Goal: Task Accomplishment & Management: Complete application form

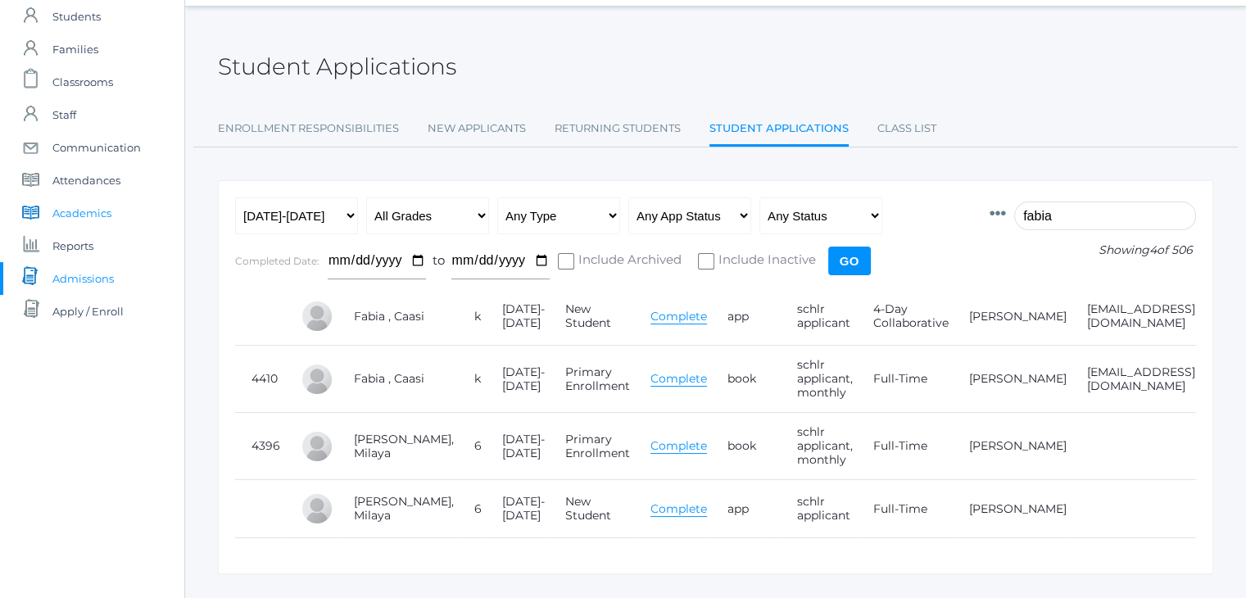
scroll to position [0, 115]
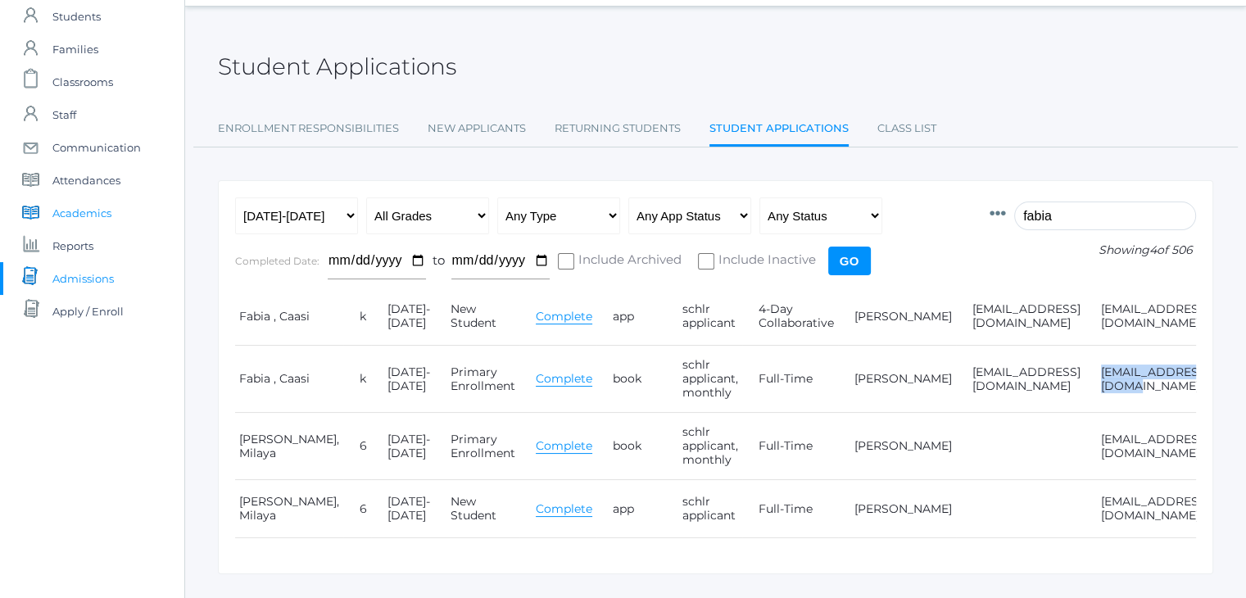
click at [108, 204] on span "Academics" at bounding box center [81, 213] width 59 height 33
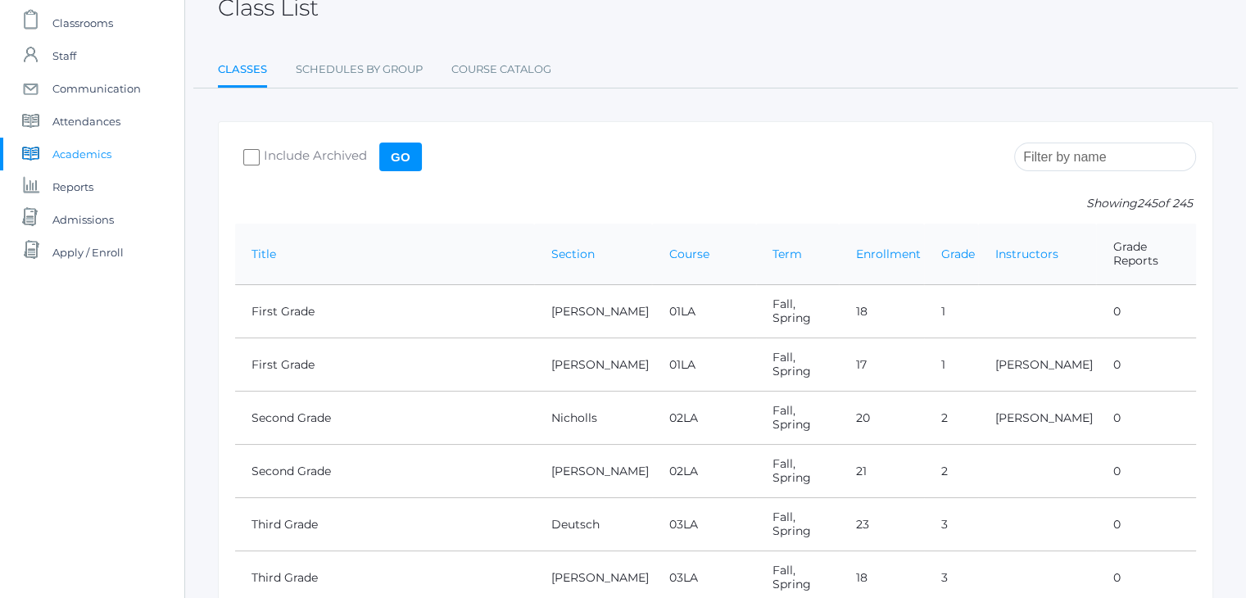
scroll to position [111, 0]
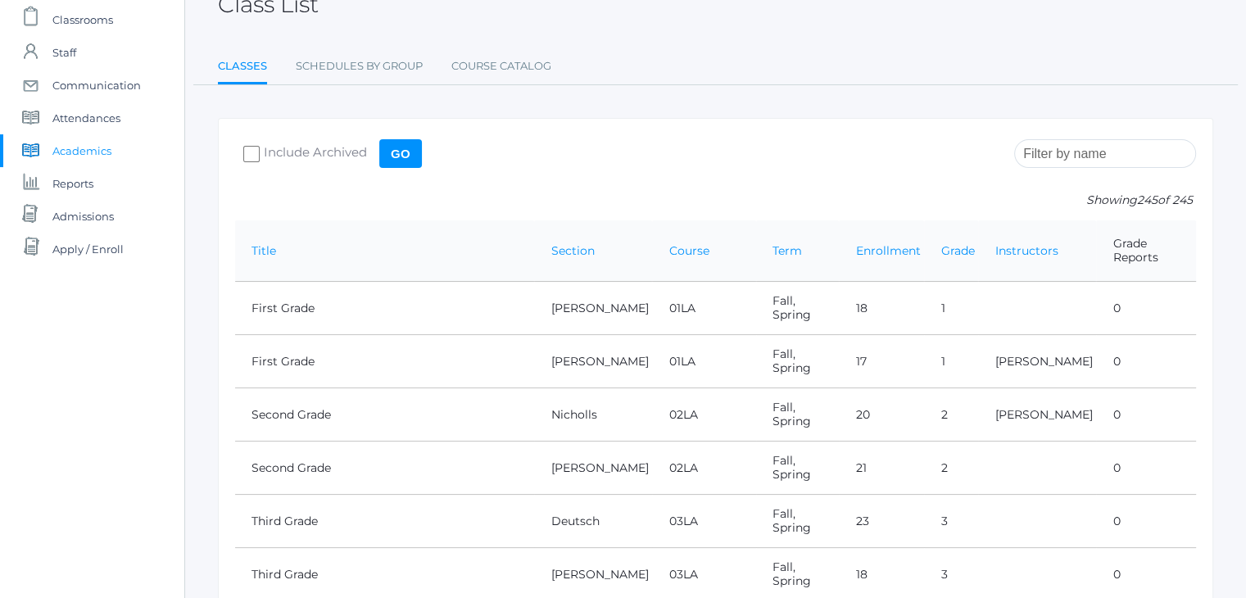
click at [1056, 148] on input "search" at bounding box center [1105, 153] width 182 height 29
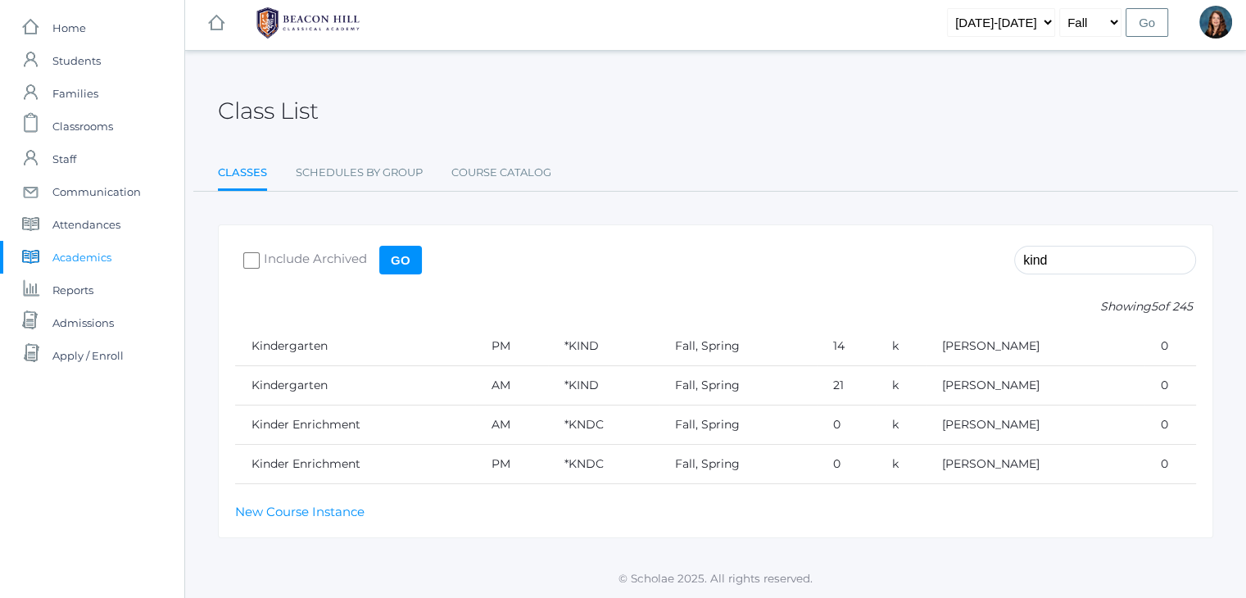
scroll to position [3, 0]
type input "kind"
click at [298, 350] on link "Kindergarten" at bounding box center [289, 347] width 76 height 15
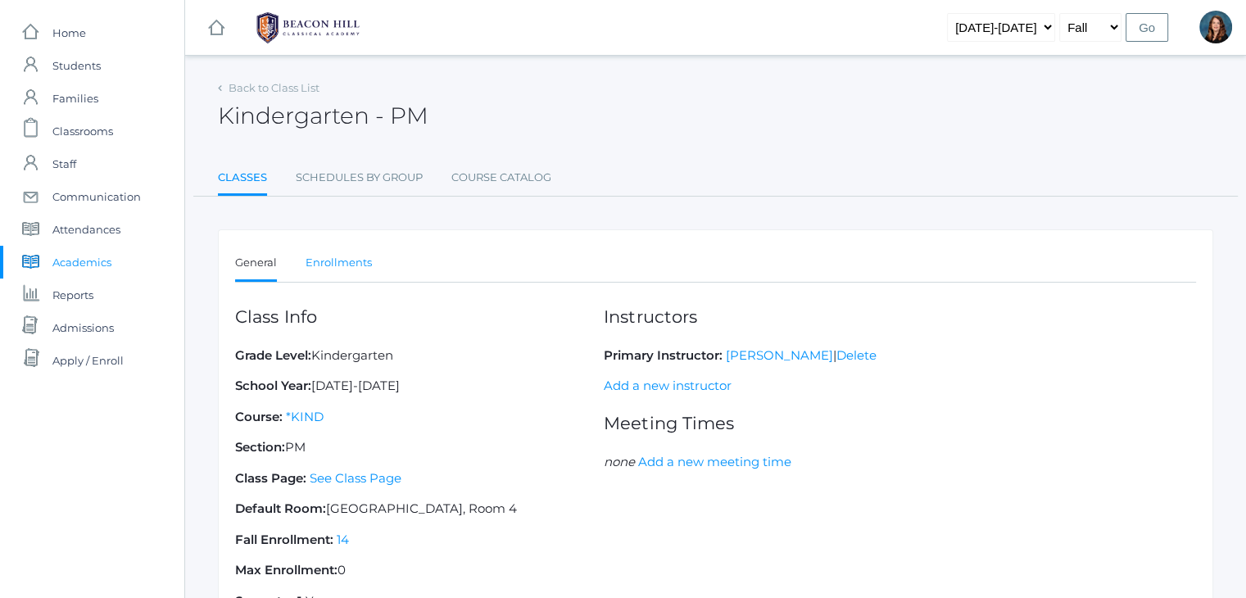
click at [359, 265] on link "Enrollments" at bounding box center [338, 262] width 66 height 33
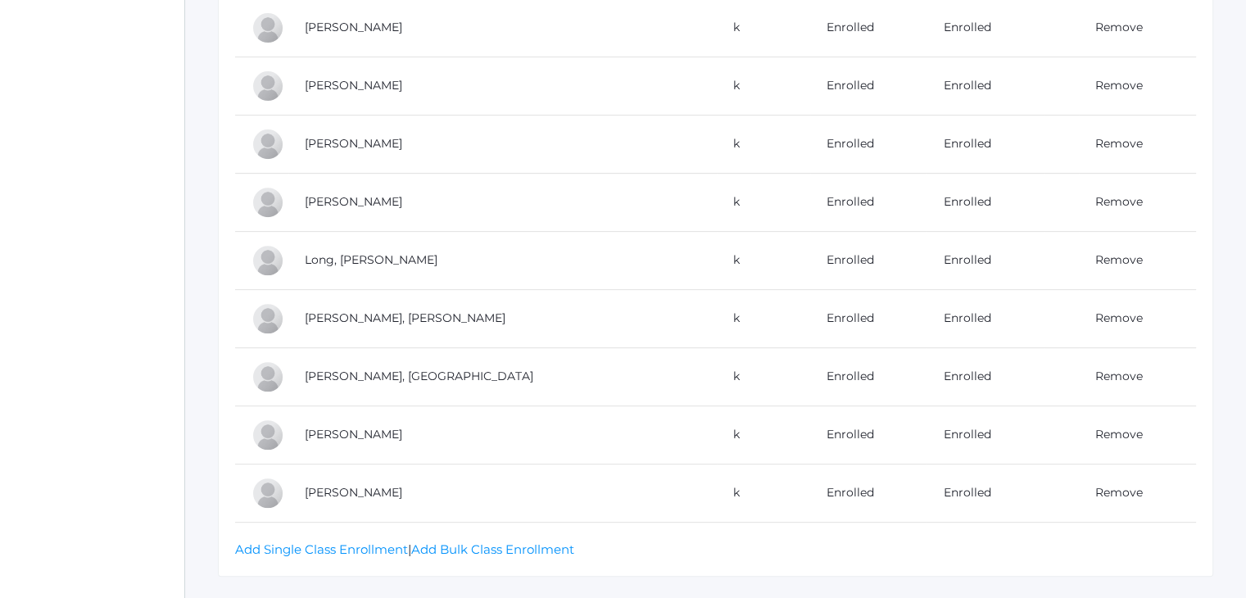
scroll to position [680, 0]
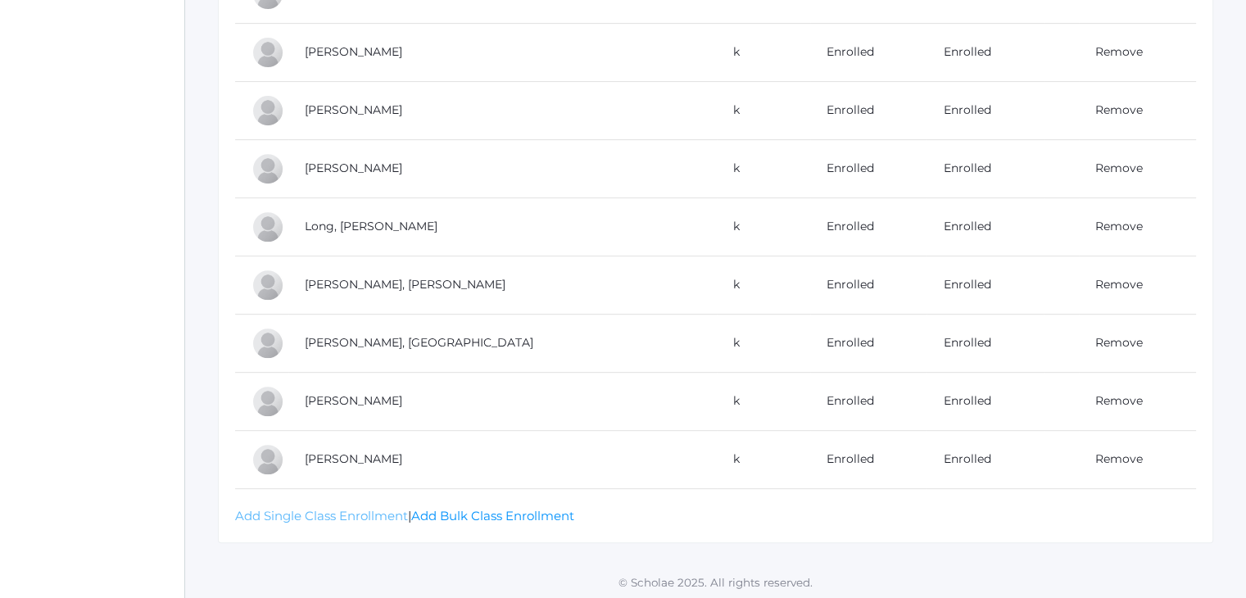
click at [357, 514] on link "Add Single Class Enrollment" at bounding box center [321, 516] width 173 height 16
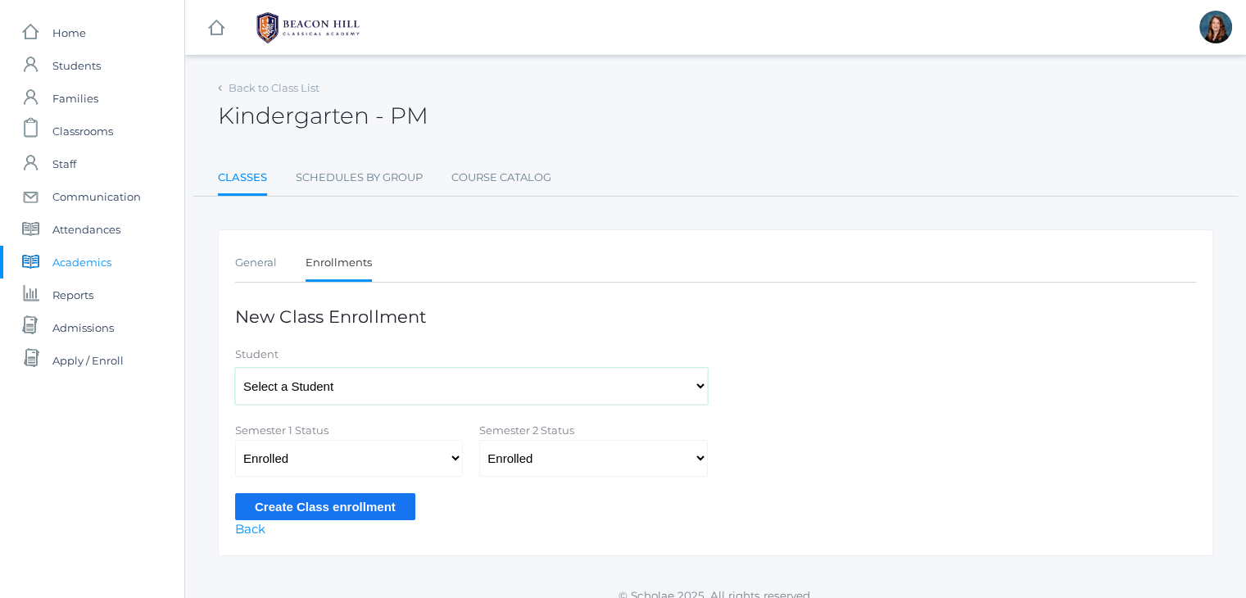
click at [433, 387] on select "Select a Student [PERSON_NAME], [PERSON_NAME], [PERSON_NAME], [PERSON_NAME], [P…" at bounding box center [471, 386] width 473 height 37
select select "4410"
click at [235, 368] on select "Select a Student Abdulla, Charlotte Abdulla, Phoenix Abrea, Grayson Abrea, Domi…" at bounding box center [471, 386] width 473 height 37
click at [363, 503] on input "Create Class enrollment" at bounding box center [325, 506] width 180 height 27
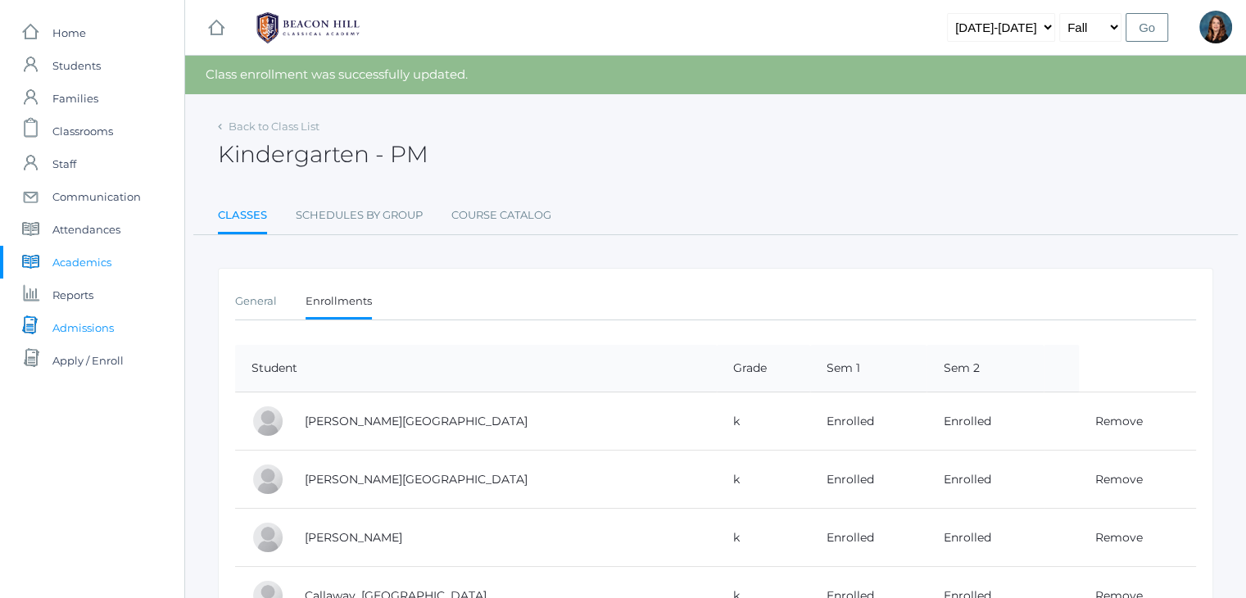
click at [124, 327] on link "icons/documents/document-stack Created with Sketch. Admissions" at bounding box center [92, 327] width 184 height 33
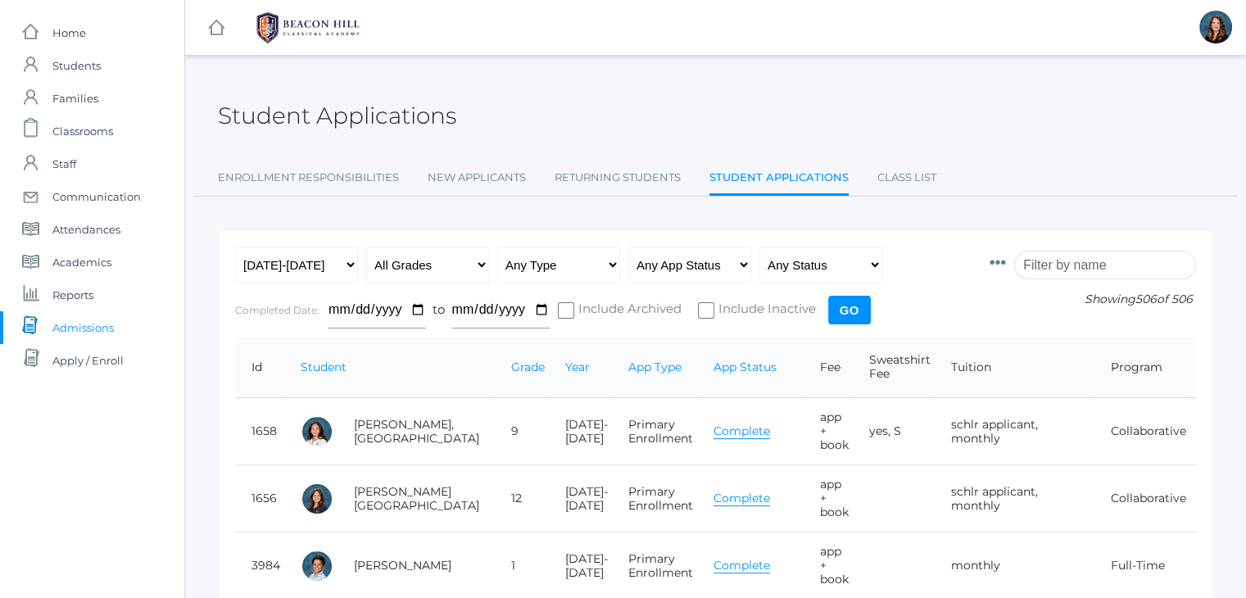
click at [1087, 272] on input "search" at bounding box center [1105, 265] width 182 height 29
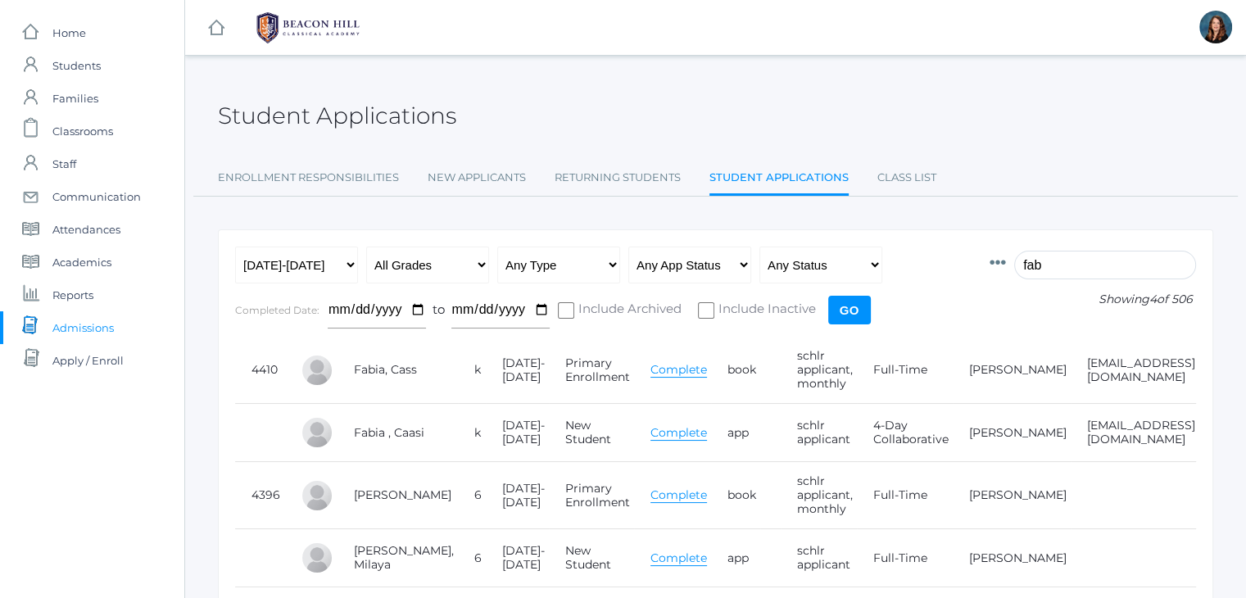
type input "fab"
click at [110, 205] on span "Communication" at bounding box center [96, 196] width 88 height 33
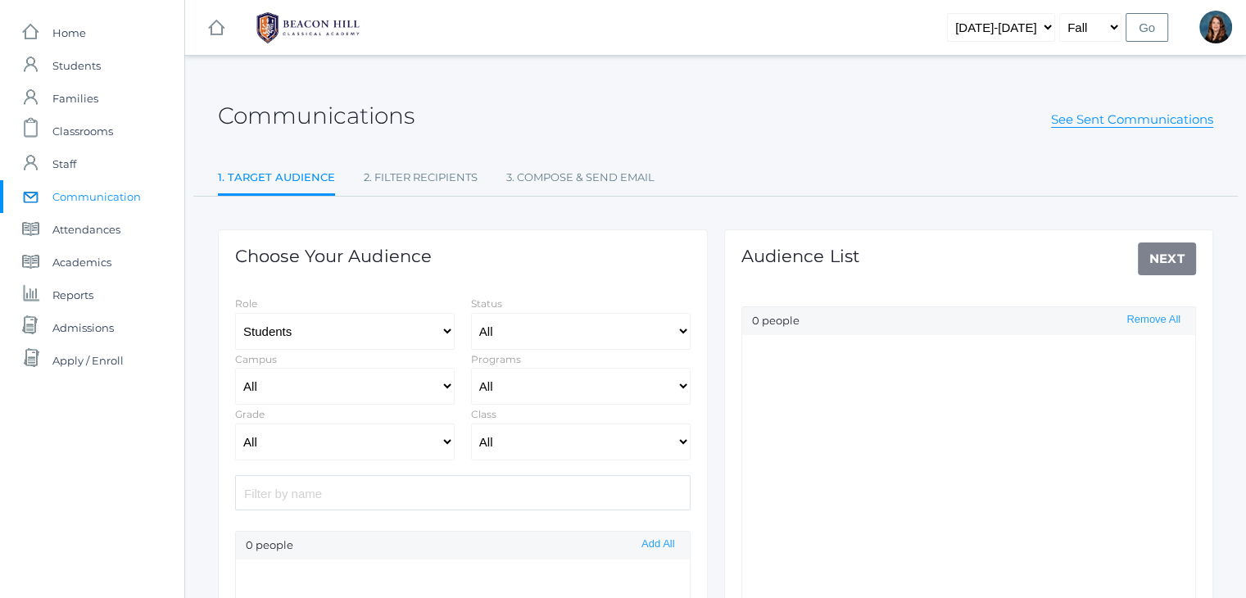
select select "Enrolled"
click at [439, 486] on input "search" at bounding box center [462, 492] width 455 height 35
type input "caa"
click at [467, 571] on li "Caasi Fabia Add" at bounding box center [463, 573] width 454 height 28
click at [654, 567] on button "Add" at bounding box center [664, 572] width 29 height 14
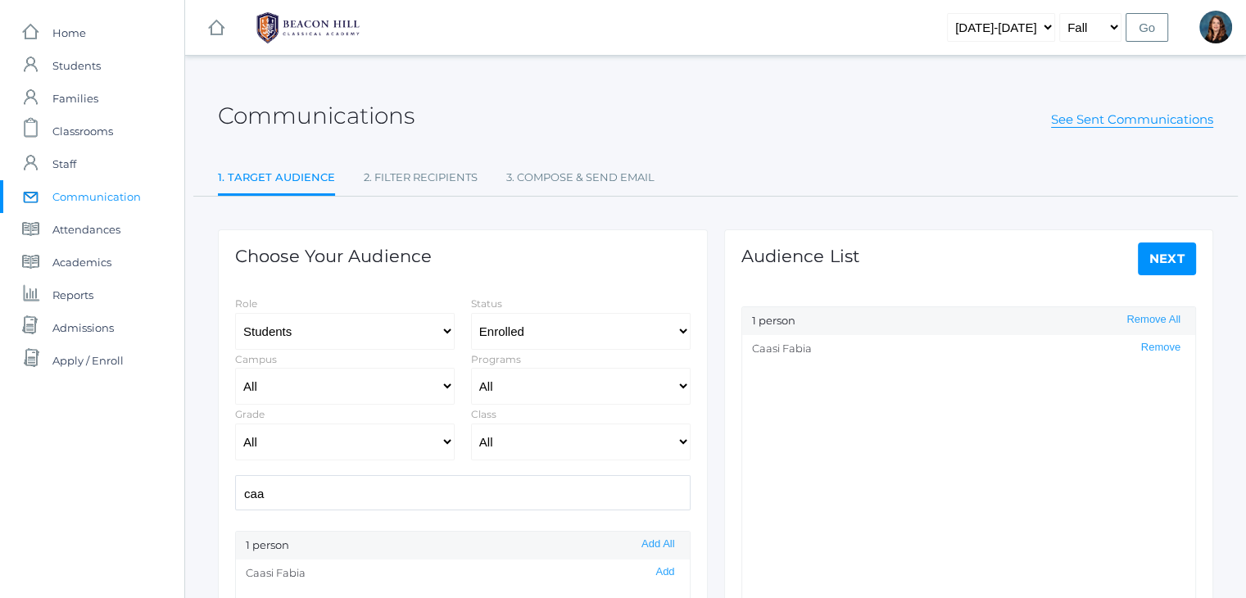
click at [1164, 262] on link "Next" at bounding box center [1166, 258] width 59 height 33
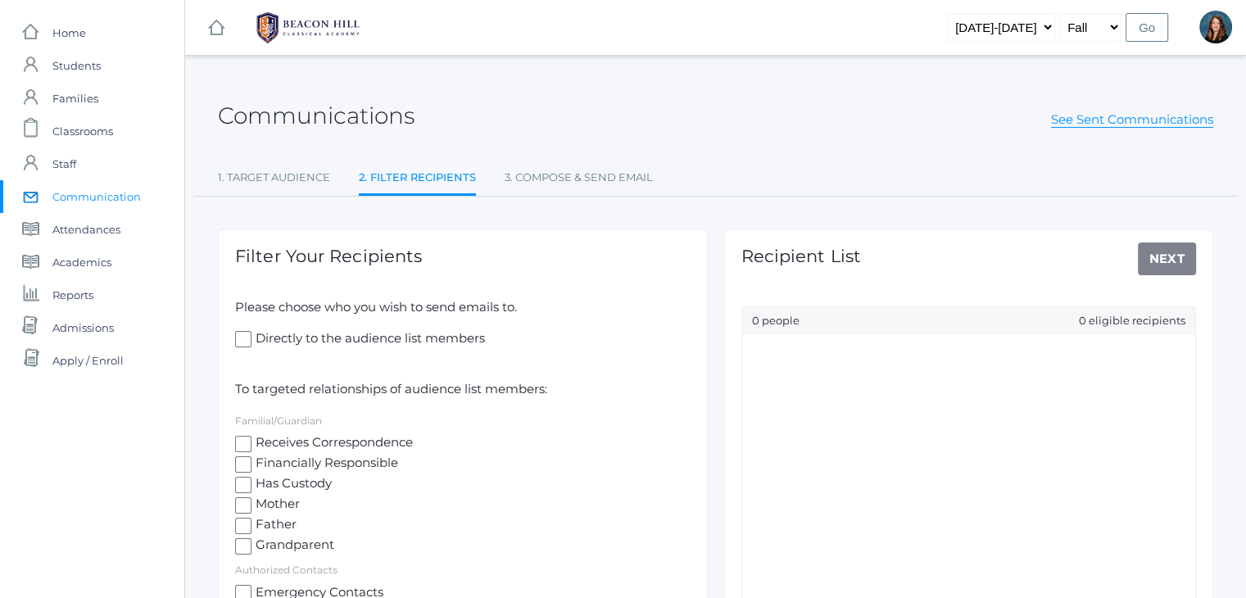
click at [245, 443] on input "Receives Correspondence" at bounding box center [243, 444] width 16 height 16
checkbox input "true"
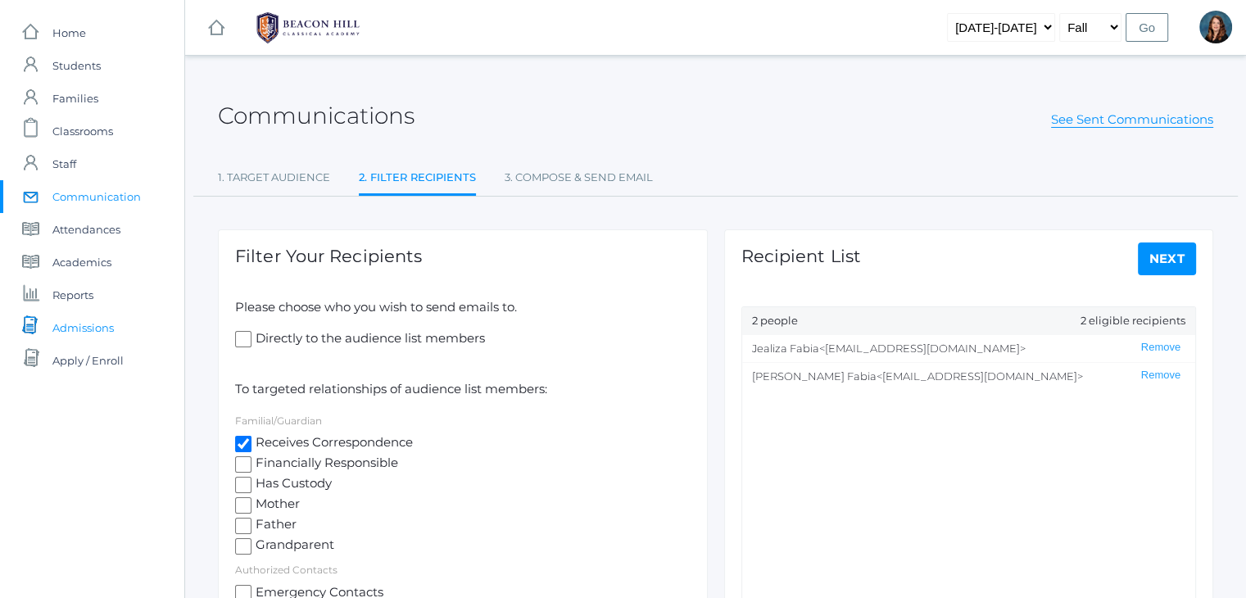
click at [73, 332] on span "Admissions" at bounding box center [82, 327] width 61 height 33
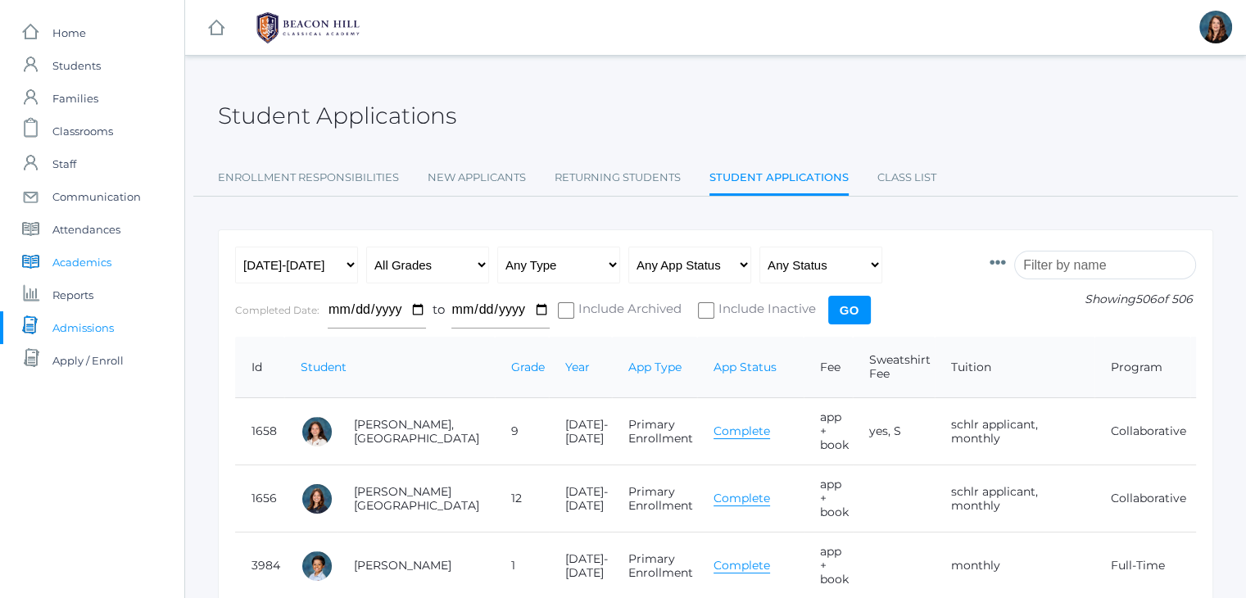
click at [92, 263] on span "Academics" at bounding box center [81, 262] width 59 height 33
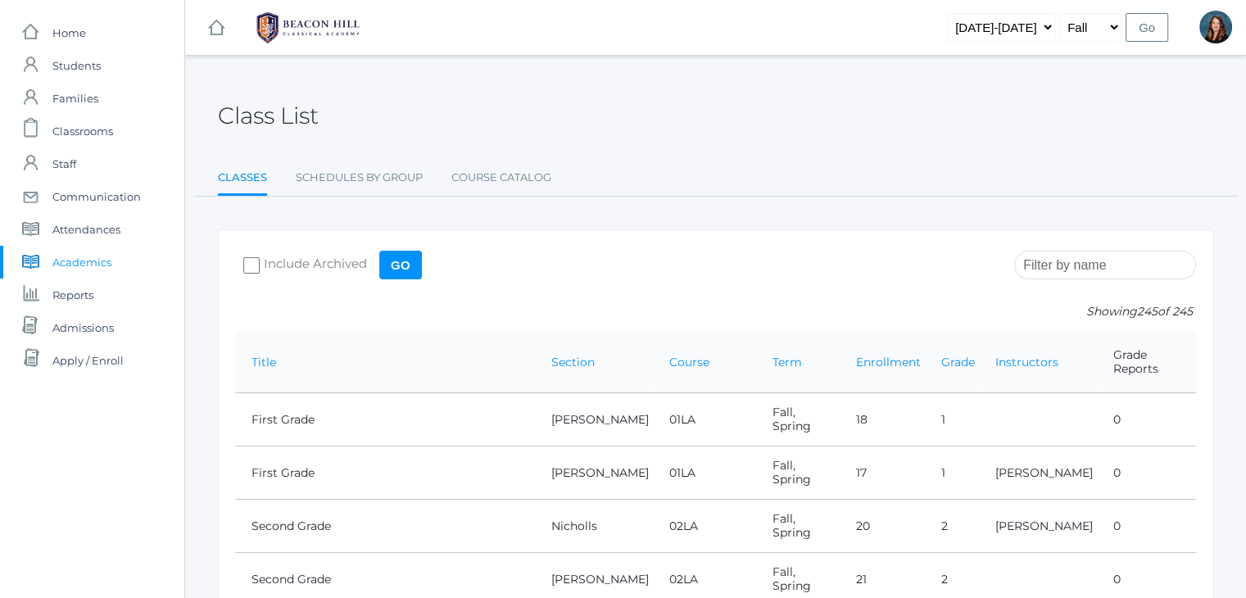
click at [1104, 269] on input "search" at bounding box center [1105, 265] width 182 height 29
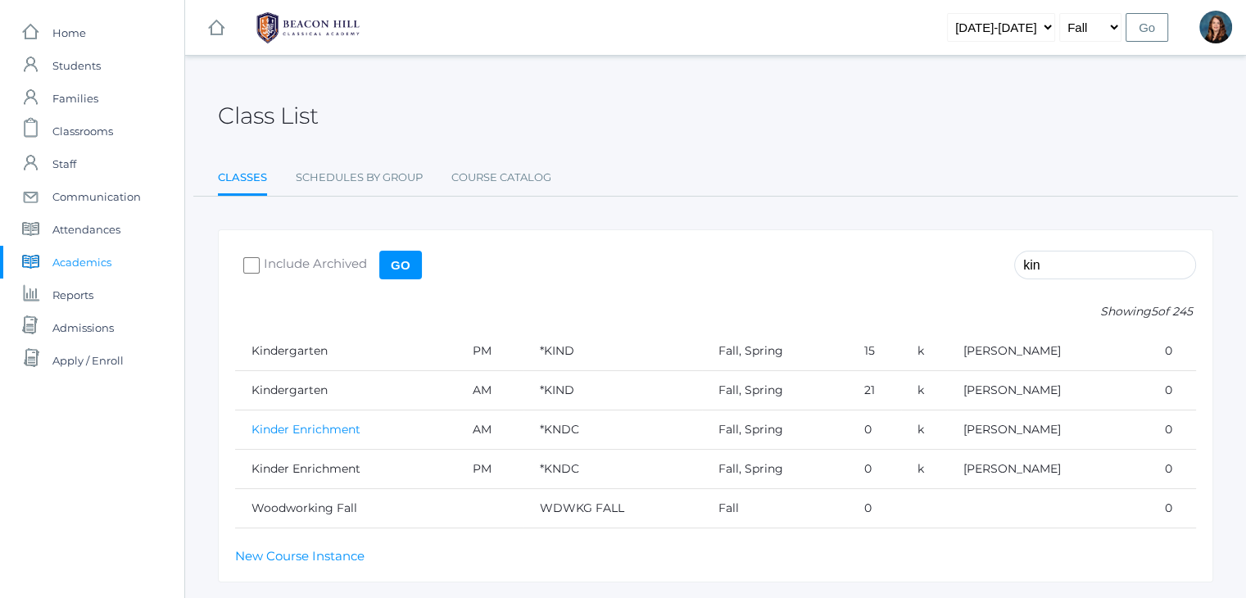
type input "kin"
click at [341, 428] on link "Kinder Enrichment" at bounding box center [305, 429] width 109 height 15
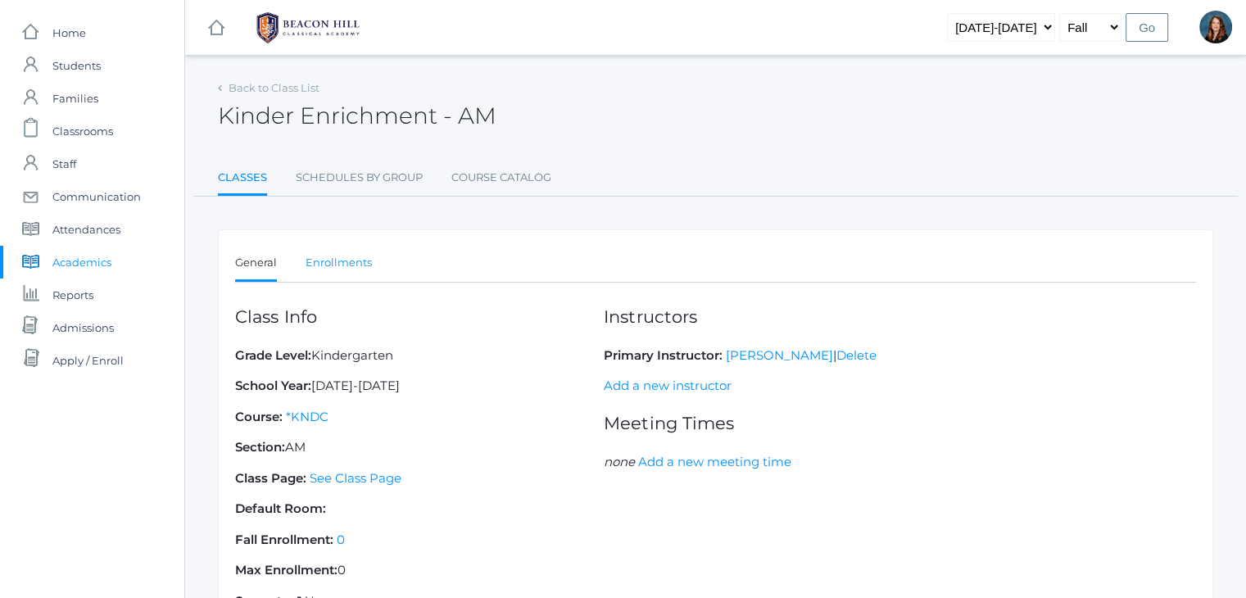
click at [347, 270] on link "Enrollments" at bounding box center [338, 262] width 66 height 33
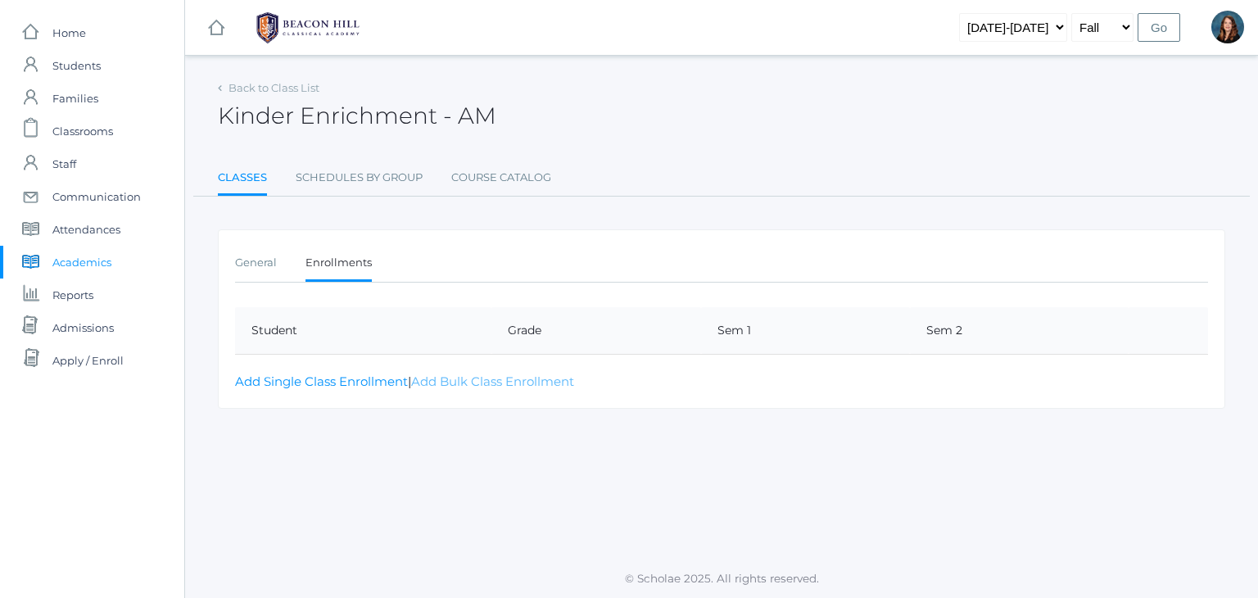
click at [452, 375] on link "Add Bulk Class Enrollment" at bounding box center [492, 381] width 163 height 16
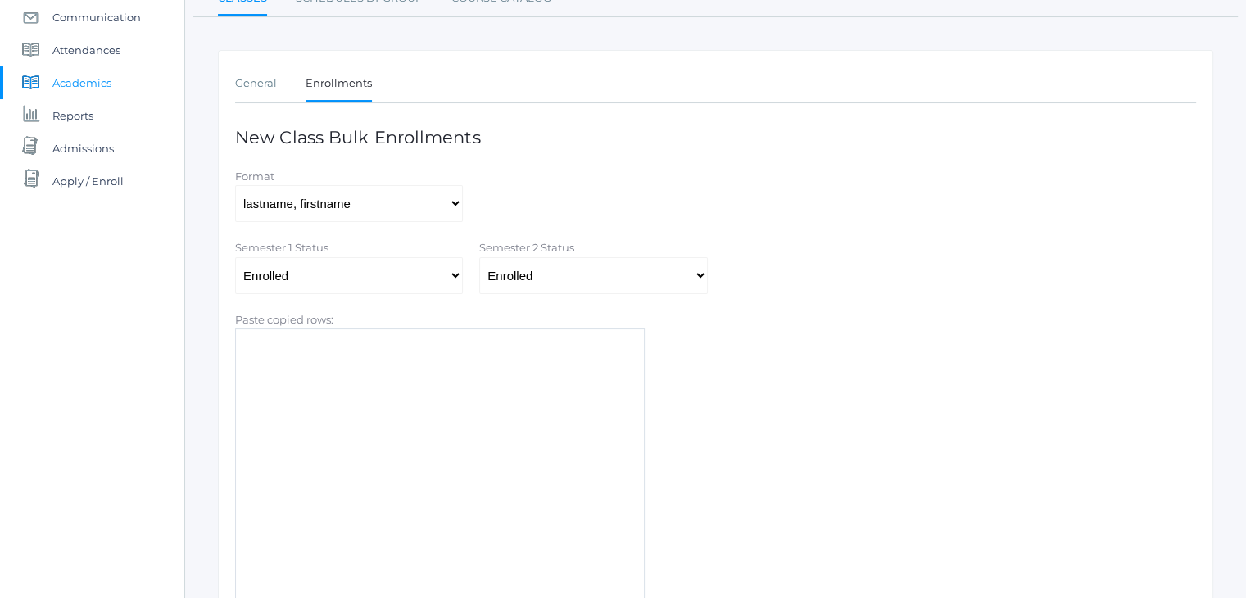
scroll to position [180, 0]
click at [298, 350] on textarea "Paste copied rows:" at bounding box center [439, 492] width 409 height 328
paste textarea "Bair Charlotte Bell Jordan Blasman Lee Callaway Kiel Cardenas Luna Dahlstrom Th…"
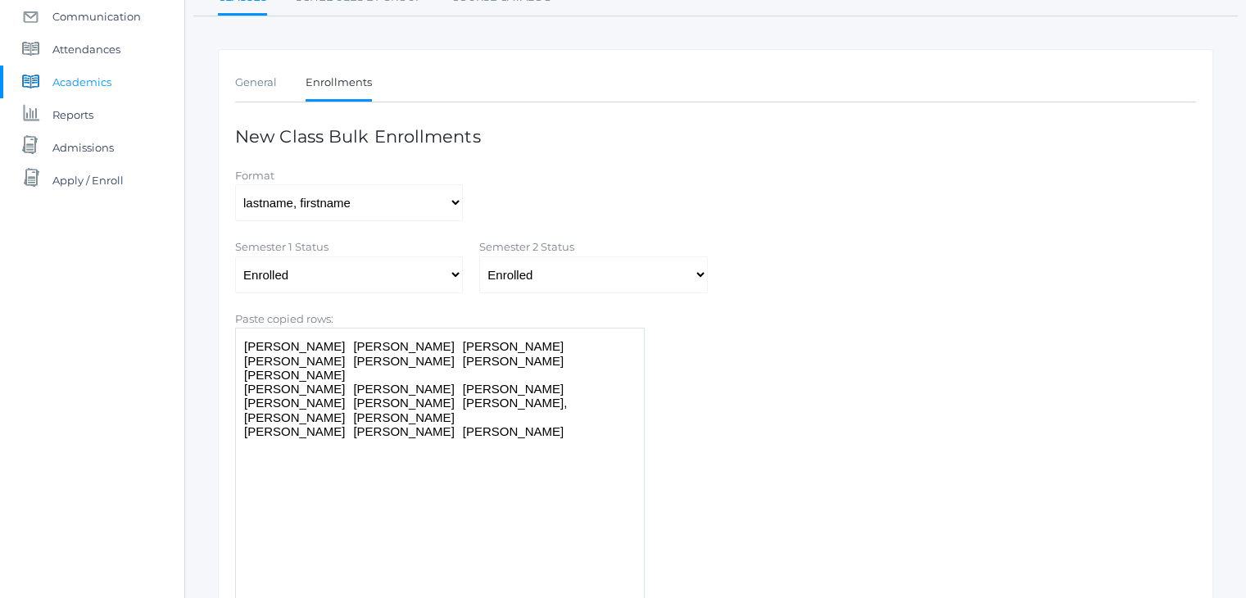
scroll to position [204, 0]
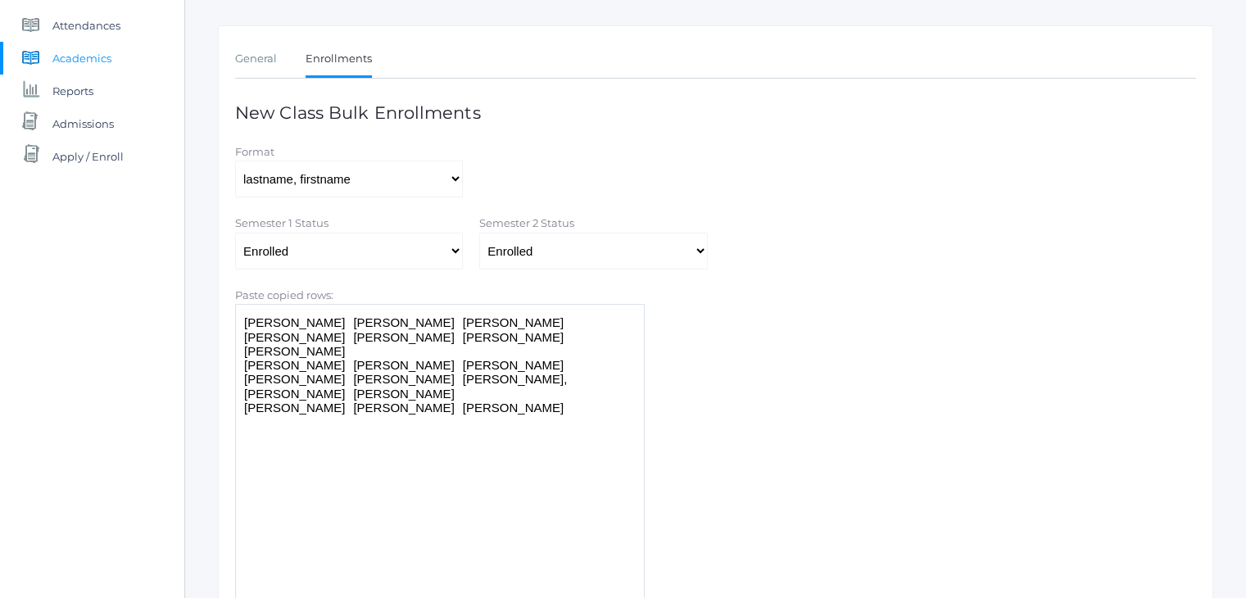
click at [270, 325] on textarea "Bair Charlotte Bell Jordan Blasman Lee Callaway Kiel Cardenas Luna Dahlstrom Th…" at bounding box center [439, 468] width 409 height 328
click at [272, 334] on textarea "Bair, Charlotte Bell Jordan Blasman Lee Callaway Kiel Cardenas Luna Dahlstrom T…" at bounding box center [439, 468] width 409 height 328
click at [298, 348] on textarea "Bair, Charlotte Bell, Jordan Blasman Lee Callaway Kiel Cardenas Luna Dahlstrom …" at bounding box center [439, 468] width 409 height 328
click at [296, 358] on textarea "Bair, Charlotte Bell, Jordan Blasman, Lee Callaway Kiel Cardenas Luna Dahlstrom…" at bounding box center [439, 468] width 409 height 328
click at [296, 378] on textarea "Bair, Charlotte Bell, Jordan Blasman, Lee Callaway, Kiel Cardenas Luna Dahlstro…" at bounding box center [439, 468] width 409 height 328
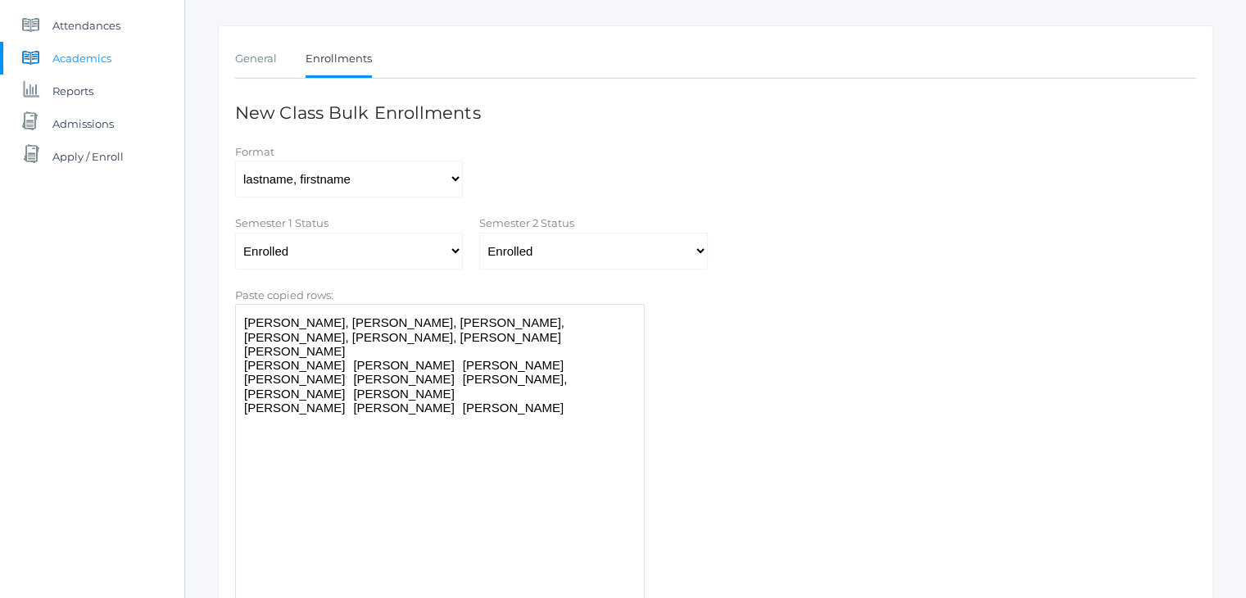
click at [322, 391] on textarea "Bair, Charlotte Bell, Jordan Blasman, Lee Callaway, Kiel Cardenas, Luna Dahlstr…" at bounding box center [439, 468] width 409 height 328
click at [297, 401] on textarea "Bair, Charlotte Bell, Jordan Blasman, Lee Callaway, Kiel Cardenas, Luna Dahlstr…" at bounding box center [439, 468] width 409 height 328
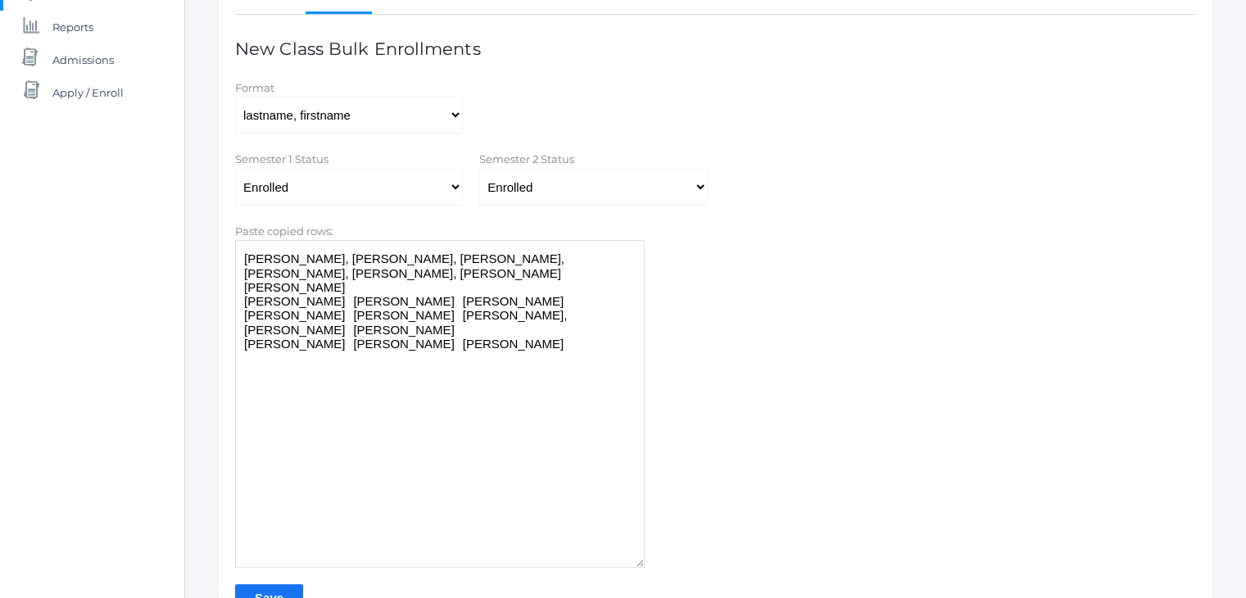
scroll to position [269, 0]
click at [323, 359] on textarea "Bair, Charlotte Bell, Jordan Blasman, Lee Callaway, Kiel Cardenas, Luna Dahlstr…" at bounding box center [439, 403] width 409 height 328
click at [298, 371] on textarea "Bair, Charlotte Bell, Jordan Blasman, Lee Callaway, Kiel Cardenas, Luna Dahlstr…" at bounding box center [439, 403] width 409 height 328
click at [299, 384] on textarea "Bair, Charlotte Bell, Jordan Blasman, Lee Callaway, Kiel Cardenas, Luna Dahlstr…" at bounding box center [439, 403] width 409 height 328
click at [326, 400] on textarea "Bair, Charlotte Bell, Jordan Blasman, Lee Callaway, Kiel Cardenas, Luna Dahlstr…" at bounding box center [439, 403] width 409 height 328
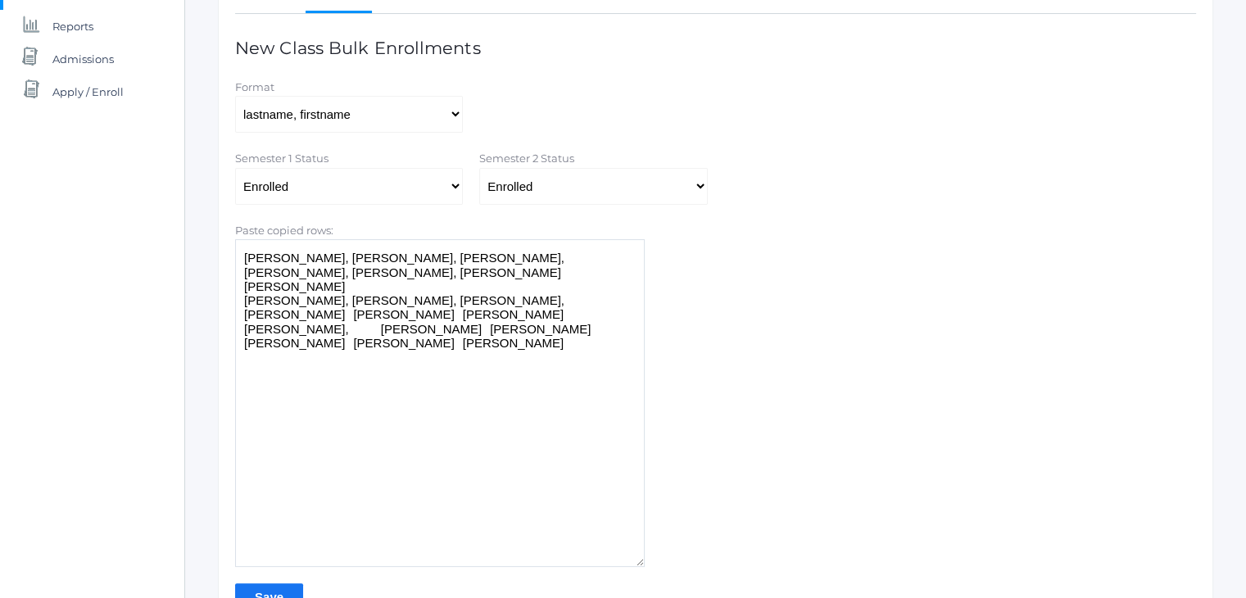
click at [324, 400] on textarea "Bair, Charlotte Bell, Jordan Blasman, Lee Callaway, Kiel Cardenas, Luna Dahlstr…" at bounding box center [439, 403] width 409 height 328
click at [298, 413] on textarea "Bair, Charlotte Bell, Jordan Blasman, Lee Callaway, Kiel Cardenas, Luna Dahlstr…" at bounding box center [439, 403] width 409 height 328
click at [298, 422] on textarea "Bair, Charlotte Bell, Jordan Blasman, Lee Callaway, Kiel Cardenas, Luna Dahlstr…" at bounding box center [439, 403] width 409 height 328
click at [293, 440] on textarea "Bair, Charlotte Bell, Jordan Blasman, Lee Callaway, Kiel Cardenas, Luna Dahlstr…" at bounding box center [439, 403] width 409 height 328
click at [296, 452] on textarea "Bair, Charlotte Bell, Jordan Blasman, Lee Callaway, Kiel Cardenas, Luna Dahlstr…" at bounding box center [439, 403] width 409 height 328
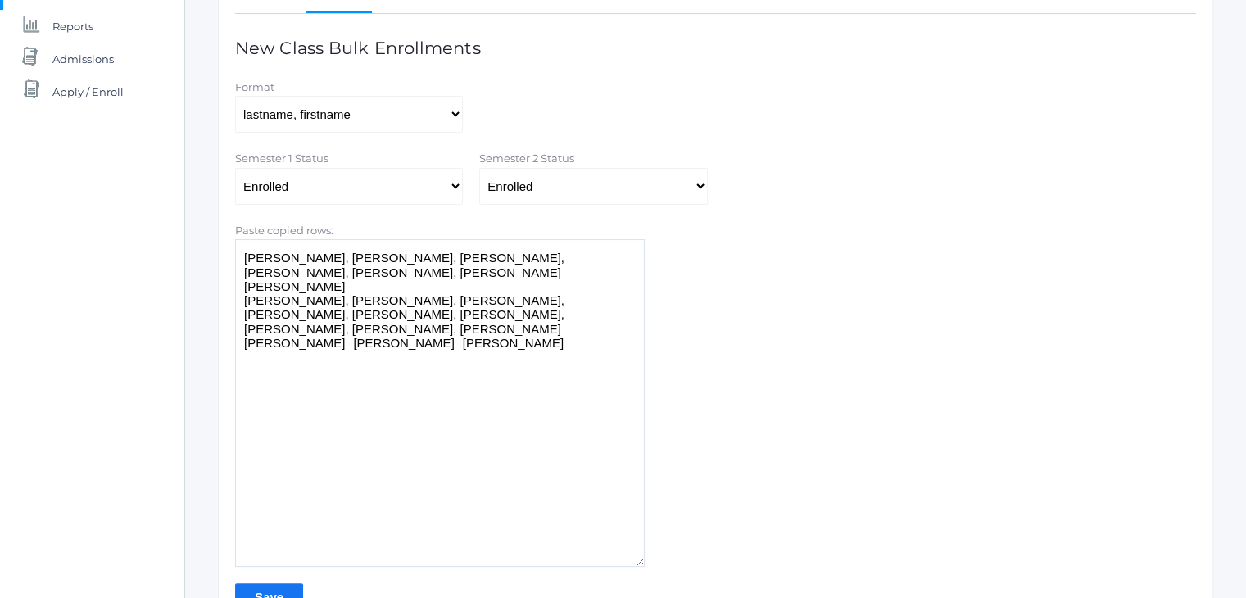
click at [299, 467] on textarea "Bair, Charlotte Bell, Jordan Blasman, Lee Callaway, Kiel Cardenas, Luna Dahlstr…" at bounding box center [439, 403] width 409 height 328
click at [301, 478] on textarea "Bair, Charlotte Bell, Jordan Blasman, Lee Callaway, Kiel Cardenas, Luna Dahlstr…" at bounding box center [439, 403] width 409 height 328
click at [298, 478] on textarea "Bair, Charlotte Bell, Jordan Blasman, Lee Callaway, Kiel Cardenas, Luna Dahlstr…" at bounding box center [439, 403] width 409 height 328
click at [298, 492] on textarea "Bair, Charlotte Bell, Jordan Blasman, Lee Callaway, Kiel Cardenas, Luna Dahlstr…" at bounding box center [439, 403] width 409 height 328
click at [297, 513] on textarea "Bair, Charlotte Bell, Jordan Blasman, Lee Callaway, Kiel Cardenas, Luna Dahlstr…" at bounding box center [439, 403] width 409 height 328
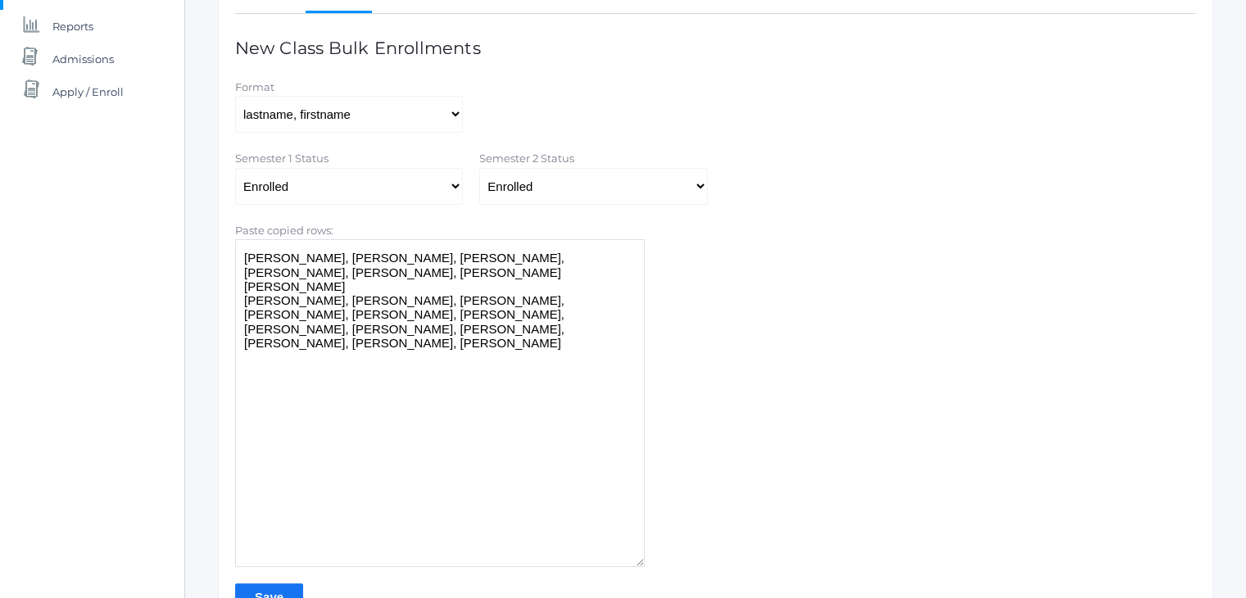
click at [297, 522] on textarea "Bair, Charlotte Bell, Jordan Blasman, Lee Callaway, Kiel Cardenas, Luna Dahlstr…" at bounding box center [439, 403] width 409 height 328
drag, startPoint x: 314, startPoint y: 386, endPoint x: 242, endPoint y: 369, distance: 74.1
click at [242, 369] on textarea "Bair, Charlotte Bell, Jordan Blasman, Lee Callaway, Kiel Cardenas, Luna Dahlstr…" at bounding box center [439, 403] width 409 height 328
click at [300, 500] on textarea "Bair, Charlotte Bell, Jordan Blasman, Lee Callaway, Kiel Cardenas, Luna Dahlstr…" at bounding box center [439, 403] width 409 height 328
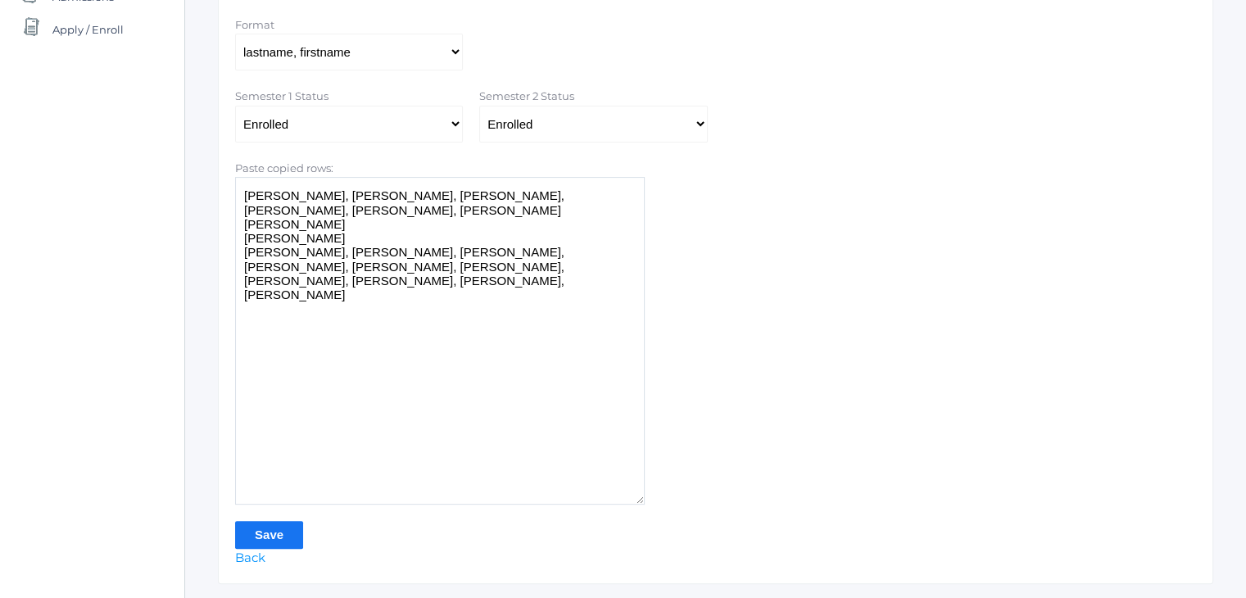
scroll to position [331, 0]
type textarea "Bair, Charlotte Bell, Jordan Blasman, Lee Callaway, Kiel Cardenas, Luna Dahlstr…"
click at [283, 535] on input "Save" at bounding box center [269, 534] width 68 height 27
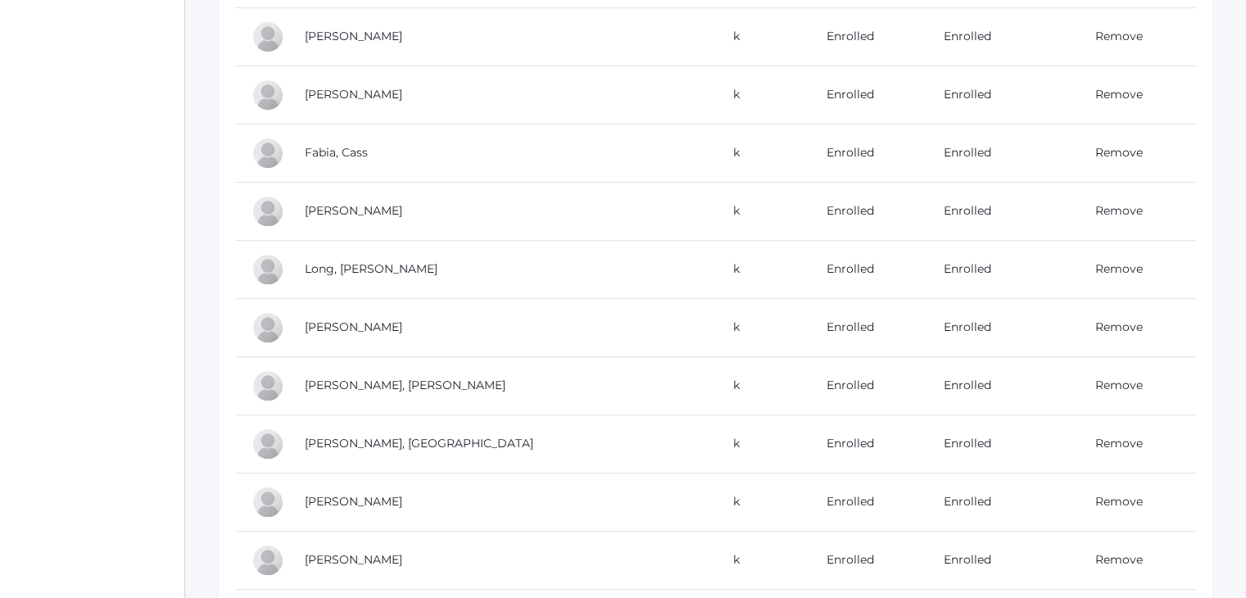
scroll to position [834, 0]
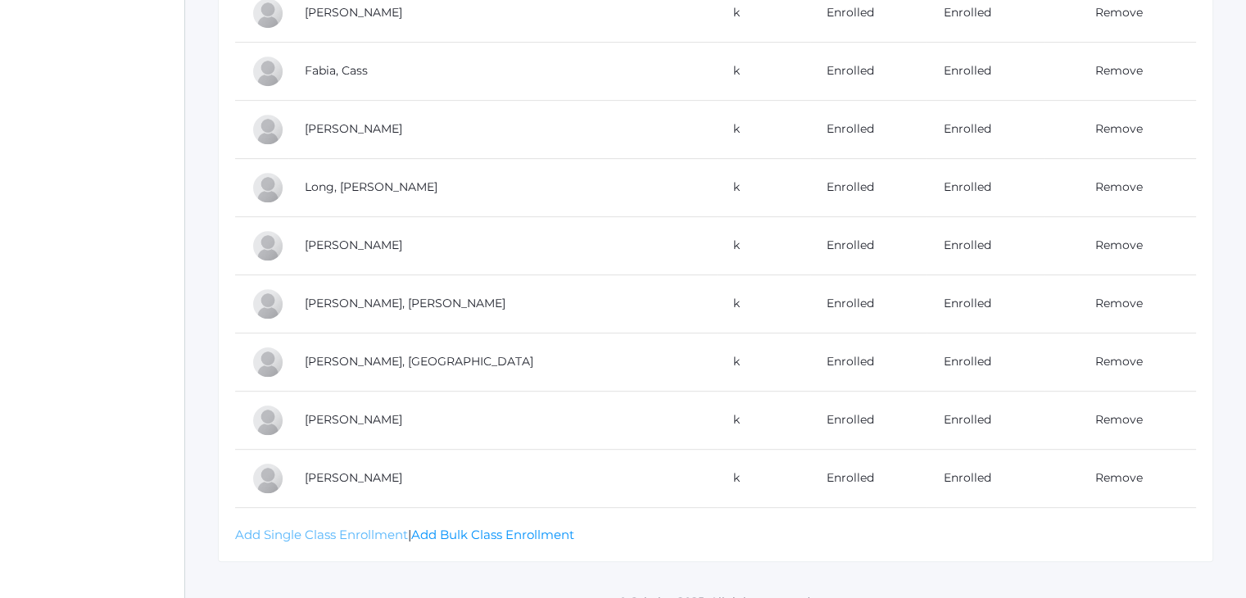
click at [369, 527] on link "Add Single Class Enrollment" at bounding box center [321, 535] width 173 height 16
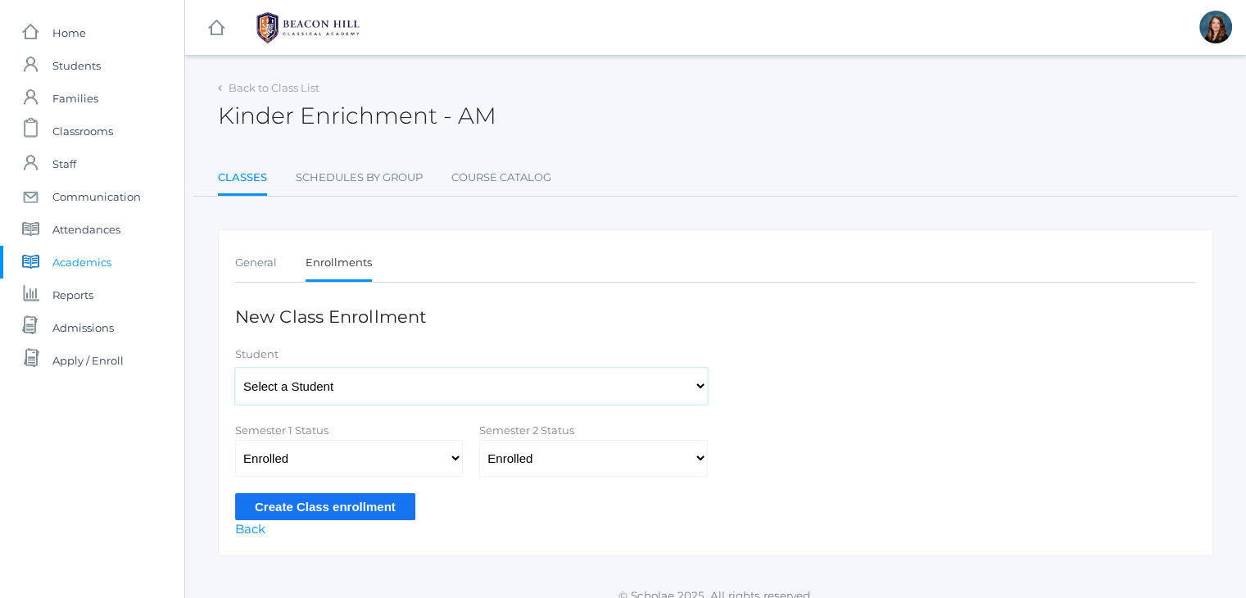
click at [483, 383] on select "Select a Student [PERSON_NAME], [PERSON_NAME], [PERSON_NAME], [PERSON_NAME], [P…" at bounding box center [471, 386] width 473 height 37
select select "4271"
click at [235, 368] on select "Select a Student [PERSON_NAME], [PERSON_NAME], [PERSON_NAME], [PERSON_NAME], [P…" at bounding box center [471, 386] width 473 height 37
click at [352, 503] on input "Create Class enrollment" at bounding box center [325, 506] width 180 height 27
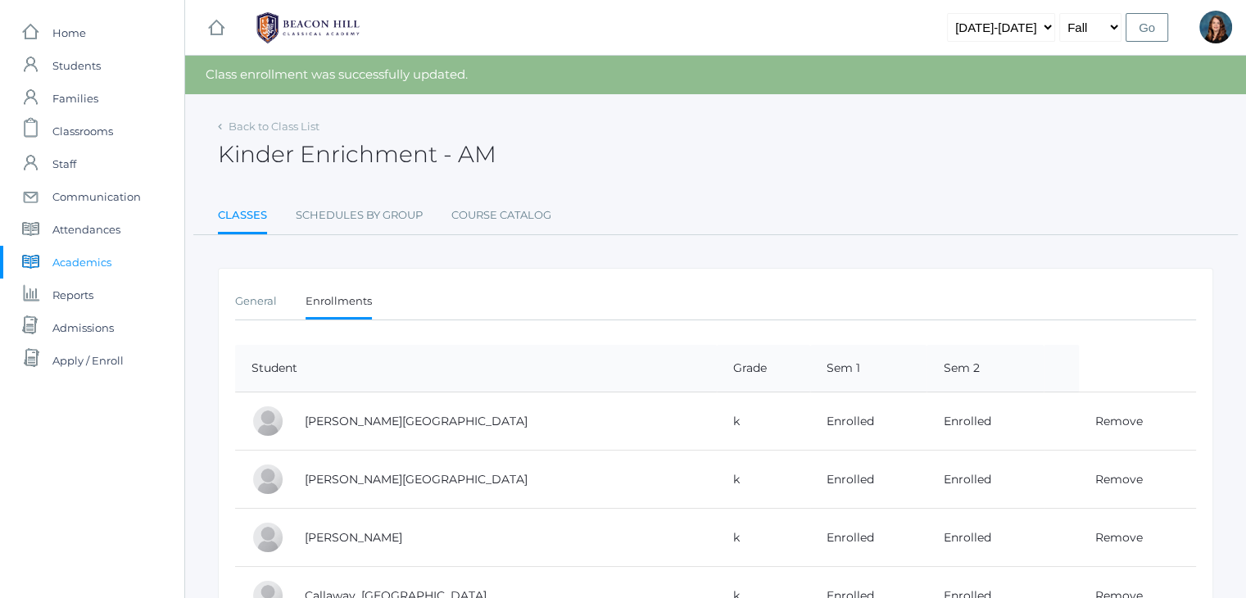
click at [116, 263] on link "icons/documents/book Created with Sketch. Academics" at bounding box center [92, 262] width 184 height 33
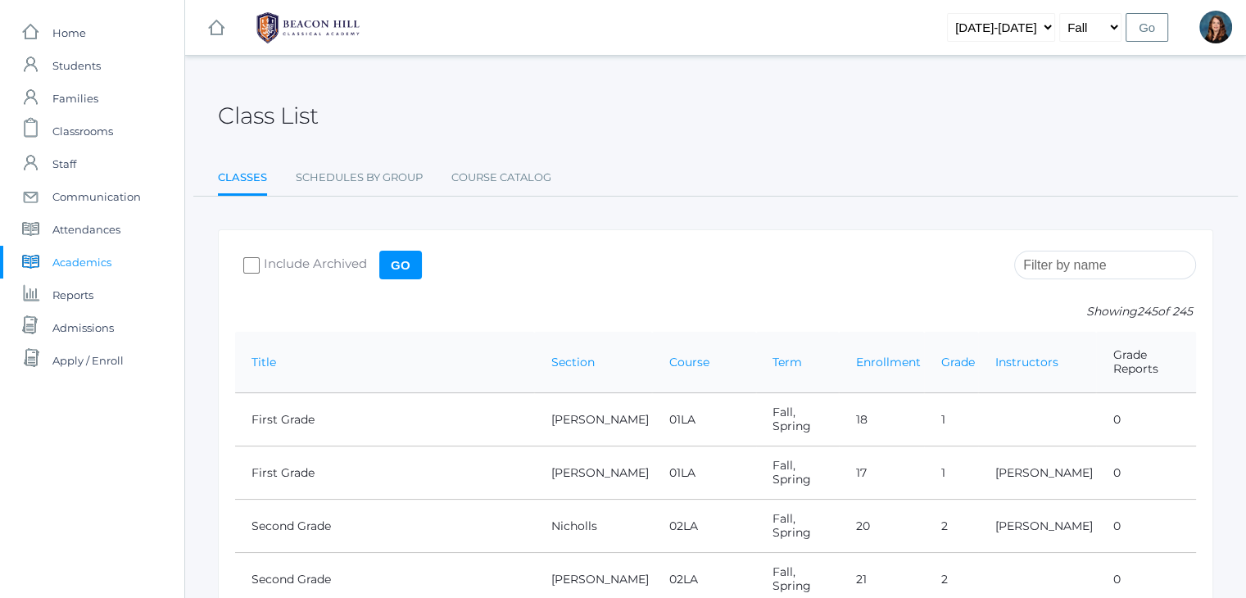
click at [1070, 265] on input "search" at bounding box center [1105, 265] width 182 height 29
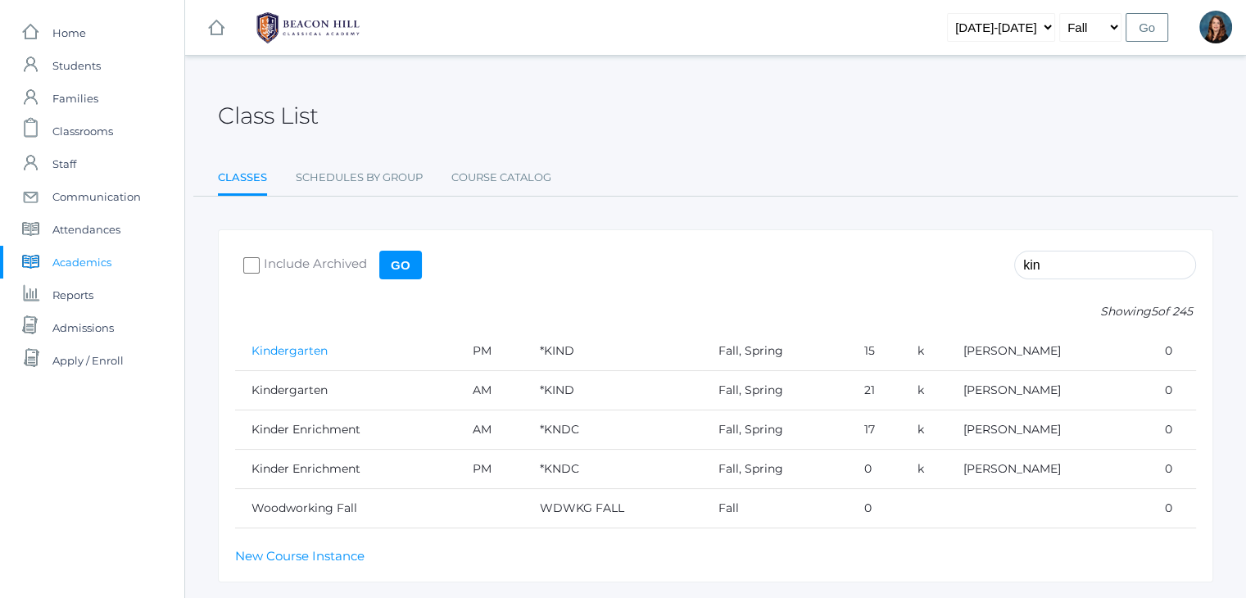
type input "kin"
click at [301, 350] on link "Kindergarten" at bounding box center [289, 350] width 76 height 15
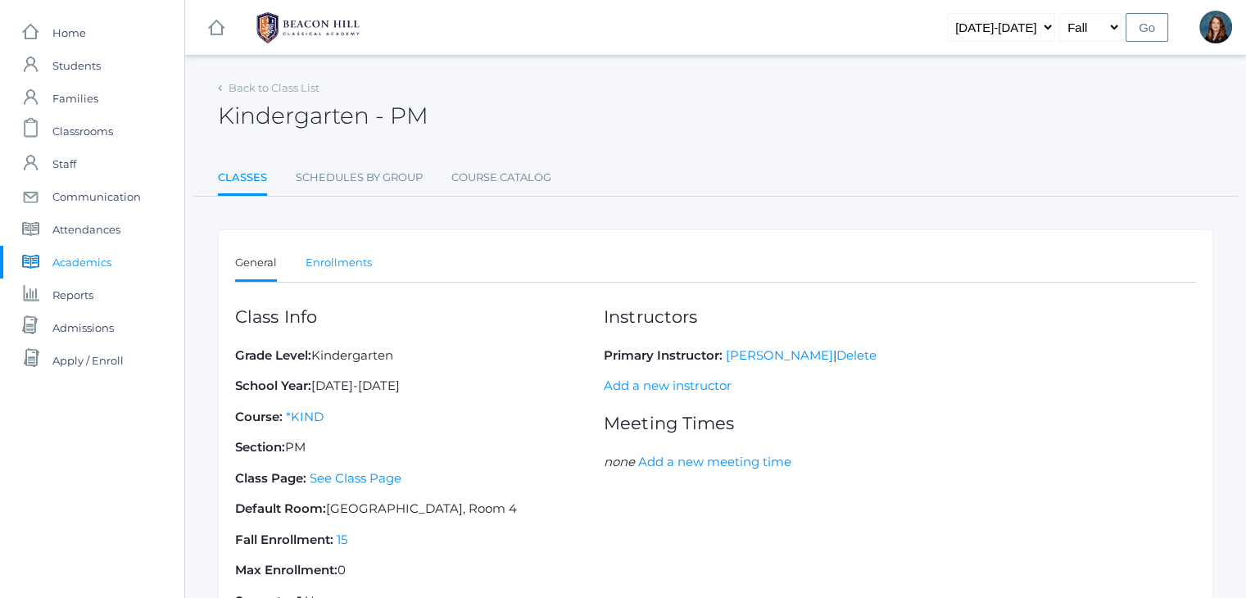
click at [339, 274] on link "Enrollments" at bounding box center [338, 262] width 66 height 33
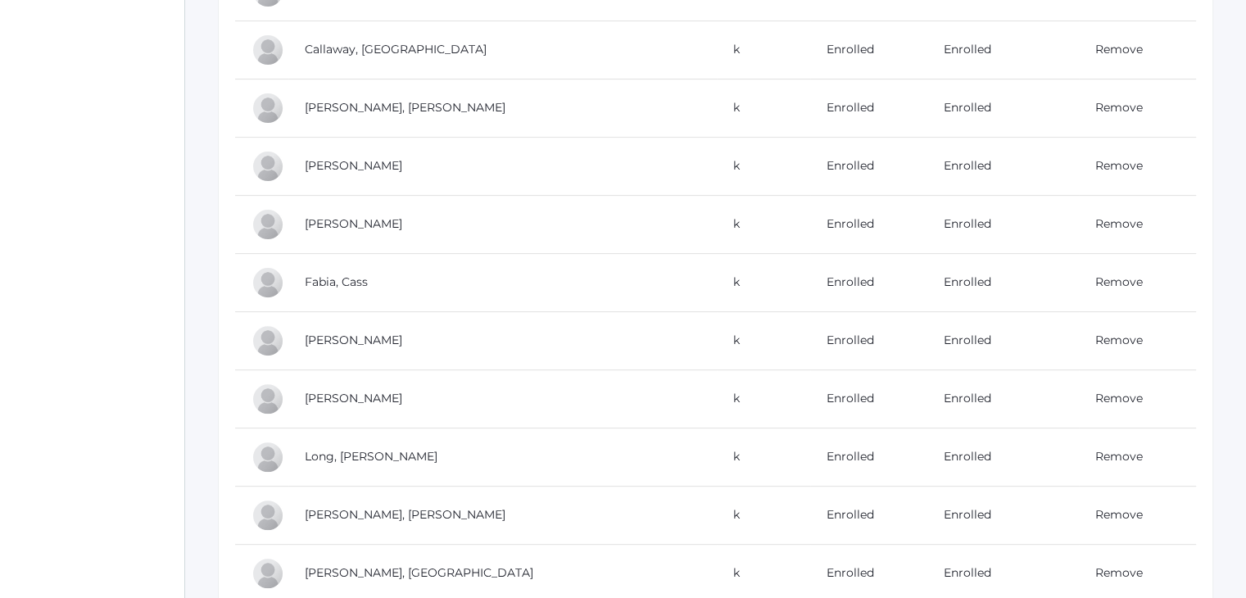
scroll to position [729, 0]
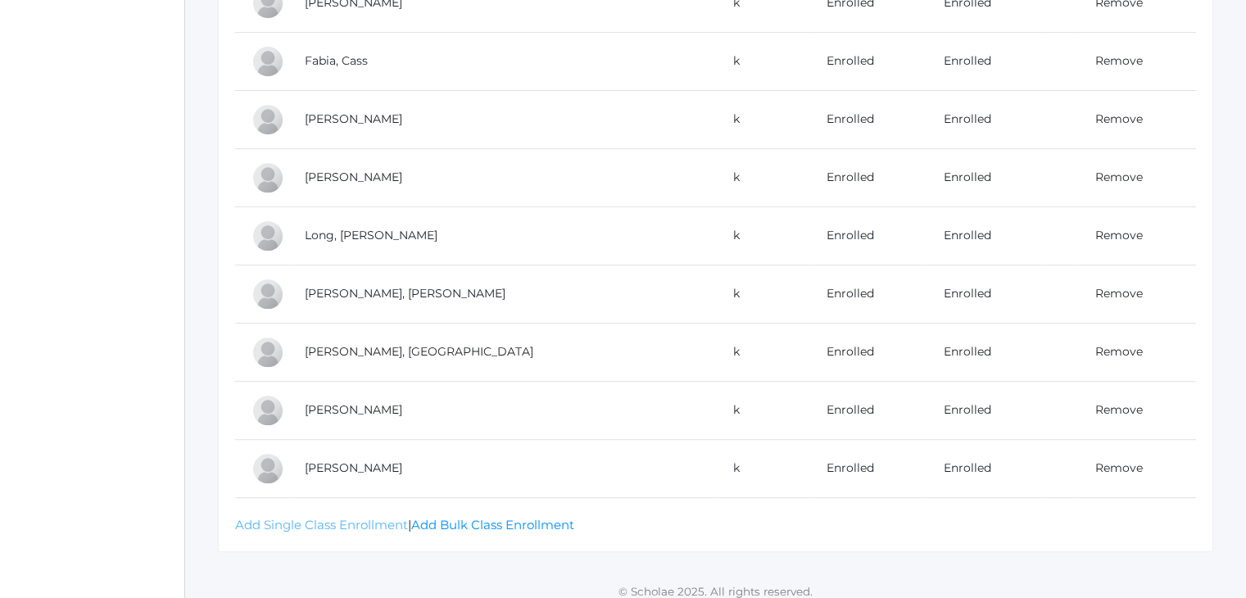
click at [375, 518] on link "Add Single Class Enrollment" at bounding box center [321, 525] width 173 height 16
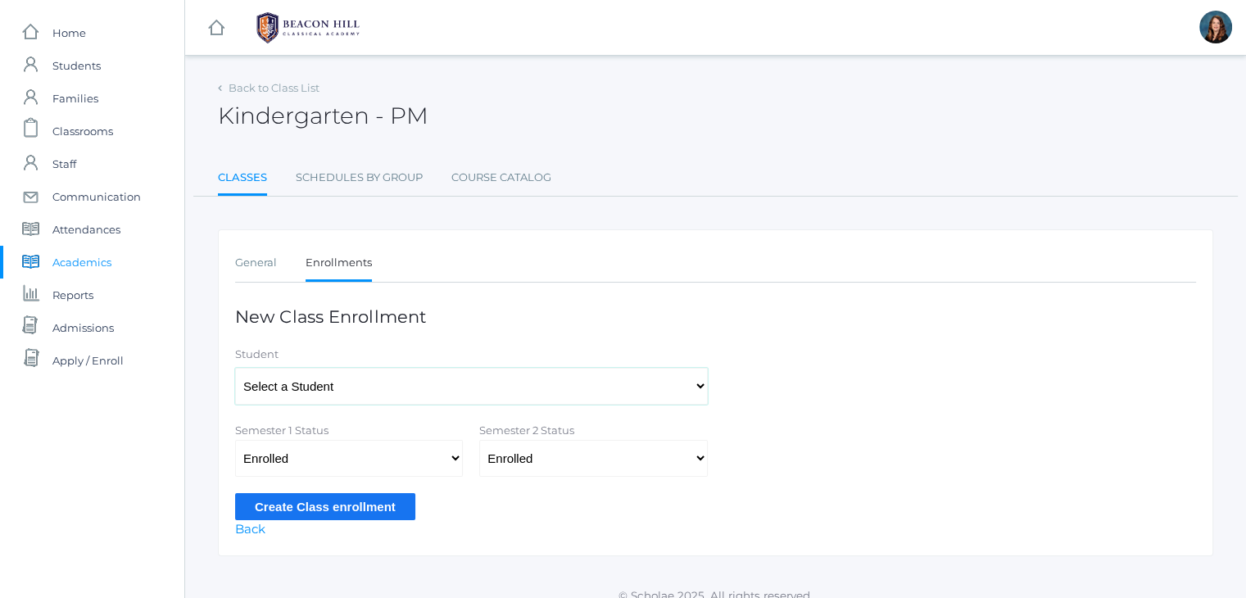
click at [403, 391] on select "Select a Student Abdulla, Charlotte Abdulla, Phoenix Abrea, Grayson Abrea, Domi…" at bounding box center [471, 386] width 473 height 37
click at [432, 387] on select "Select a Student Abdulla, Charlotte Abdulla, Phoenix Abrea, Grayson Abrea, Domi…" at bounding box center [471, 386] width 473 height 37
select select "4293"
click at [235, 368] on select "Select a Student Abdulla, Charlotte Abdulla, Phoenix Abrea, Grayson Abrea, Domi…" at bounding box center [471, 386] width 473 height 37
click at [364, 505] on input "Create Class enrollment" at bounding box center [325, 506] width 180 height 27
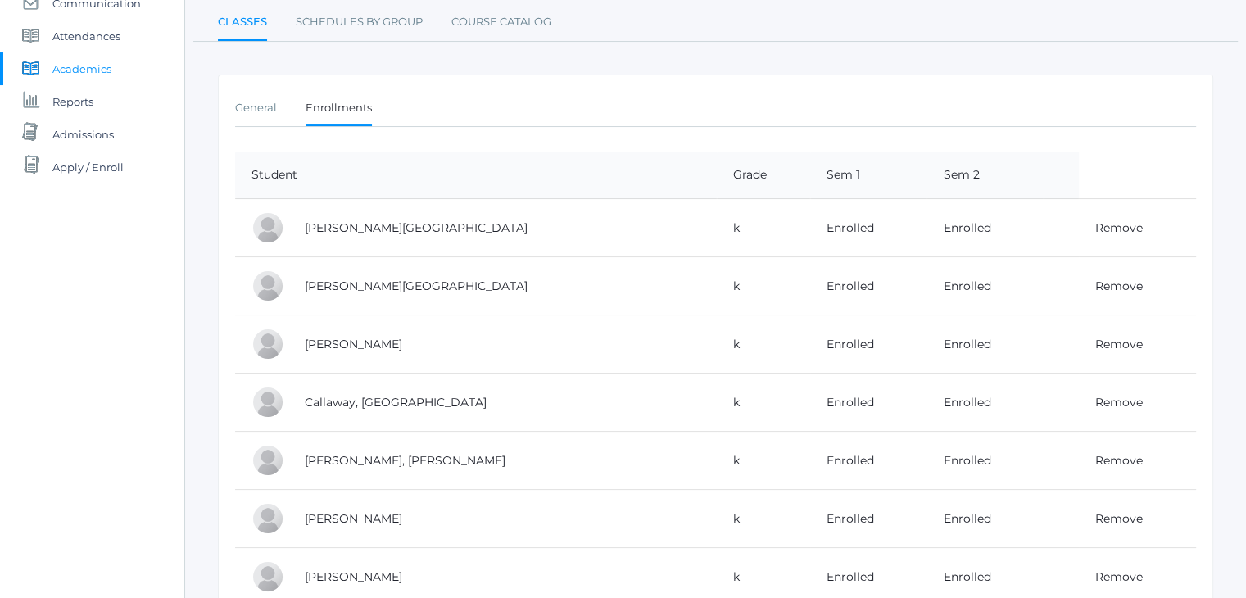
scroll to position [3, 0]
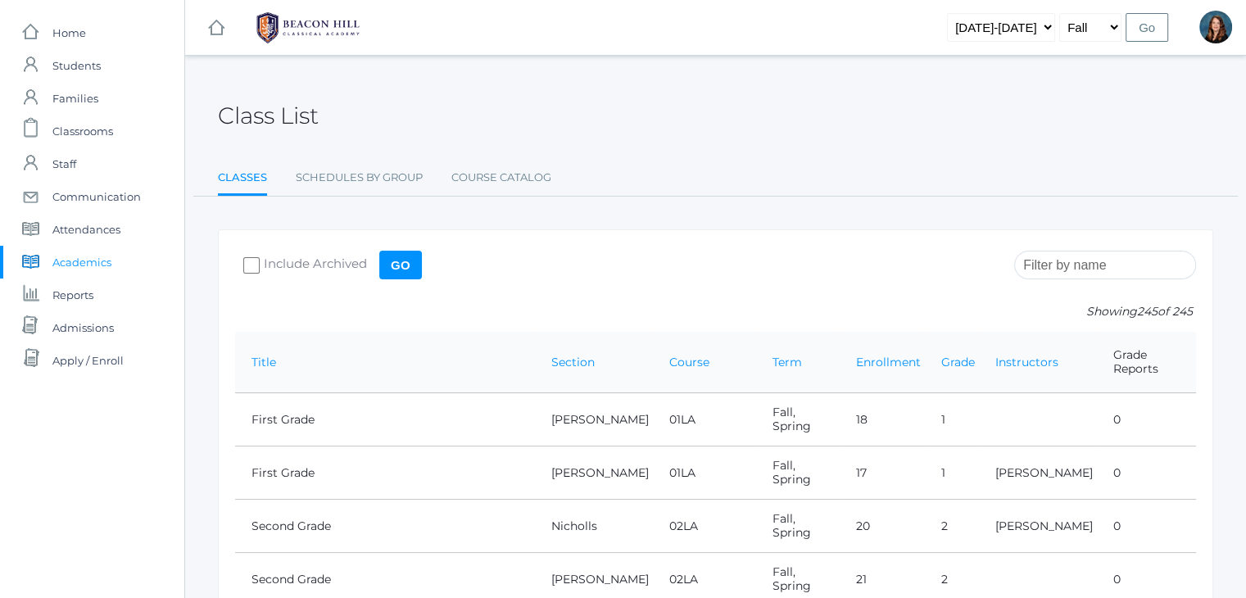
click at [1149, 262] on input "search" at bounding box center [1105, 265] width 182 height 29
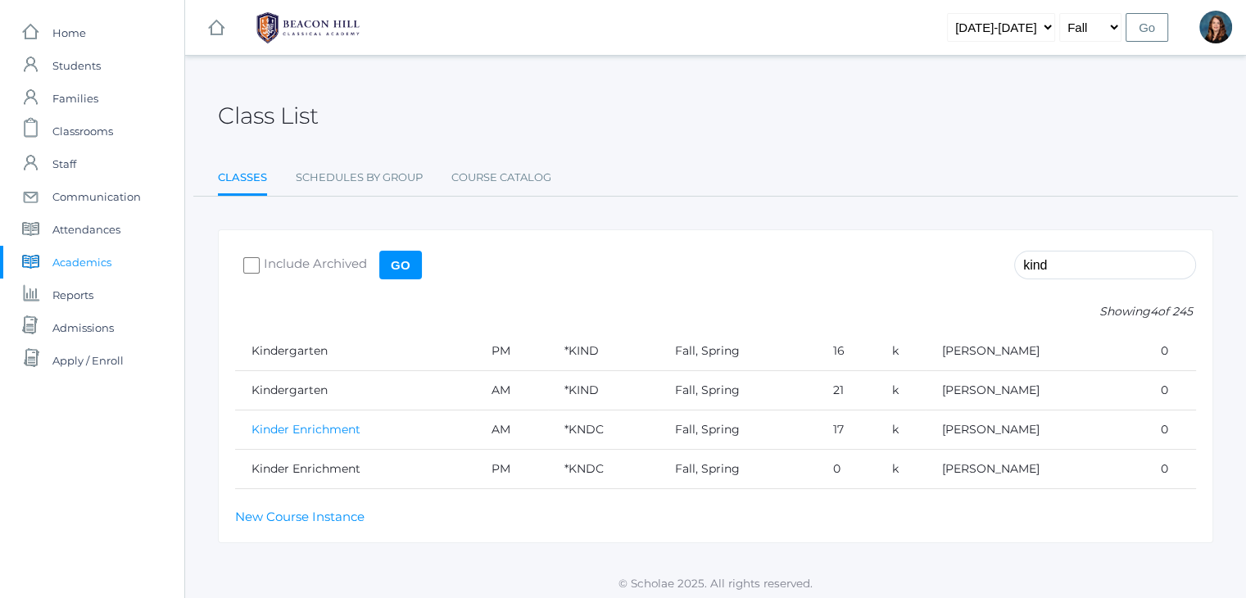
type input "kind"
click at [326, 427] on link "Kinder Enrichment" at bounding box center [305, 429] width 109 height 15
click at [308, 351] on link "Kindergarten" at bounding box center [289, 350] width 76 height 15
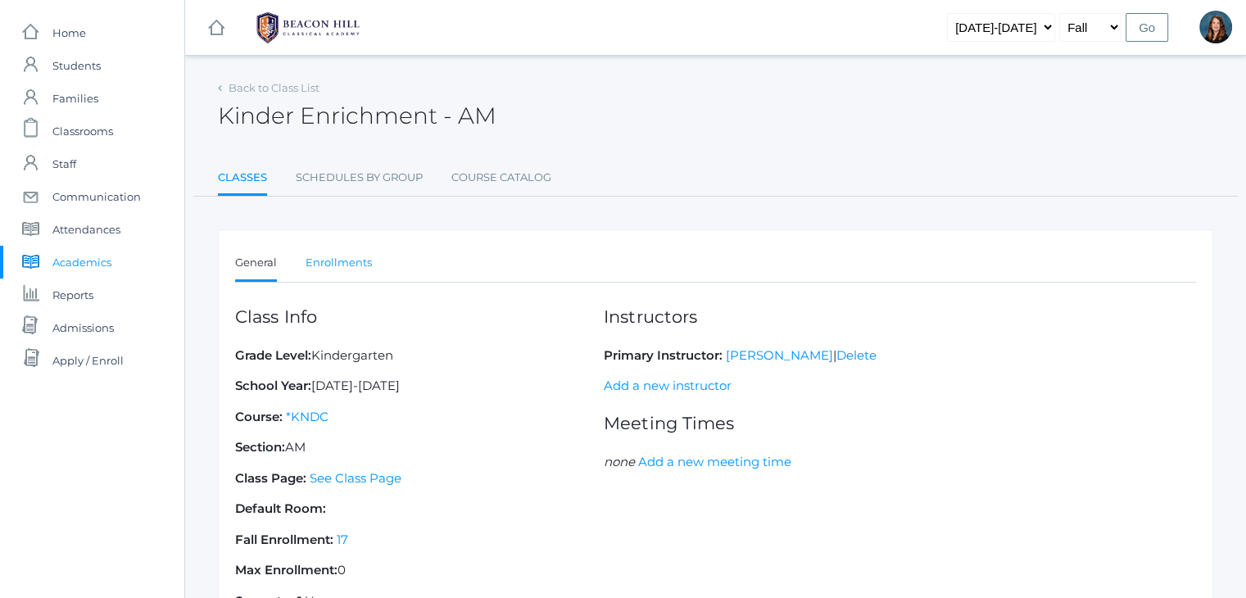
click at [337, 260] on link "Enrollments" at bounding box center [338, 262] width 66 height 33
click at [327, 259] on link "Enrollments" at bounding box center [338, 262] width 66 height 33
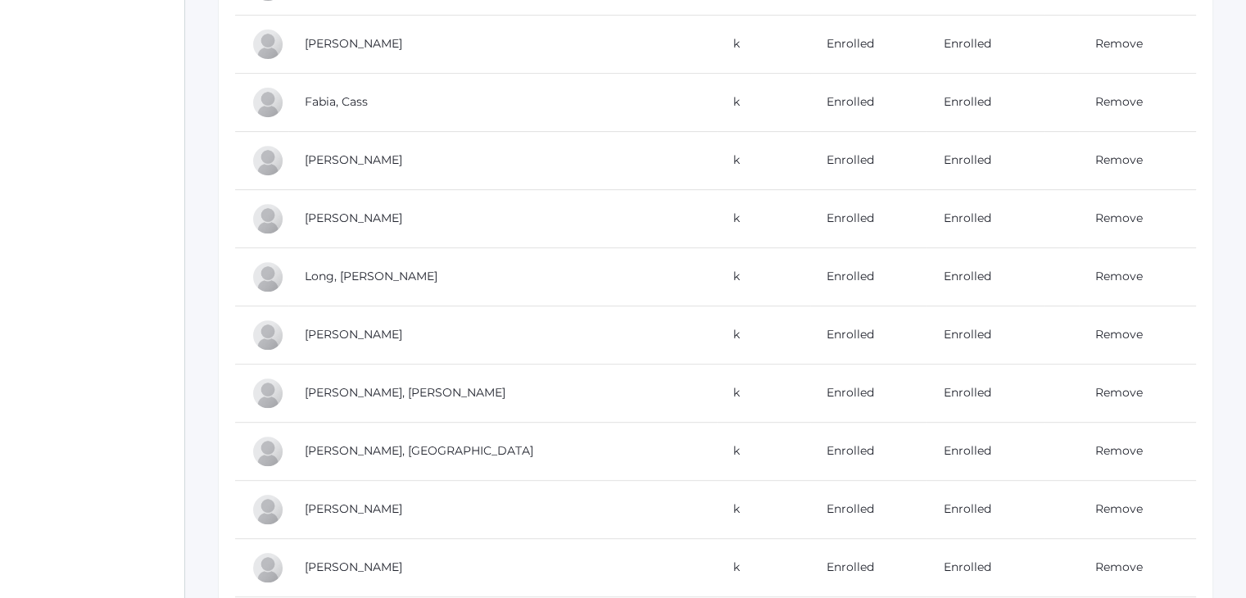
scroll to position [796, 0]
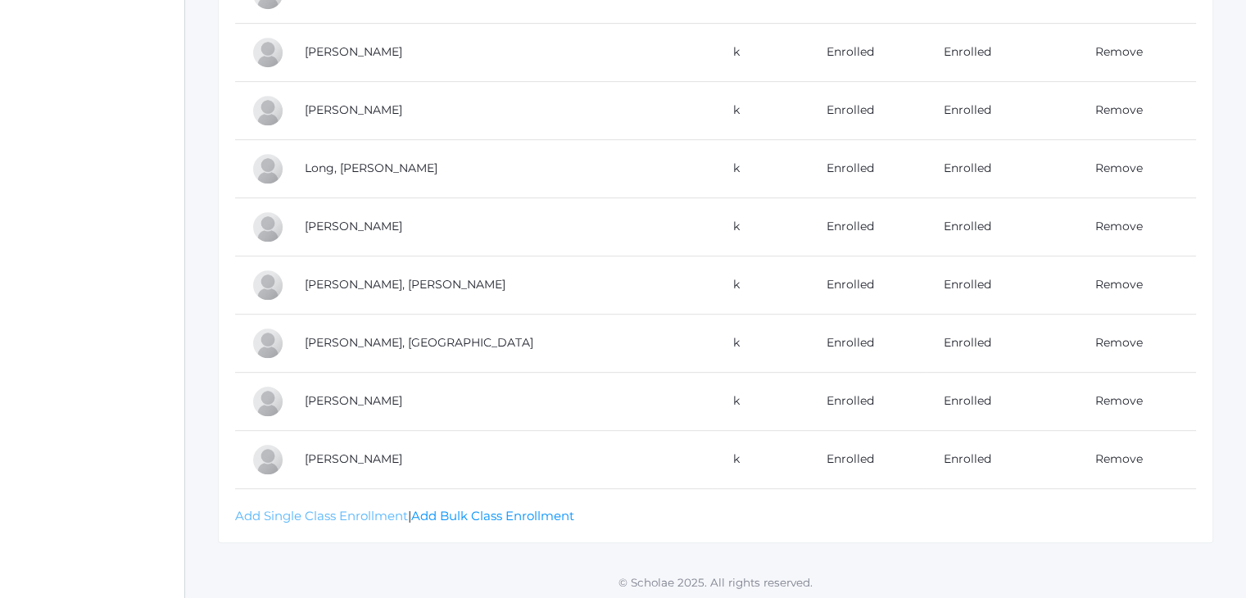
click at [334, 508] on link "Add Single Class Enrollment" at bounding box center [321, 516] width 173 height 16
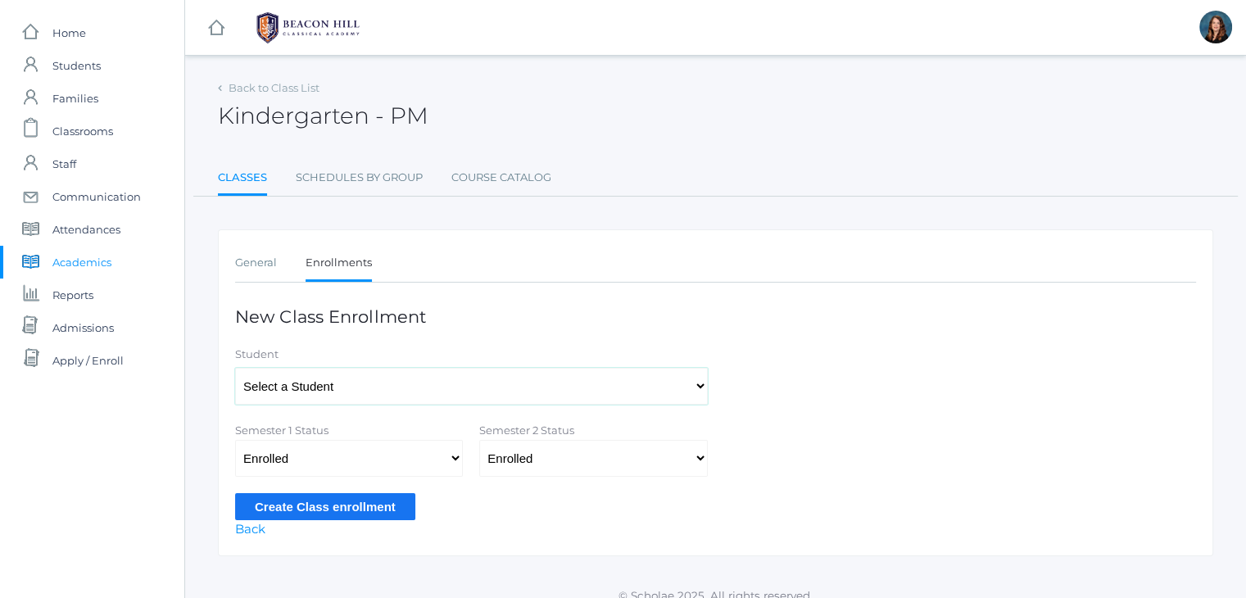
click at [418, 380] on select "Select a Student [PERSON_NAME], [PERSON_NAME], [PERSON_NAME], [PERSON_NAME], [P…" at bounding box center [471, 386] width 473 height 37
select select "4260"
click at [235, 368] on select "Select a Student Abdulla, Charlotte Abdulla, Phoenix Abrea, Grayson Abrea, Domi…" at bounding box center [471, 386] width 473 height 37
click at [367, 495] on input "Create Class enrollment" at bounding box center [325, 506] width 180 height 27
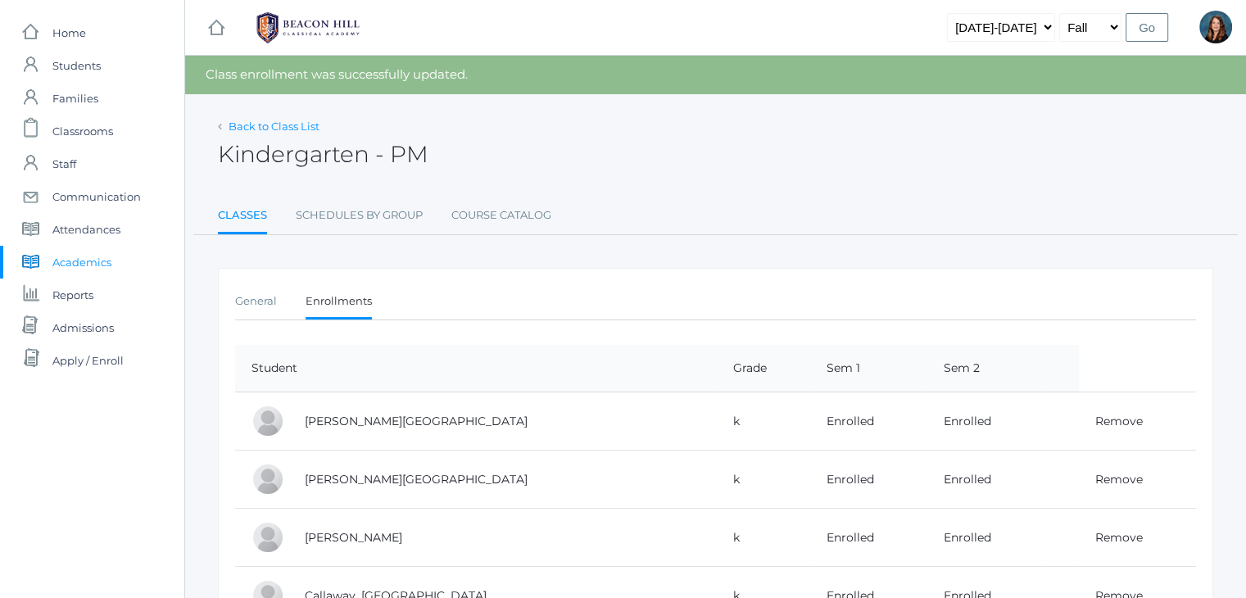
click at [267, 120] on link "Back to Class List" at bounding box center [273, 126] width 91 height 13
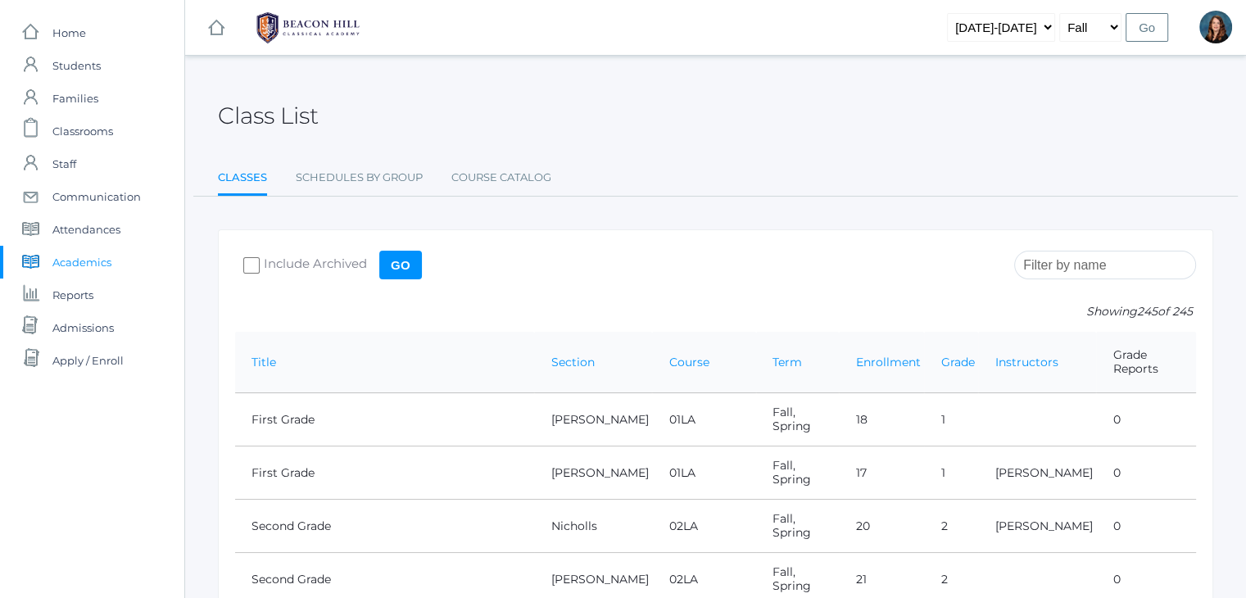
click at [1051, 260] on input "search" at bounding box center [1105, 265] width 182 height 29
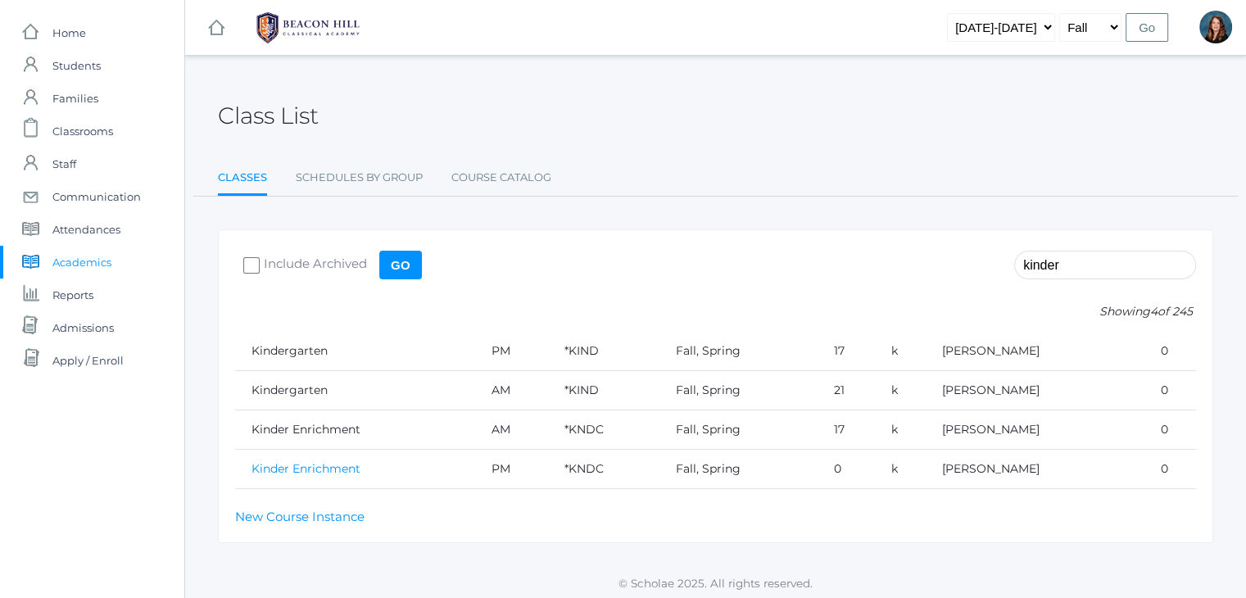
type input "kinder"
click at [338, 464] on link "Kinder Enrichment" at bounding box center [305, 468] width 109 height 15
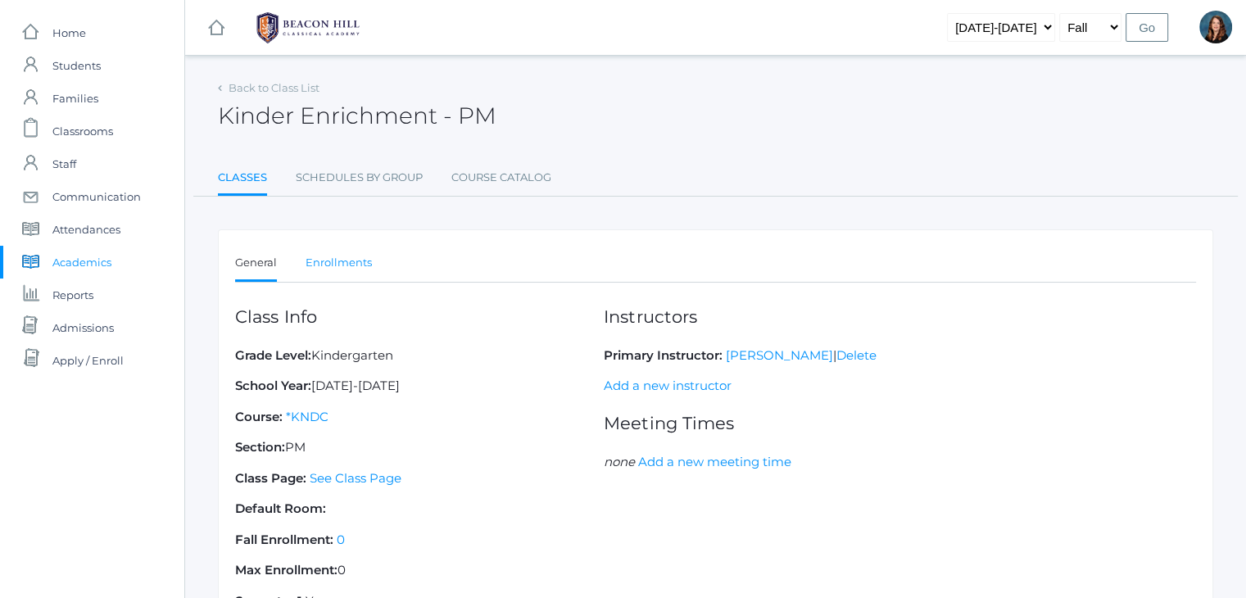
click at [347, 260] on link "Enrollments" at bounding box center [338, 262] width 66 height 33
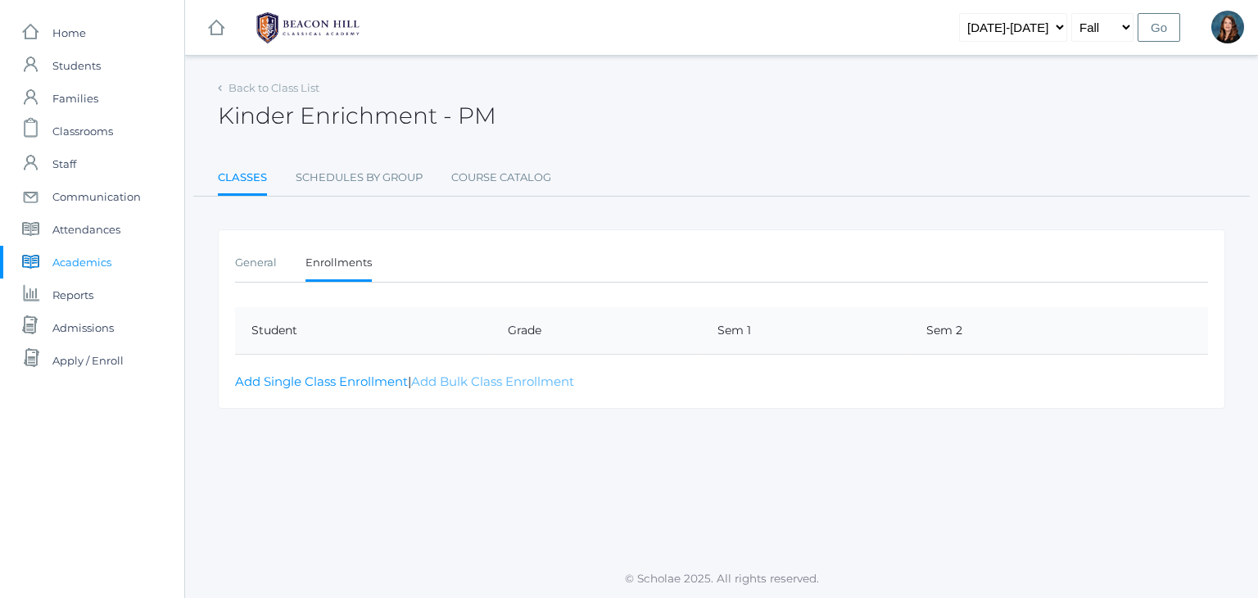
click at [479, 377] on link "Add Bulk Class Enrollment" at bounding box center [492, 381] width 163 height 16
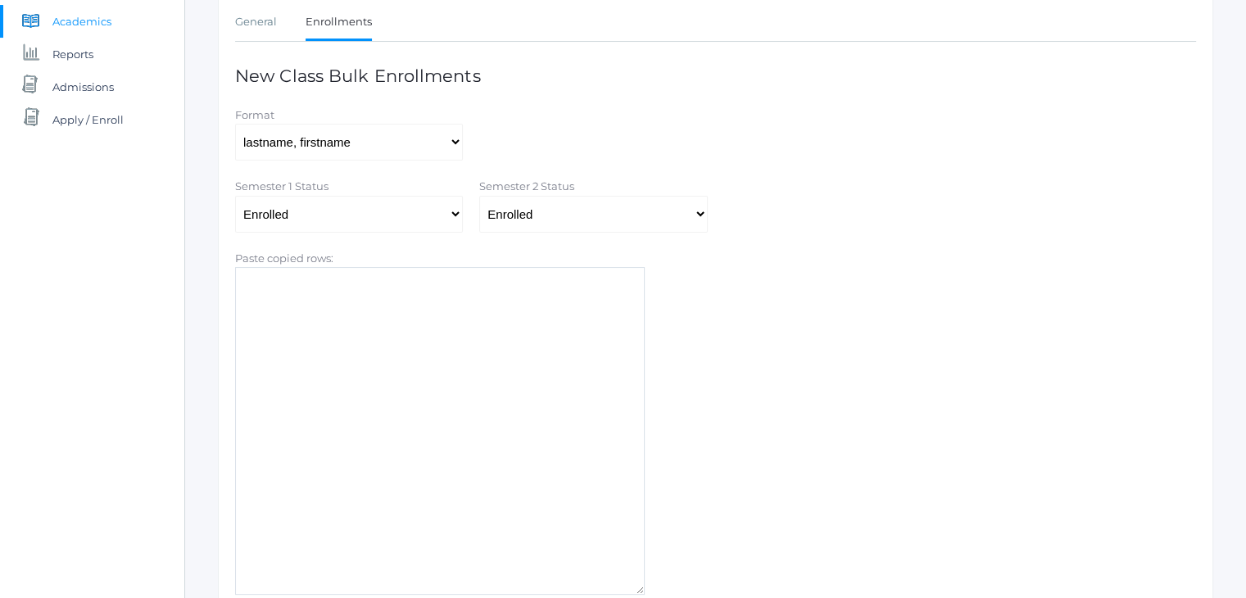
scroll to position [242, 0]
click at [367, 289] on textarea "Paste copied rows:" at bounding box center [439, 429] width 409 height 328
paste textarea "Canan [PERSON_NAME] [PERSON_NAME] [PERSON_NAME] [PERSON_NAME] [PERSON_NAME] [PE…"
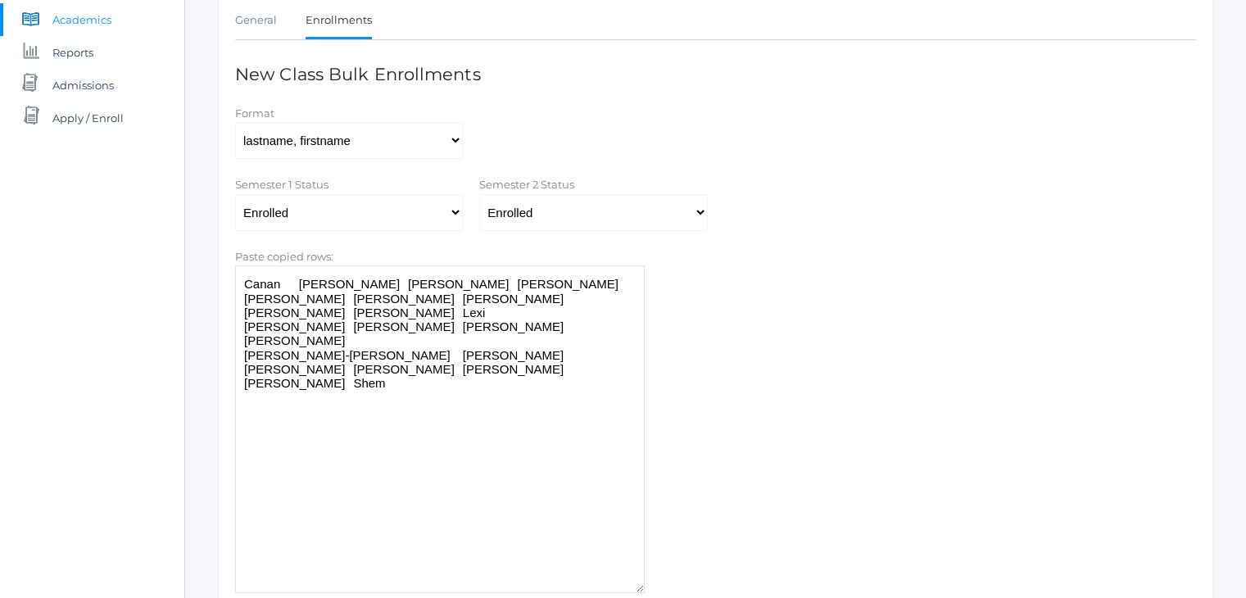
click at [298, 279] on textarea "Canan [PERSON_NAME] [PERSON_NAME] [PERSON_NAME] [PERSON_NAME] [PERSON_NAME] [PE…" at bounding box center [439, 429] width 409 height 328
click at [297, 297] on textarea "[PERSON_NAME], [PERSON_NAME] [PERSON_NAME] [PERSON_NAME] [PERSON_NAME] [PERSON_…" at bounding box center [439, 429] width 409 height 328
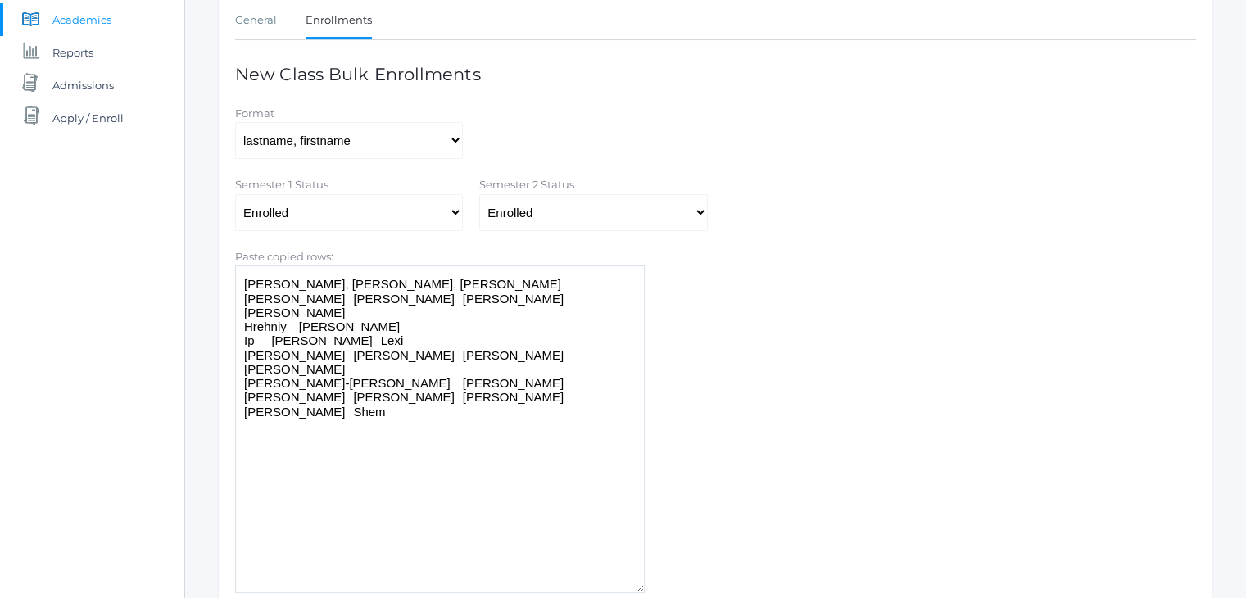
click at [272, 307] on textarea "[PERSON_NAME], [PERSON_NAME], [PERSON_NAME] [PERSON_NAME] [PERSON_NAME] [PERSON…" at bounding box center [439, 429] width 409 height 328
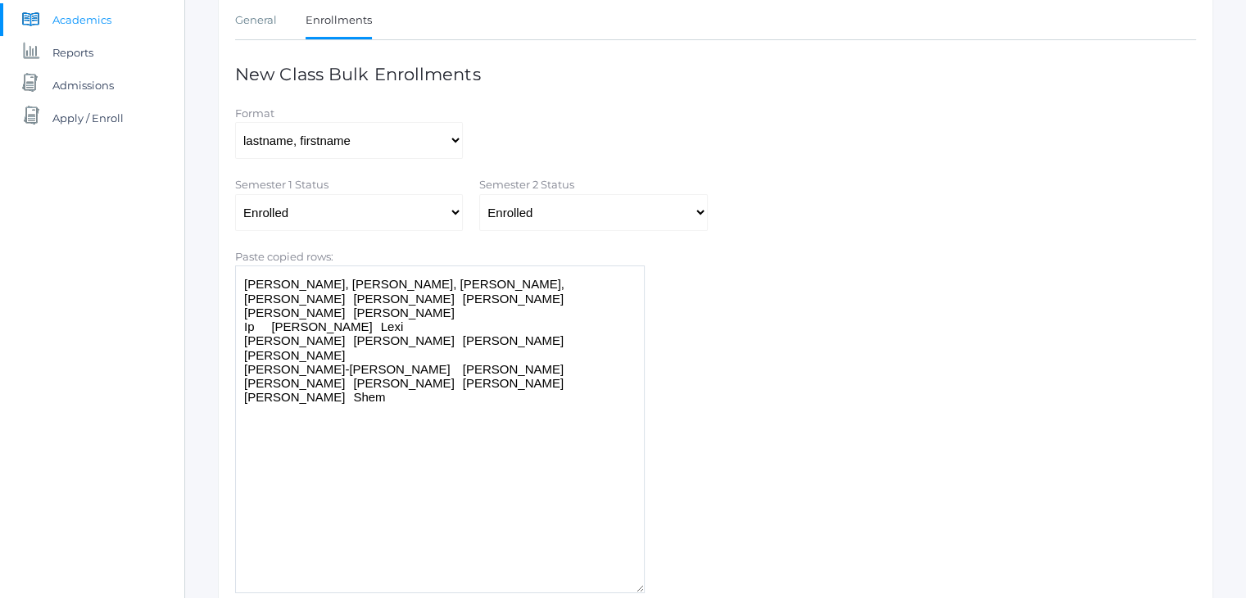
click at [299, 328] on textarea "[PERSON_NAME], [PERSON_NAME], [PERSON_NAME], [PERSON_NAME] [PERSON_NAME] [PERSO…" at bounding box center [439, 429] width 409 height 328
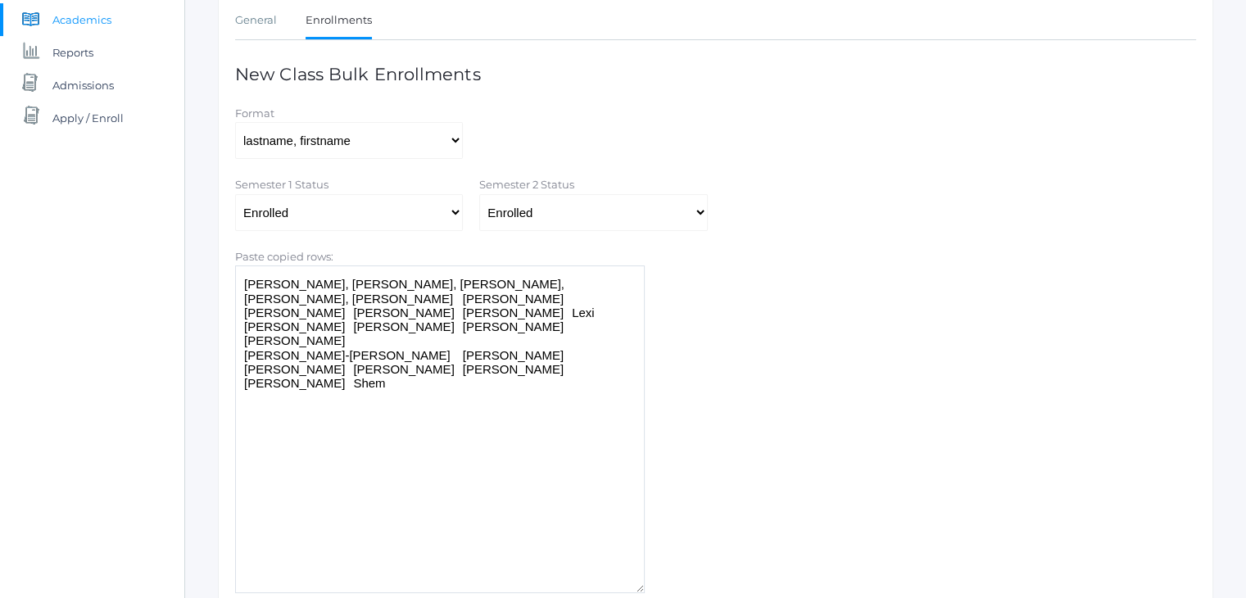
click at [297, 335] on textarea "[PERSON_NAME], [PERSON_NAME], [PERSON_NAME], [PERSON_NAME], [PERSON_NAME] [PERS…" at bounding box center [439, 429] width 409 height 328
click at [295, 348] on textarea "[PERSON_NAME], [PERSON_NAME], [PERSON_NAME], [PERSON_NAME], [PERSON_NAME], [PER…" at bounding box center [439, 429] width 409 height 328
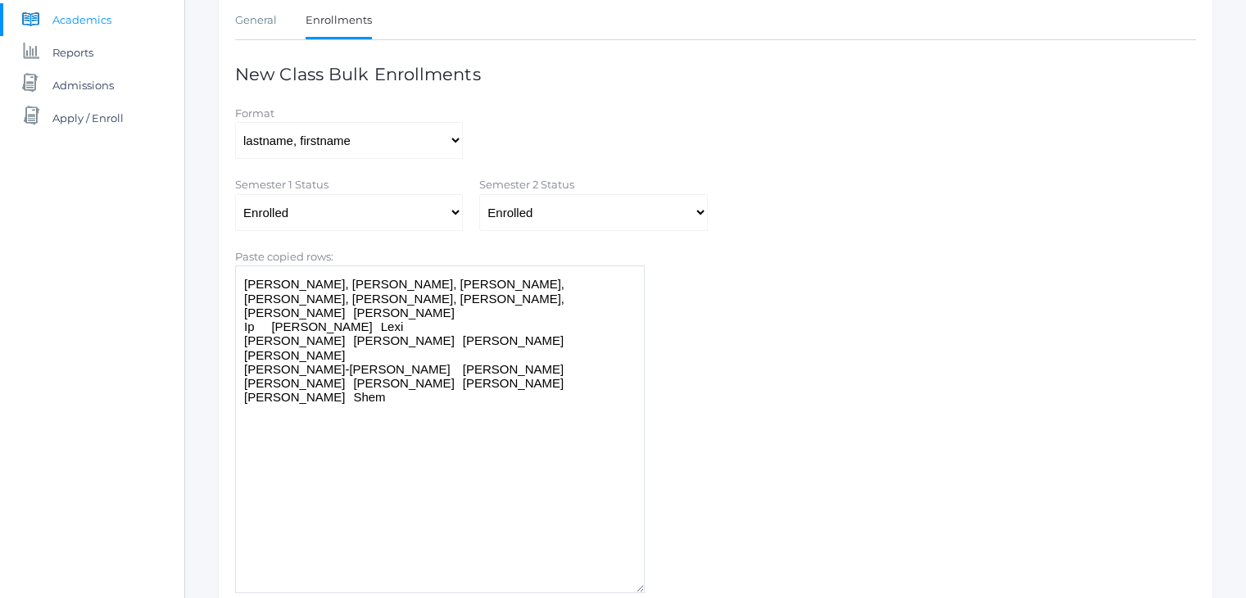
click at [299, 365] on textarea "[PERSON_NAME], [PERSON_NAME], [PERSON_NAME], [PERSON_NAME], [PERSON_NAME], [PER…" at bounding box center [439, 429] width 409 height 328
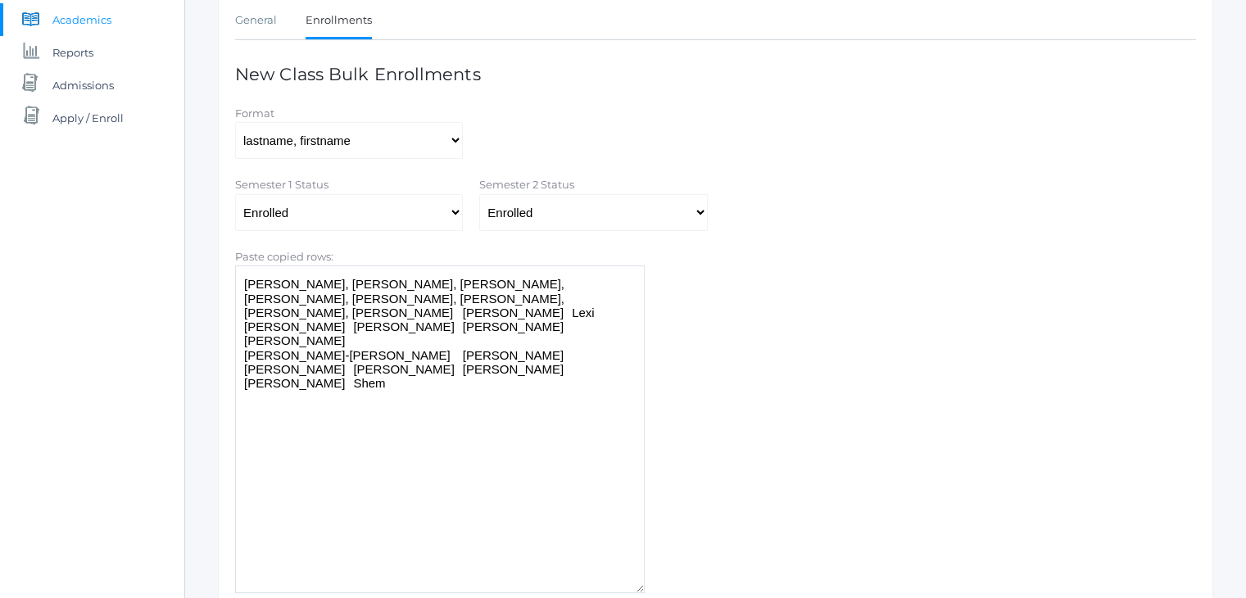
click at [299, 376] on textarea "[PERSON_NAME], [PERSON_NAME], [PERSON_NAME], [PERSON_NAME], [PERSON_NAME], [PER…" at bounding box center [439, 429] width 409 height 328
click at [271, 396] on textarea "Canan, [PERSON_NAME], [PERSON_NAME], [PERSON_NAME], [PERSON_NAME], [PERSON_NAME…" at bounding box center [439, 429] width 409 height 328
click at [269, 410] on textarea "Canan, [PERSON_NAME], [PERSON_NAME], [PERSON_NAME], [PERSON_NAME], [PERSON_NAME…" at bounding box center [439, 429] width 409 height 328
click at [320, 423] on textarea "[PERSON_NAME], [PERSON_NAME], [PERSON_NAME], [PERSON_NAME], [PERSON_NAME], [PER…" at bounding box center [439, 429] width 409 height 328
click at [295, 439] on textarea "Canan, [PERSON_NAME], [PERSON_NAME], [PERSON_NAME], [PERSON_NAME], [PERSON_NAME…" at bounding box center [439, 429] width 409 height 328
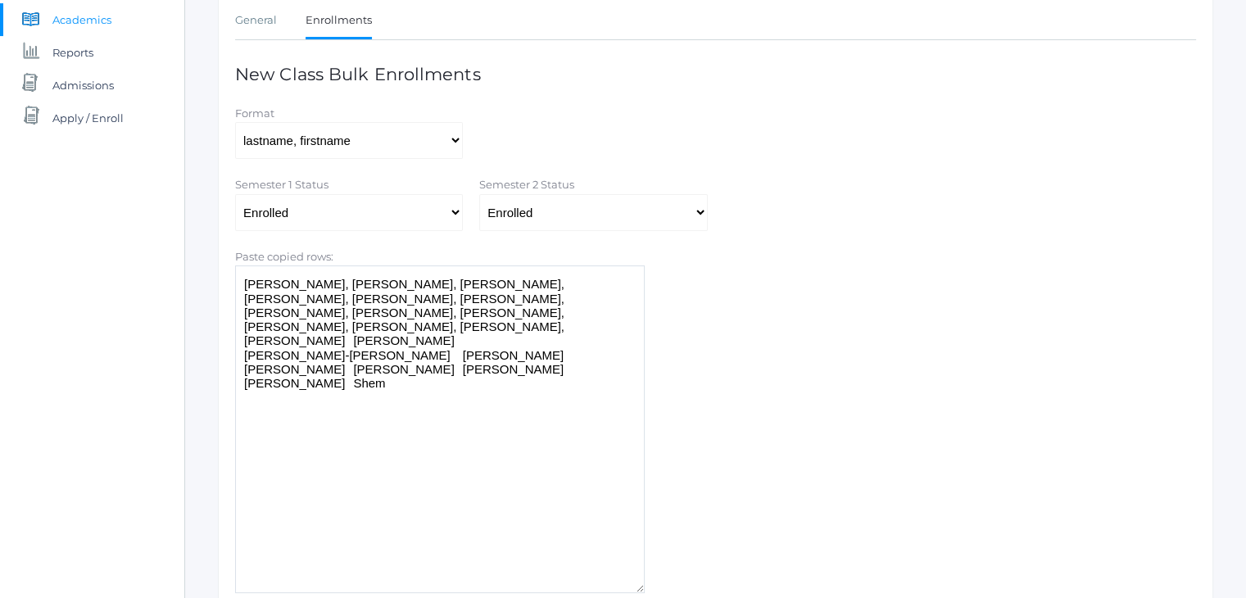
click at [295, 451] on textarea "[PERSON_NAME], [PERSON_NAME], [PERSON_NAME], [PERSON_NAME], [PERSON_NAME], [PER…" at bounding box center [439, 429] width 409 height 328
click at [324, 463] on textarea "[PERSON_NAME], [PERSON_NAME], [PERSON_NAME], [PERSON_NAME], [PERSON_NAME], [PER…" at bounding box center [439, 429] width 409 height 328
click at [295, 482] on textarea "[PERSON_NAME], [PERSON_NAME], [PERSON_NAME], [PERSON_NAME], [PERSON_NAME], [PER…" at bounding box center [439, 429] width 409 height 328
click at [298, 481] on textarea "[PERSON_NAME], [PERSON_NAME], [PERSON_NAME], [PERSON_NAME], [PERSON_NAME], [PER…" at bounding box center [439, 429] width 409 height 328
click at [324, 491] on textarea "[PERSON_NAME], [PERSON_NAME], [PERSON_NAME], [PERSON_NAME], [PERSON_NAME], [PER…" at bounding box center [439, 429] width 409 height 328
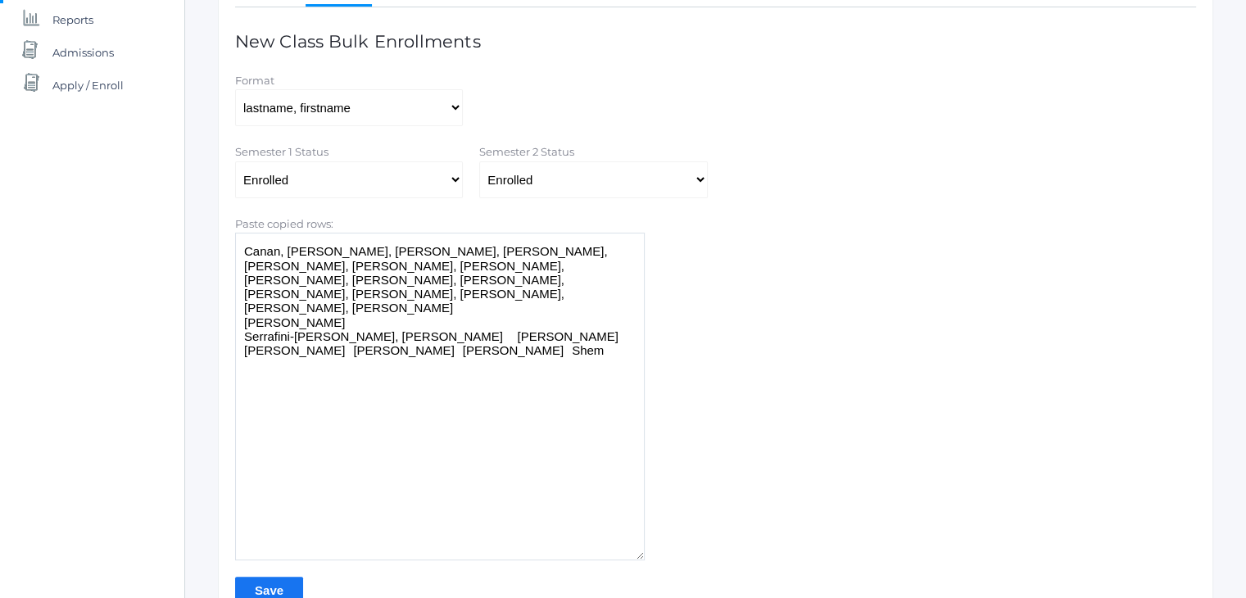
scroll to position [278, 0]
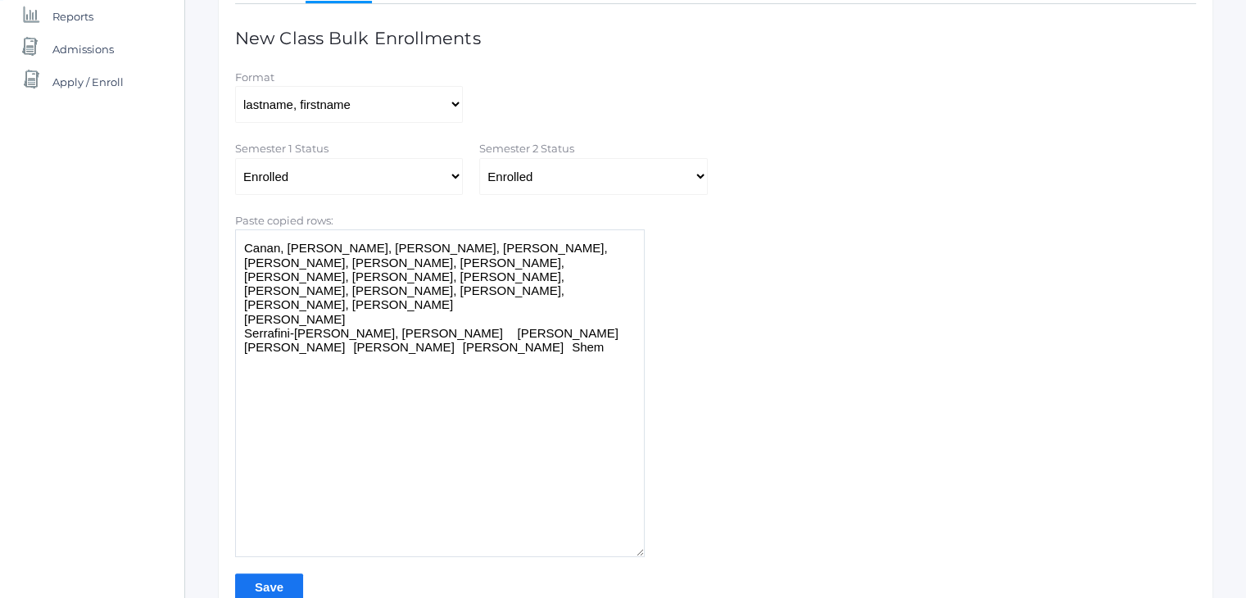
click at [299, 474] on textarea "Canan, [PERSON_NAME], [PERSON_NAME], [PERSON_NAME], [PERSON_NAME], [PERSON_NAME…" at bounding box center [439, 393] width 409 height 328
click at [323, 488] on textarea "Canan, [PERSON_NAME], [PERSON_NAME], [PERSON_NAME], [PERSON_NAME], [PERSON_NAME…" at bounding box center [439, 393] width 409 height 328
click at [298, 502] on textarea "Canan, [PERSON_NAME], [PERSON_NAME], [PERSON_NAME], [PERSON_NAME], [PERSON_NAME…" at bounding box center [439, 393] width 409 height 328
click at [298, 515] on textarea "[PERSON_NAME], [PERSON_NAME], [PERSON_NAME], [PERSON_NAME], [PERSON_NAME], [PER…" at bounding box center [439, 393] width 409 height 328
click at [298, 525] on textarea "[PERSON_NAME], [PERSON_NAME], [PERSON_NAME], [PERSON_NAME], [PERSON_NAME], [PER…" at bounding box center [439, 393] width 409 height 328
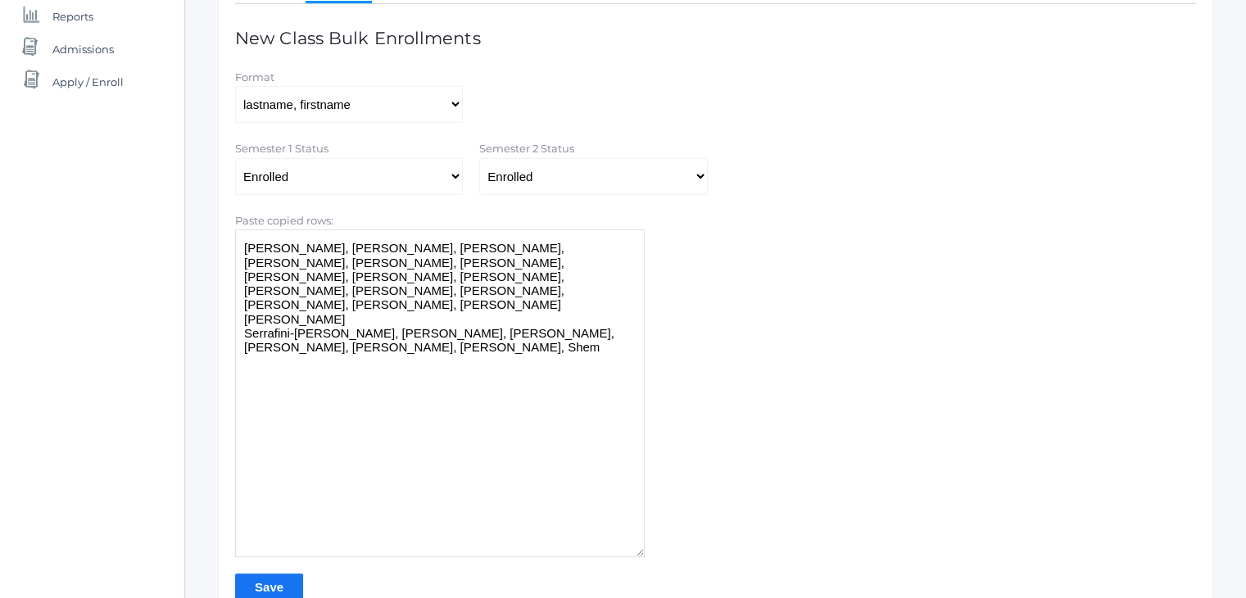
scroll to position [374, 0]
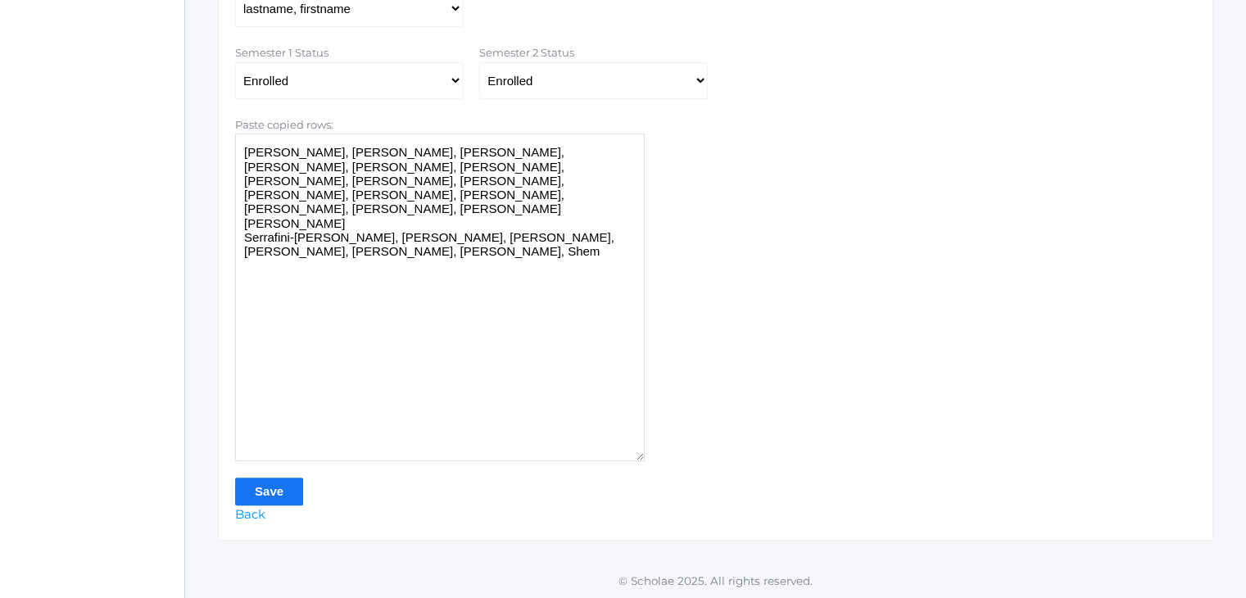
type textarea "[PERSON_NAME], [PERSON_NAME], [PERSON_NAME], [PERSON_NAME], [PERSON_NAME], [PER…"
click at [285, 489] on input "Save" at bounding box center [269, 490] width 68 height 27
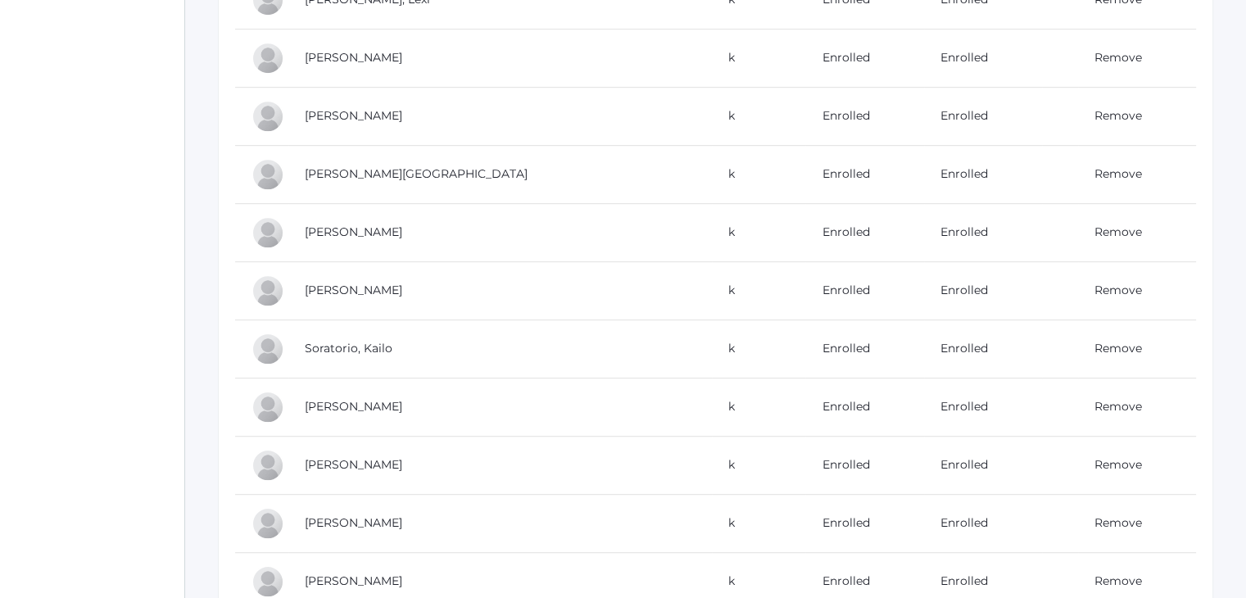
scroll to position [968, 0]
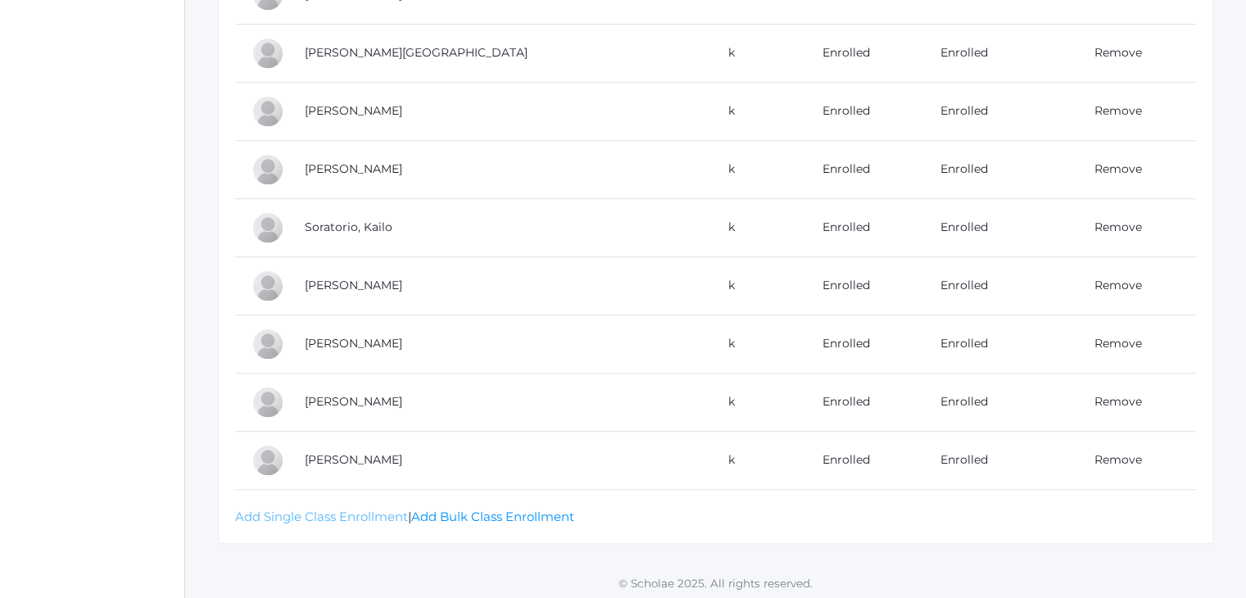
click at [328, 511] on link "Add Single Class Enrollment" at bounding box center [321, 517] width 173 height 16
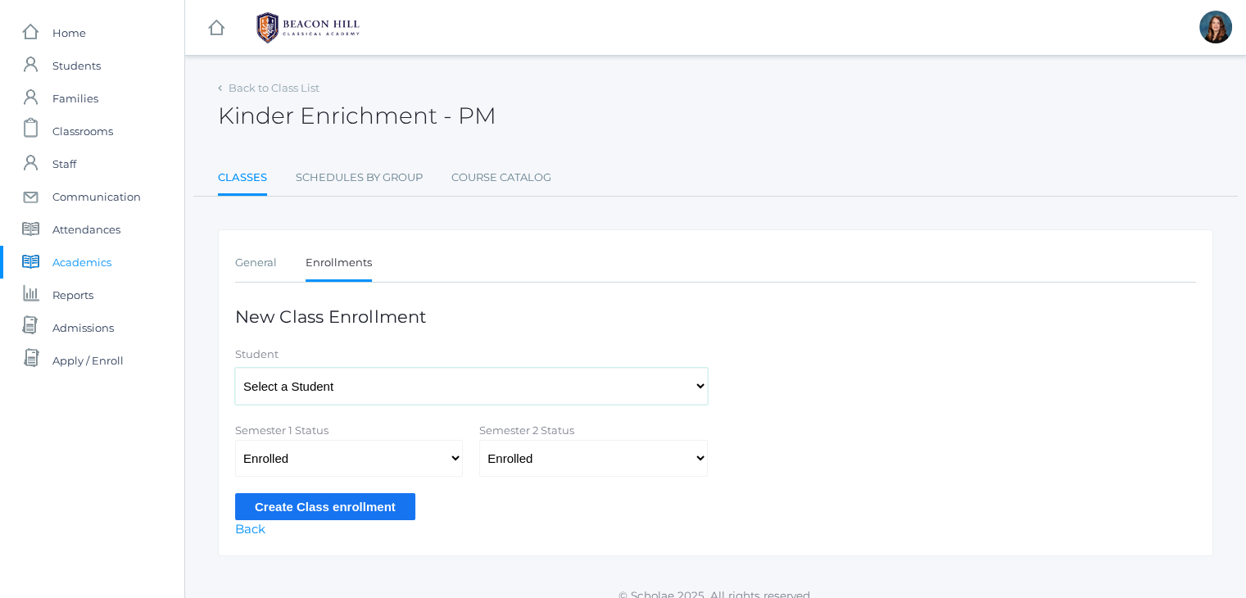
click at [410, 384] on select "Select a Student [PERSON_NAME], [PERSON_NAME], [PERSON_NAME], [PERSON_NAME], [P…" at bounding box center [471, 386] width 473 height 37
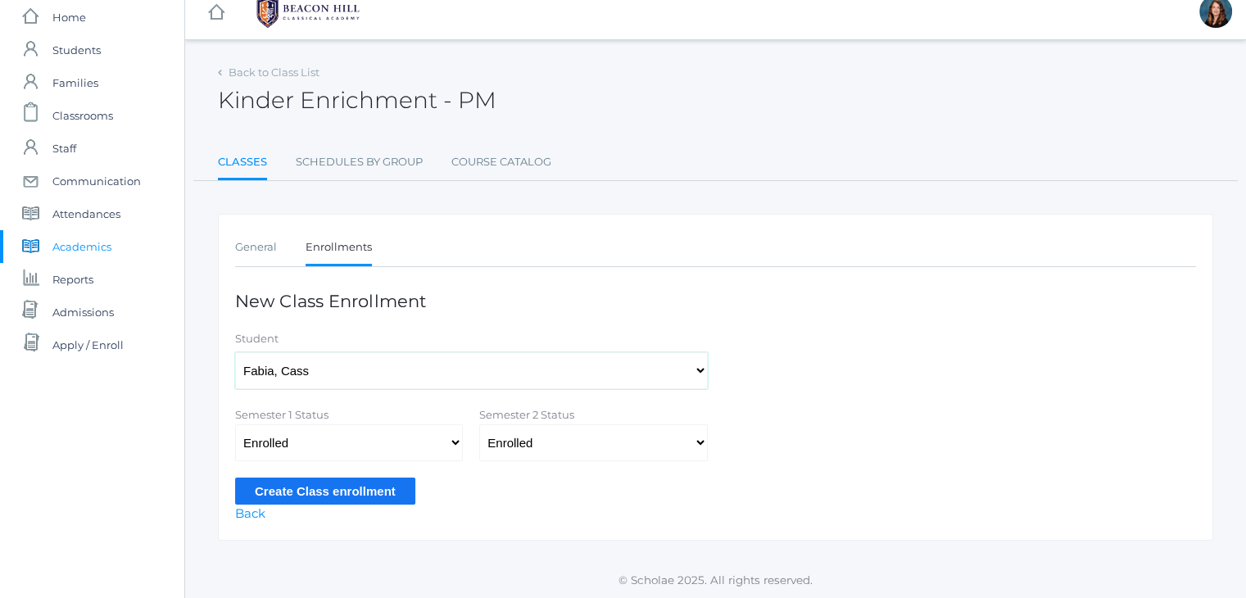
click at [414, 371] on select "Select a Student [PERSON_NAME], [PERSON_NAME], [PERSON_NAME], [PERSON_NAME], [P…" at bounding box center [471, 370] width 473 height 37
select select "4270"
click at [235, 352] on select "Select a Student [PERSON_NAME], [PERSON_NAME], [PERSON_NAME], [PERSON_NAME], [P…" at bounding box center [471, 370] width 473 height 37
click at [344, 486] on input "Create Class enrollment" at bounding box center [325, 490] width 180 height 27
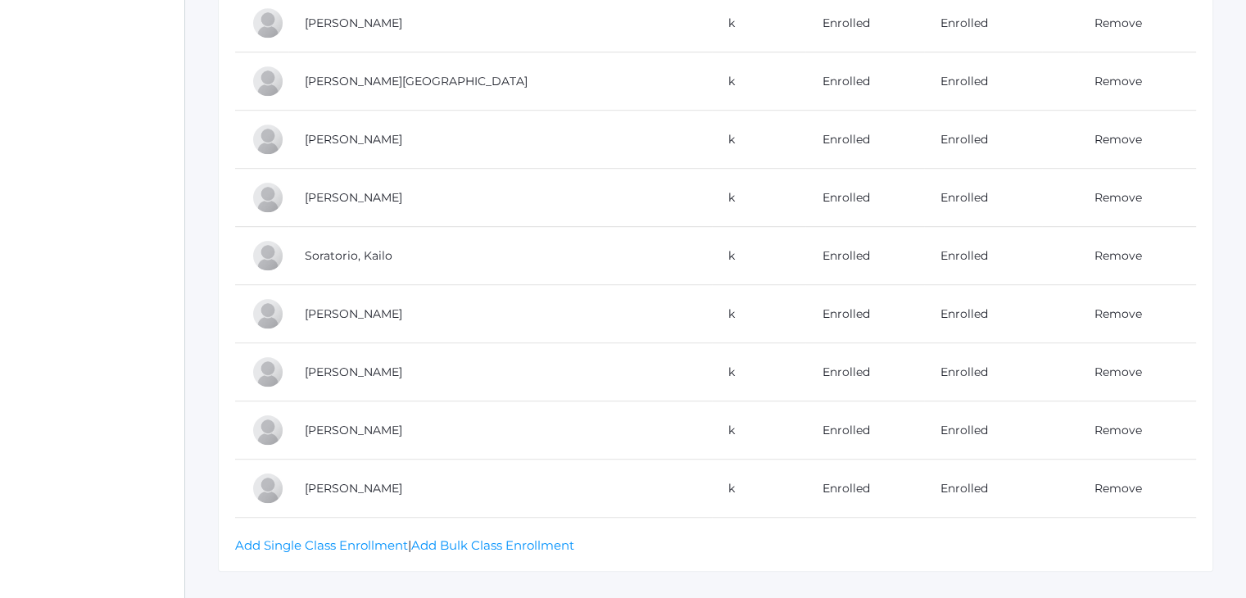
scroll to position [1008, 0]
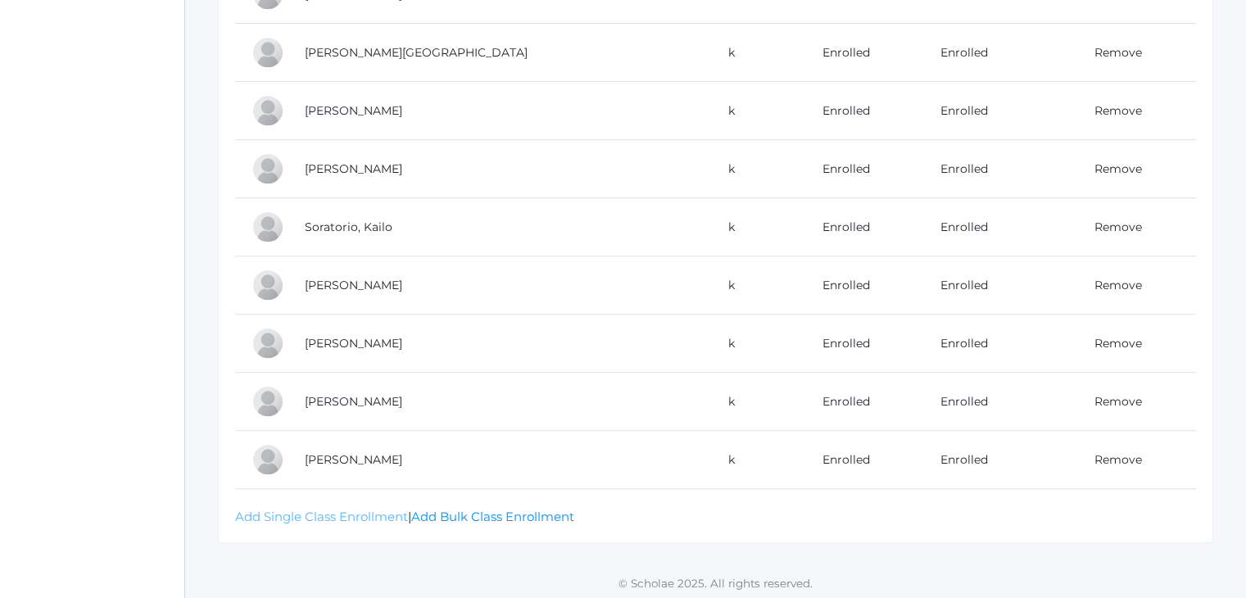
click at [330, 515] on link "Add Single Class Enrollment" at bounding box center [321, 517] width 173 height 16
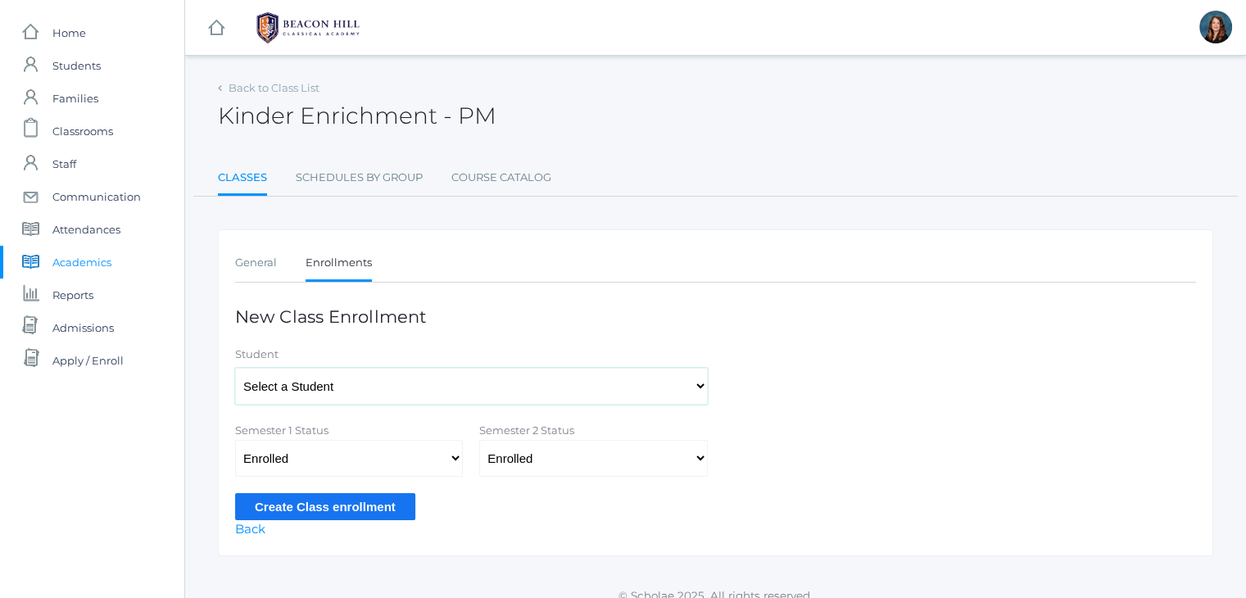
click at [356, 390] on select "Select a Student [PERSON_NAME], [PERSON_NAME], [PERSON_NAME], [PERSON_NAME], [P…" at bounding box center [471, 386] width 473 height 37
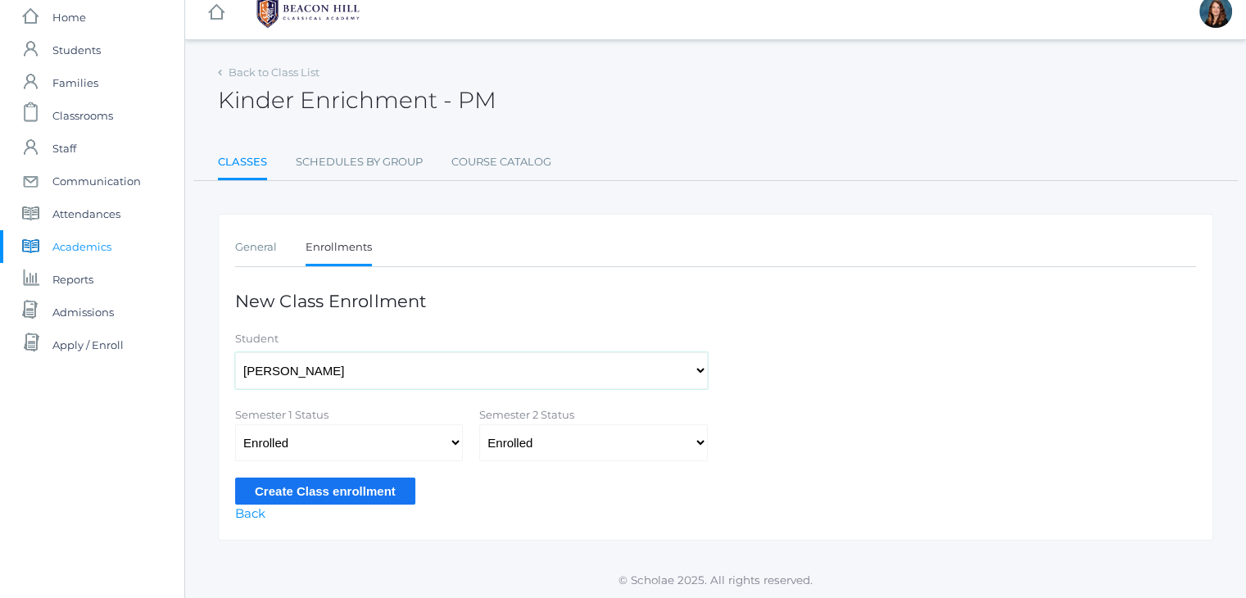
click at [353, 372] on select "Select a Student [PERSON_NAME], [PERSON_NAME], [PERSON_NAME], [PERSON_NAME], [P…" at bounding box center [471, 370] width 473 height 37
select select "4334"
click at [235, 352] on select "Select a Student [PERSON_NAME], [PERSON_NAME], [PERSON_NAME], [PERSON_NAME], [P…" at bounding box center [471, 370] width 473 height 37
click at [324, 479] on input "Create Class enrollment" at bounding box center [325, 490] width 180 height 27
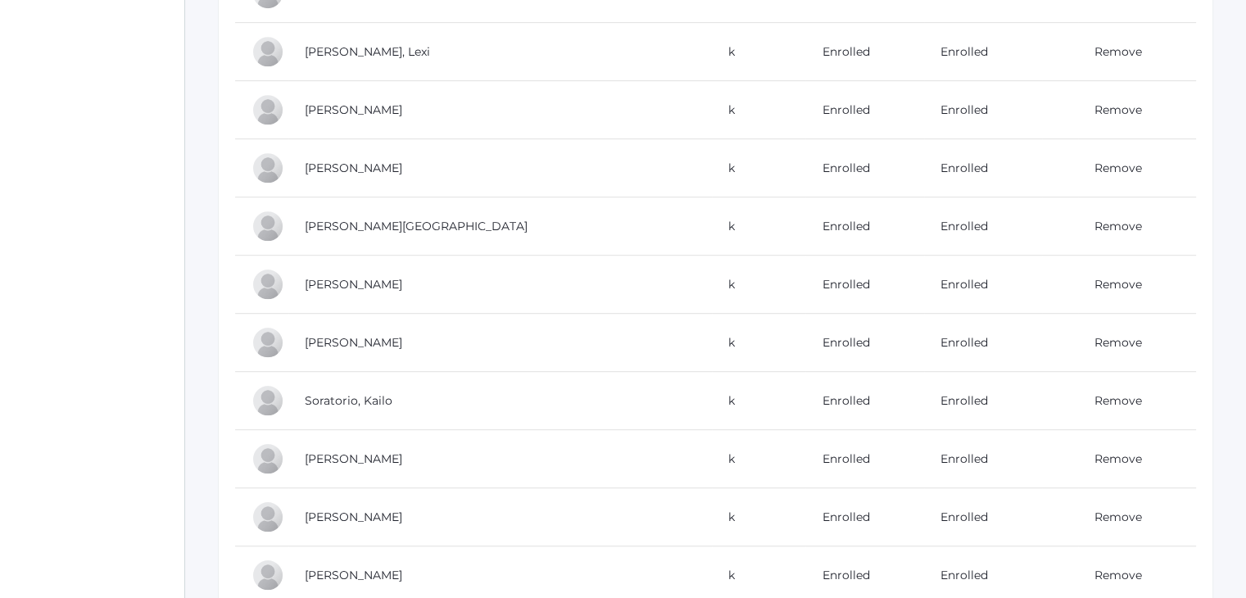
scroll to position [1065, 0]
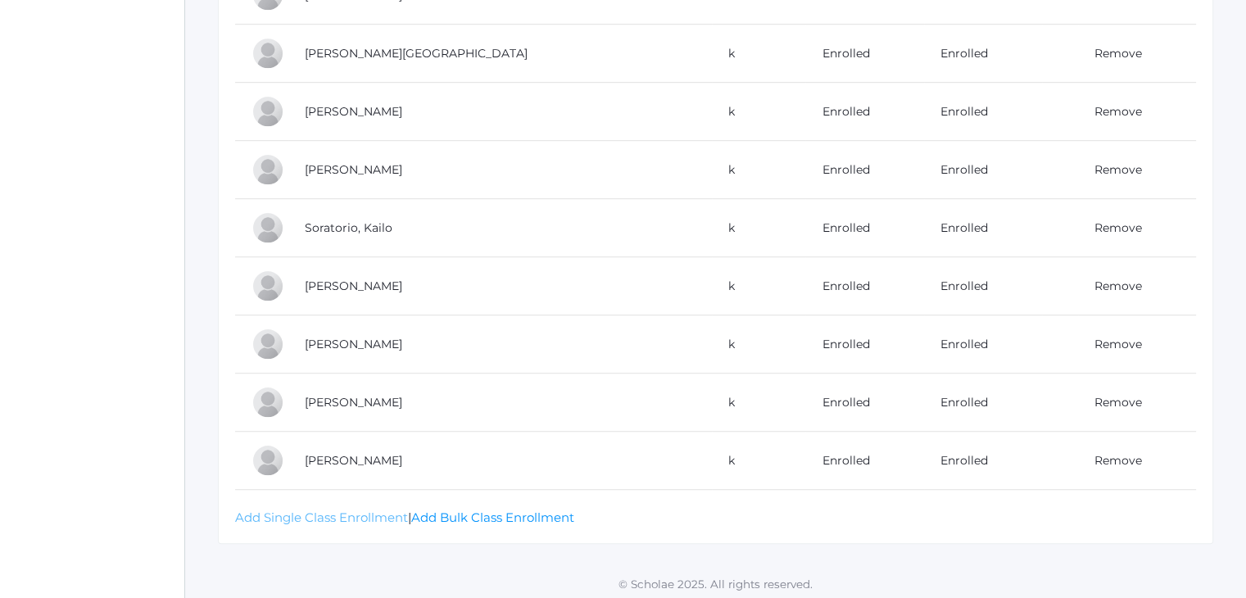
click at [344, 513] on link "Add Single Class Enrollment" at bounding box center [321, 517] width 173 height 16
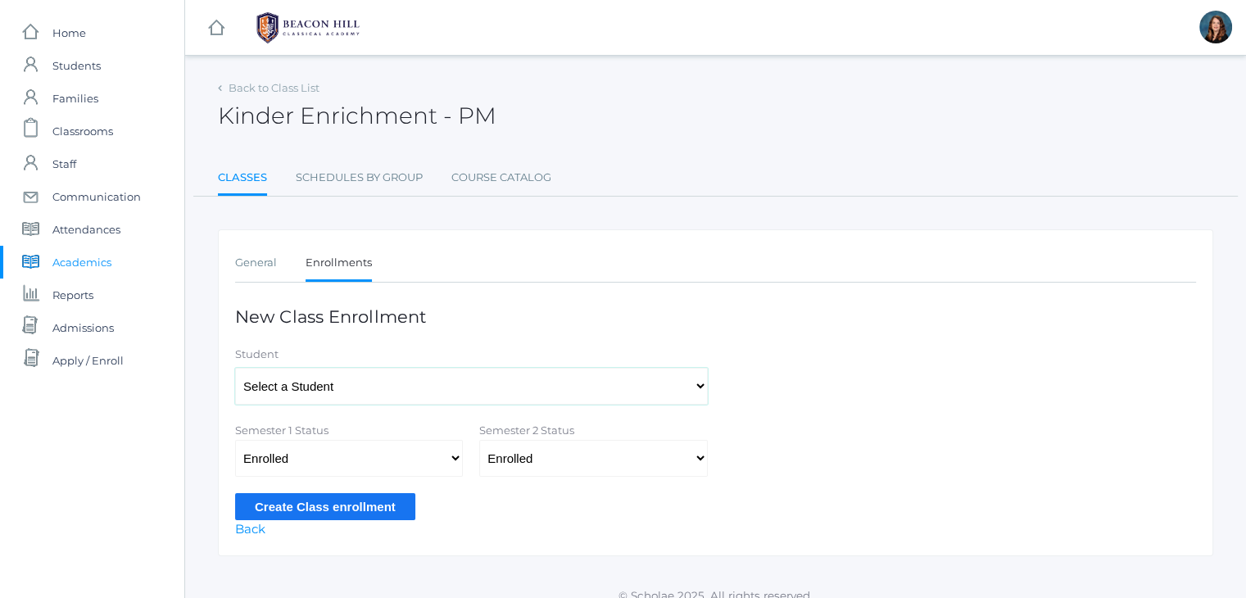
click at [383, 395] on select "Select a Student [PERSON_NAME], [PERSON_NAME], [PERSON_NAME], [PERSON_NAME], [P…" at bounding box center [471, 386] width 473 height 37
select select "4233"
click at [235, 368] on select "Select a Student [PERSON_NAME], [PERSON_NAME], [PERSON_NAME], [PERSON_NAME], [P…" at bounding box center [471, 386] width 473 height 37
click at [350, 507] on input "Create Class enrollment" at bounding box center [325, 506] width 180 height 27
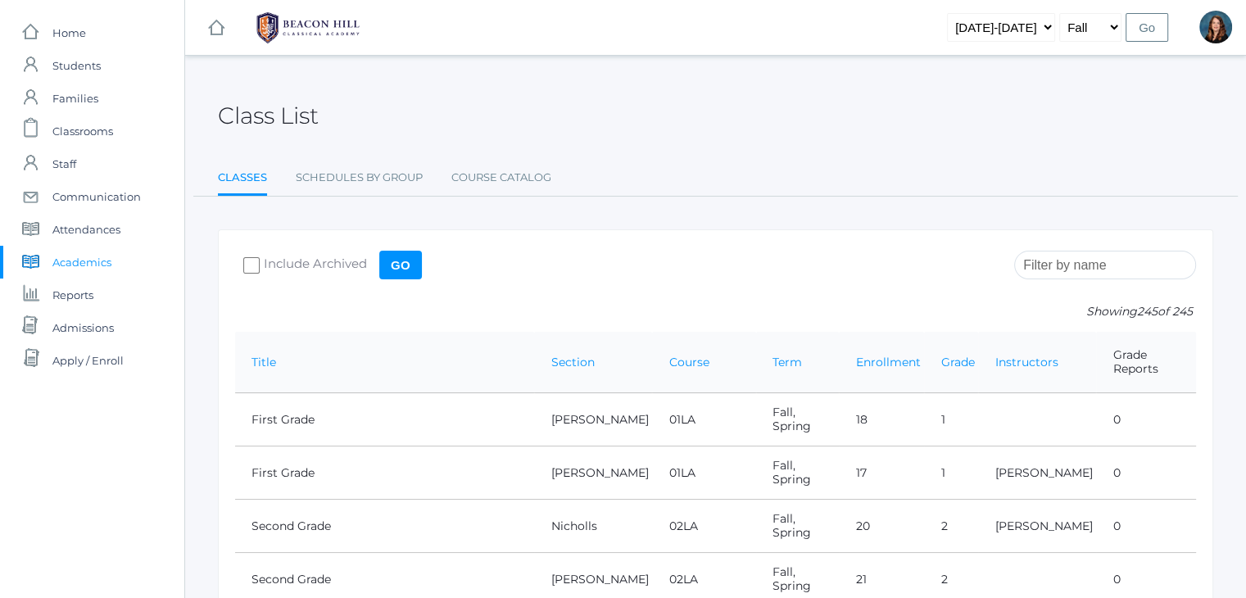
click at [1059, 258] on input "search" at bounding box center [1105, 265] width 182 height 29
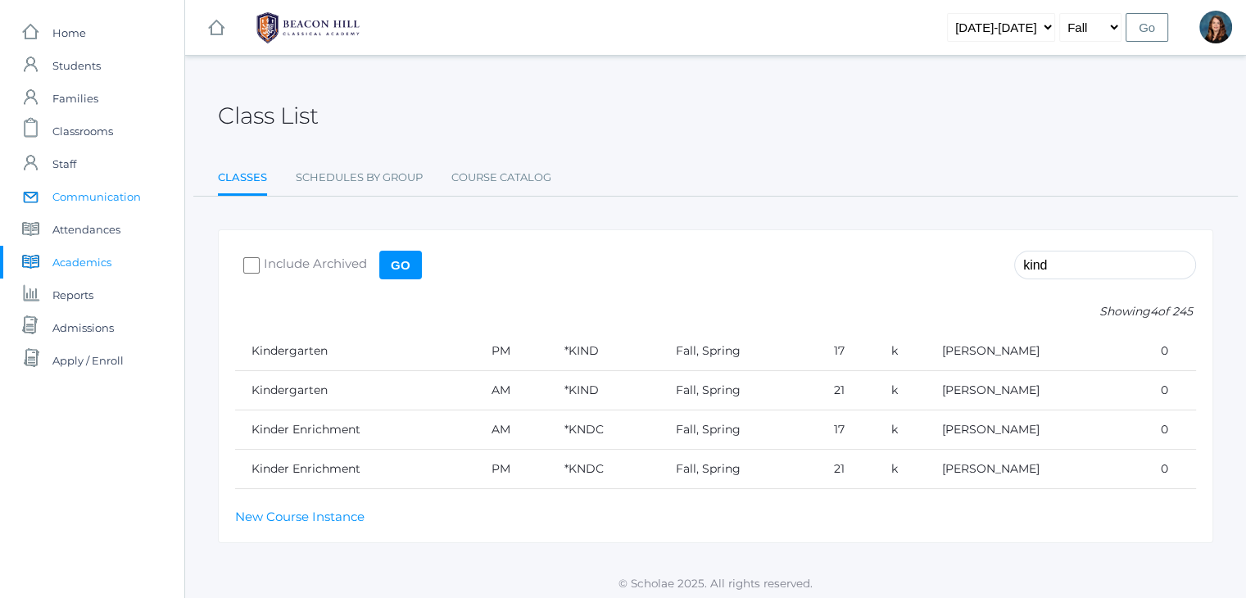
type input "kind"
click at [99, 192] on span "Communication" at bounding box center [96, 196] width 88 height 33
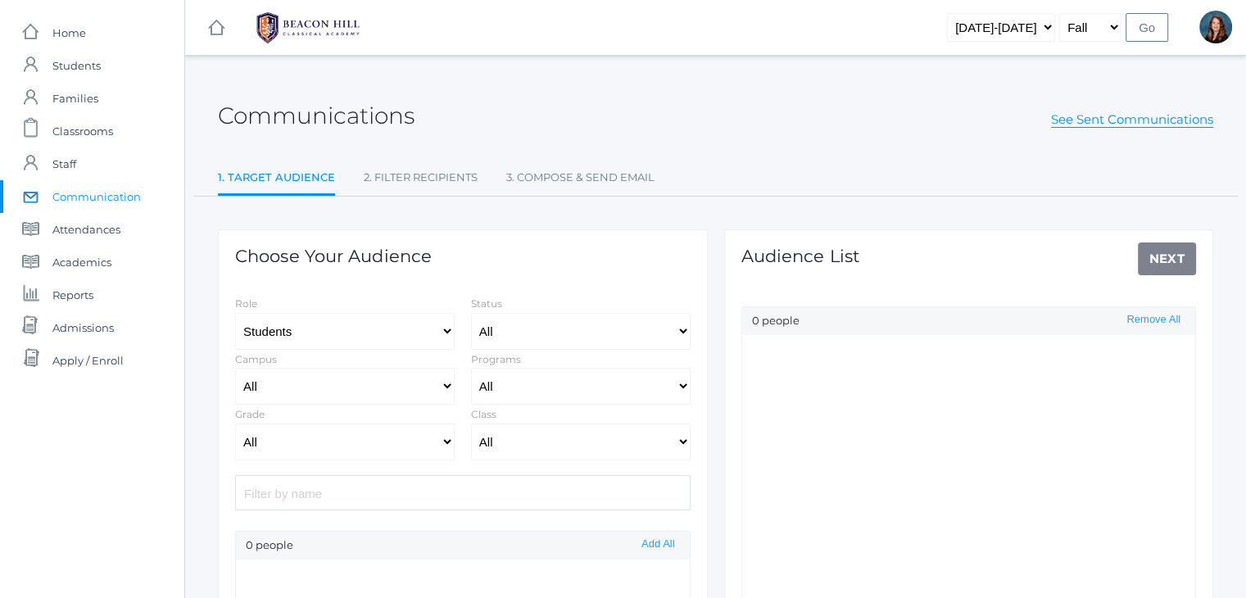
select select "Enrolled"
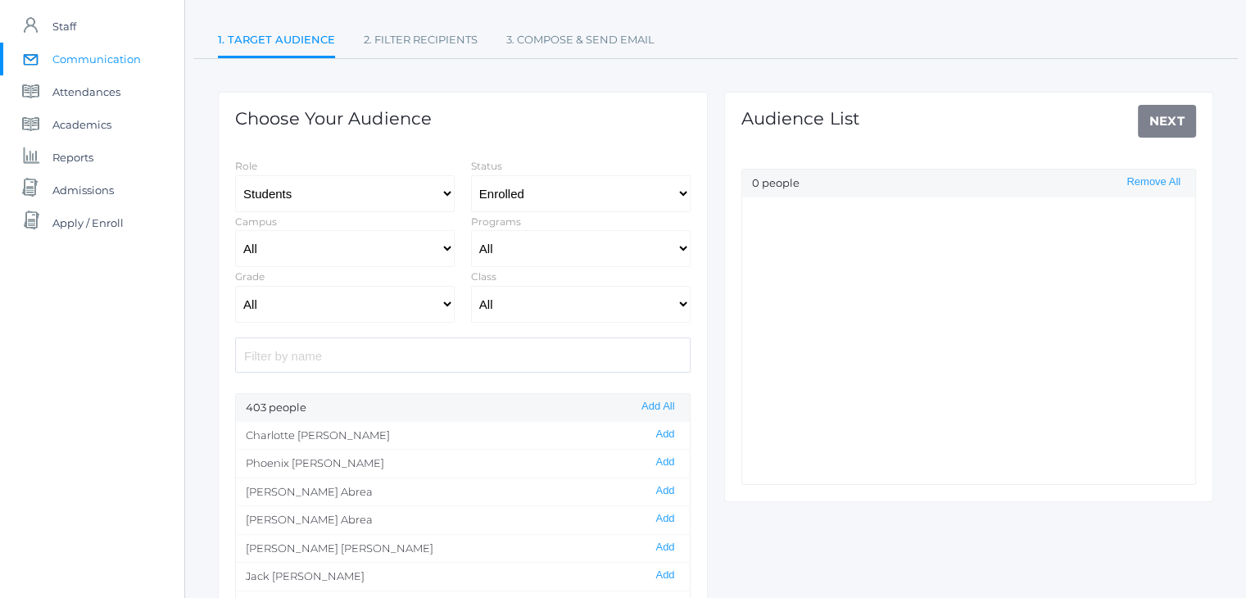
scroll to position [139, 0]
click at [569, 199] on select "All Enrolled Limbo" at bounding box center [580, 192] width 219 height 37
click at [571, 235] on select "All Full-Time Collaborative Four-Day" at bounding box center [580, 246] width 219 height 37
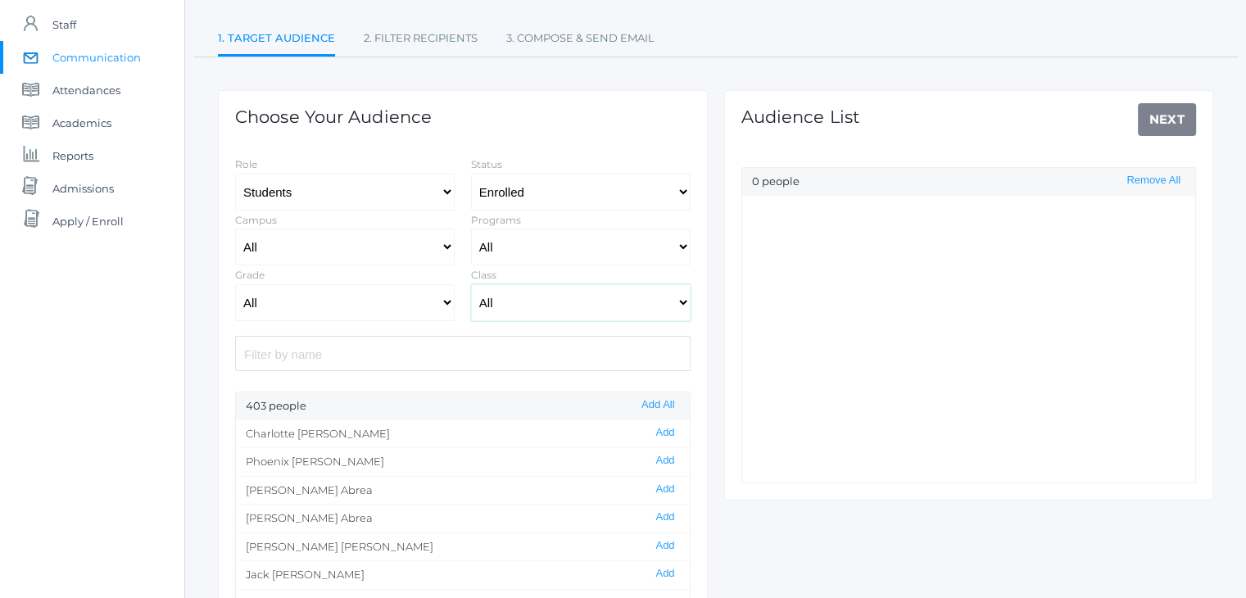
click at [515, 302] on select "All 01LA - First Grade [PERSON_NAME] 01LA - First Grade [PERSON_NAME] 02LA - Se…" at bounding box center [580, 302] width 219 height 37
click at [471, 284] on select "All 01LA - First Grade [PERSON_NAME] 01LA - First Grade [PERSON_NAME] 02LA - Se…" at bounding box center [580, 302] width 219 height 37
click at [619, 293] on select "All 01LA - First Grade [PERSON_NAME] 01LA - First Grade [PERSON_NAME] 02LA - Se…" at bounding box center [580, 302] width 219 height 37
click at [471, 284] on select "All 01LA - First Grade [PERSON_NAME] 01LA - First Grade [PERSON_NAME] 02LA - Se…" at bounding box center [580, 302] width 219 height 37
click at [626, 298] on select "All 01LA - First Grade [PERSON_NAME] 01LA - First Grade [PERSON_NAME] 02LA - Se…" at bounding box center [580, 302] width 219 height 37
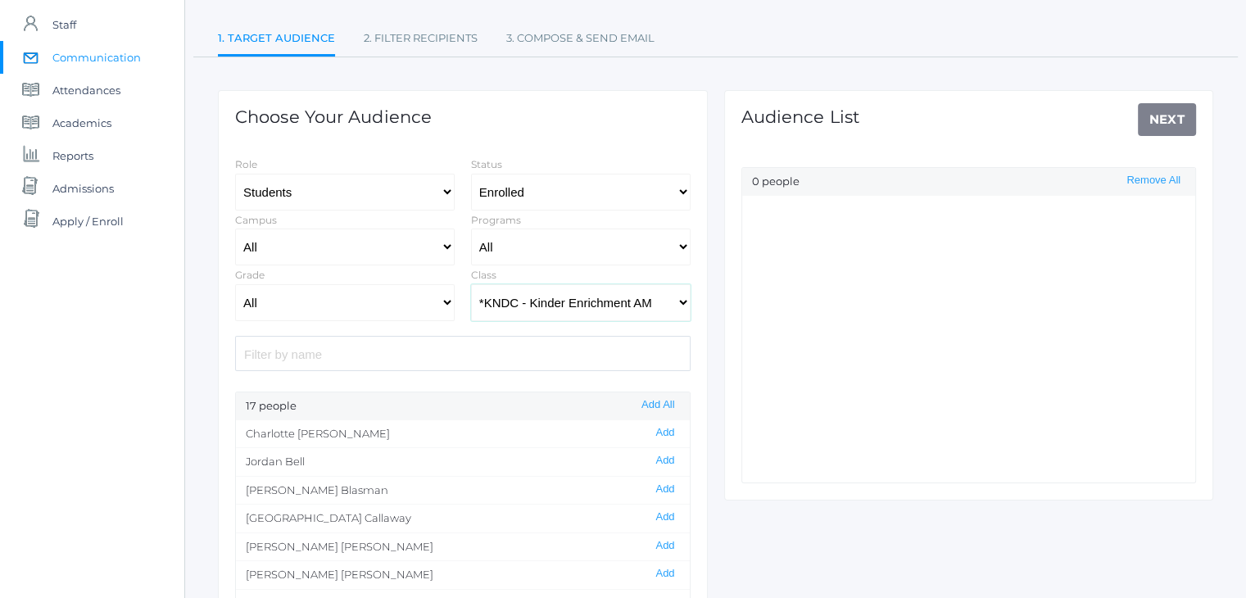
click at [471, 284] on select "All 01LA - First Grade [PERSON_NAME] 01LA - First Grade [PERSON_NAME] 02LA - Se…" at bounding box center [580, 302] width 219 height 37
click at [635, 301] on select "All 01LA - First Grade [PERSON_NAME] 01LA - First Grade [PERSON_NAME] 02LA - Se…" at bounding box center [580, 302] width 219 height 37
select select "2207"
click at [471, 284] on select "All 01LA - First Grade [PERSON_NAME] 01LA - First Grade [PERSON_NAME] 02LA - Se…" at bounding box center [580, 302] width 219 height 37
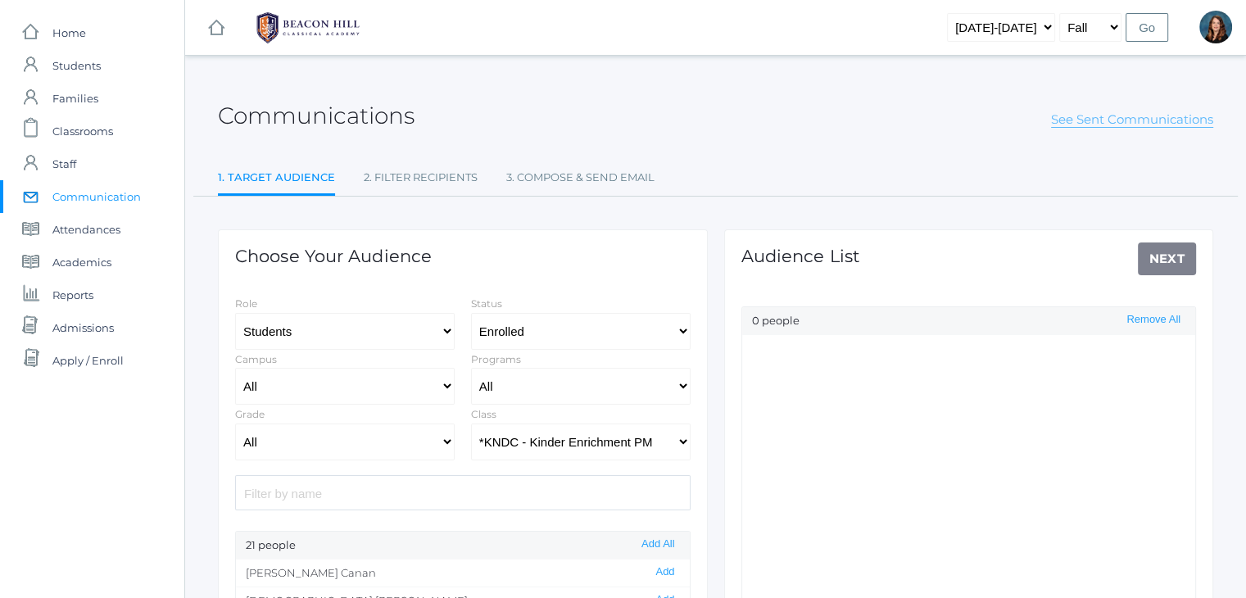
click at [1112, 126] on link "See Sent Communications" at bounding box center [1132, 119] width 162 height 16
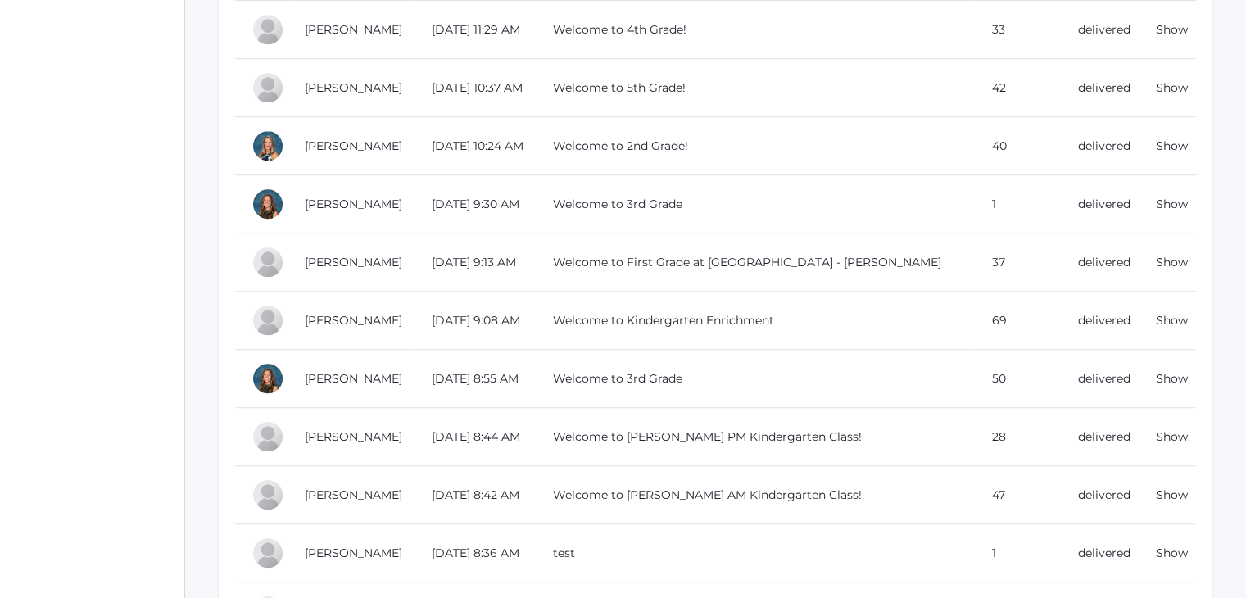
scroll to position [1011, 0]
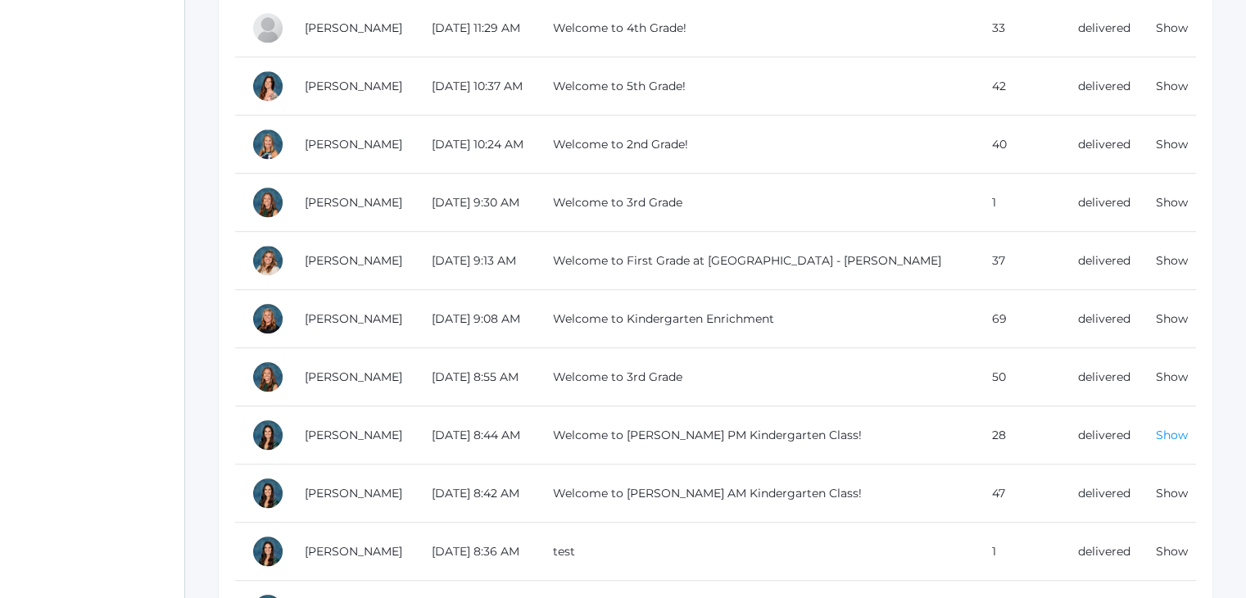
click at [1170, 431] on link "Show" at bounding box center [1171, 434] width 32 height 15
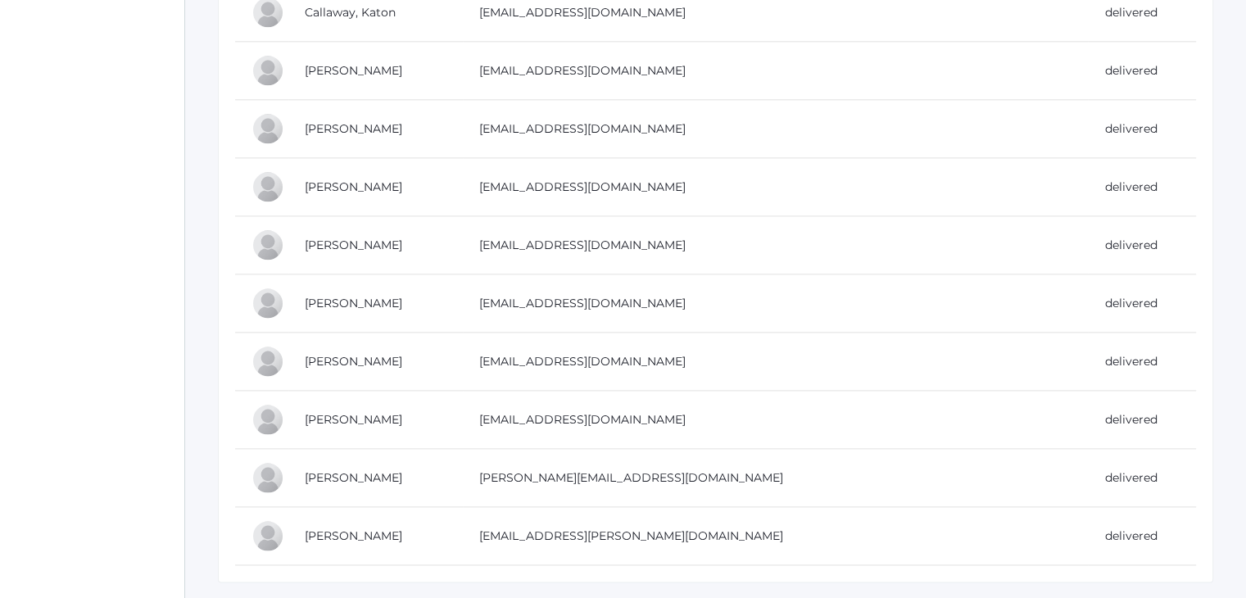
scroll to position [2112, 0]
